Goal: Task Accomplishment & Management: Manage account settings

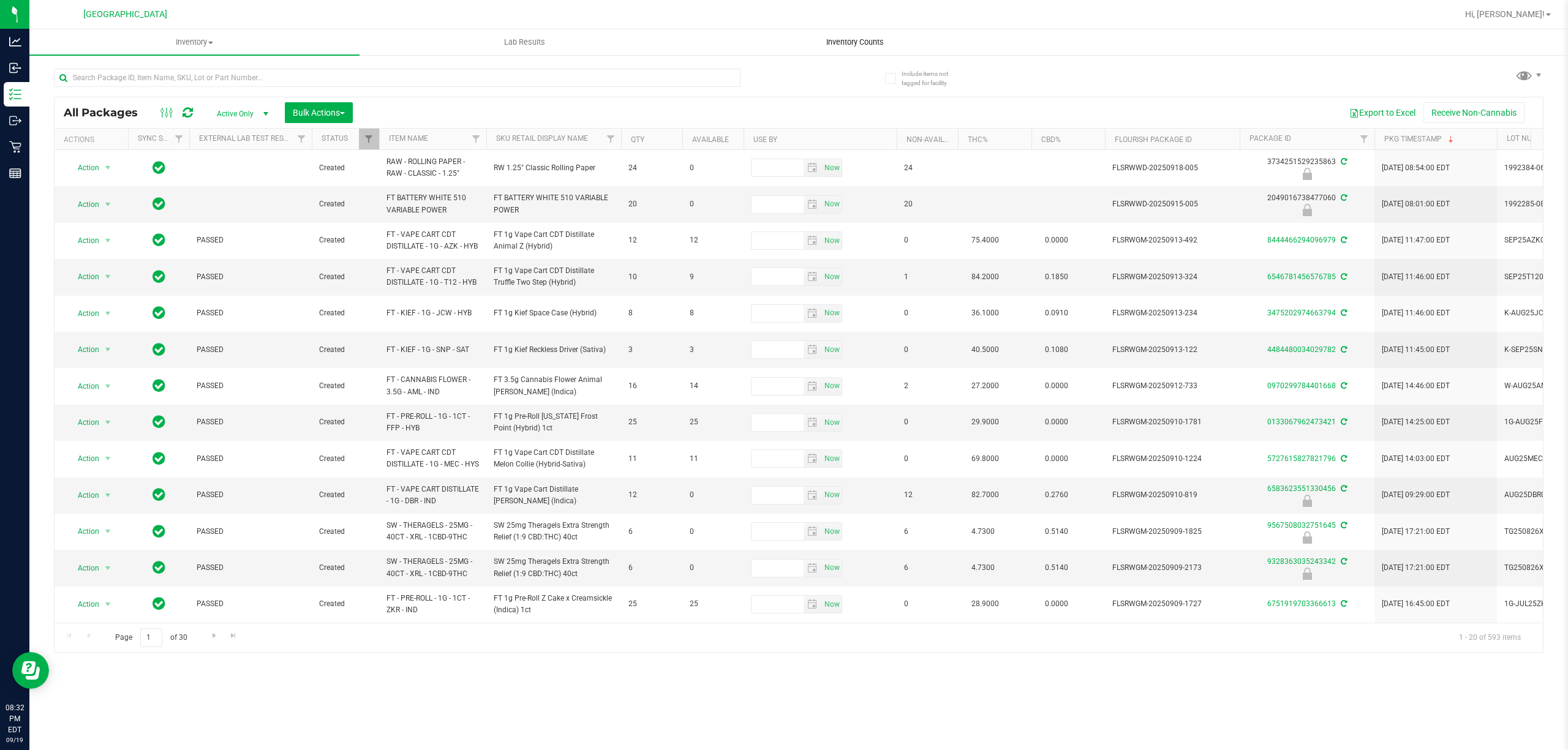
click at [843, 40] on span "Inventory Counts" at bounding box center [855, 42] width 91 height 11
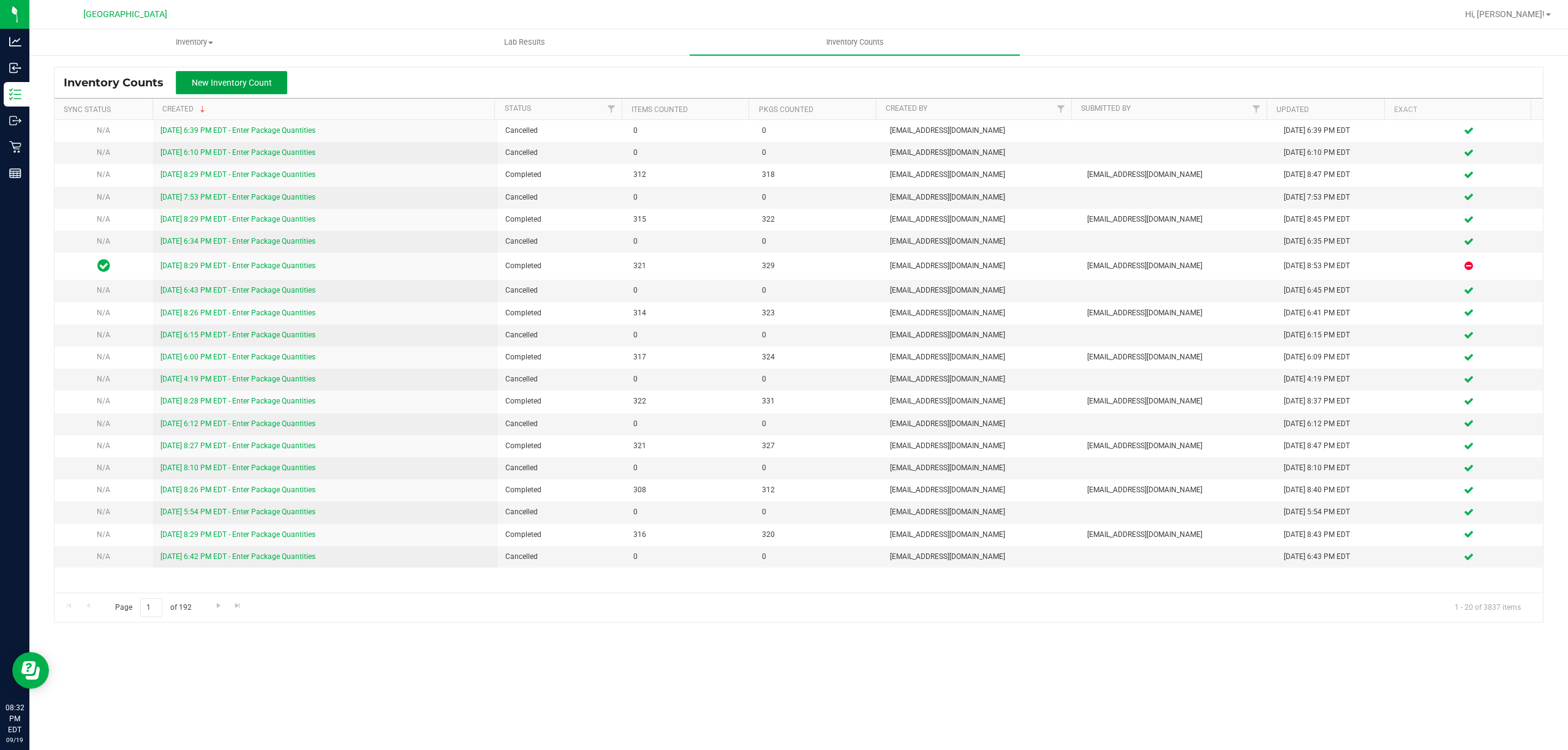
click at [264, 79] on span "New Inventory Count" at bounding box center [232, 83] width 80 height 10
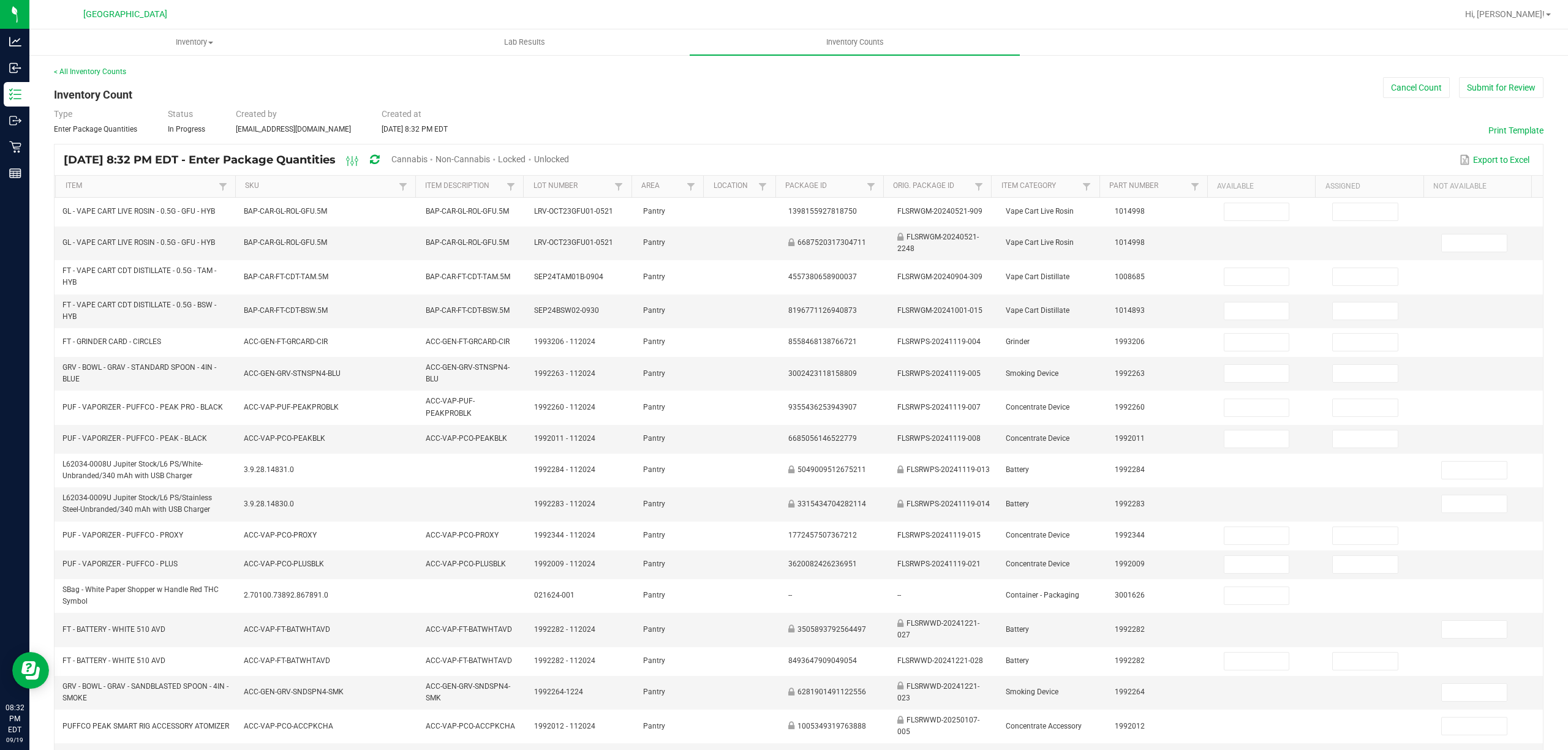
click at [569, 158] on span "Unlocked" at bounding box center [552, 159] width 35 height 10
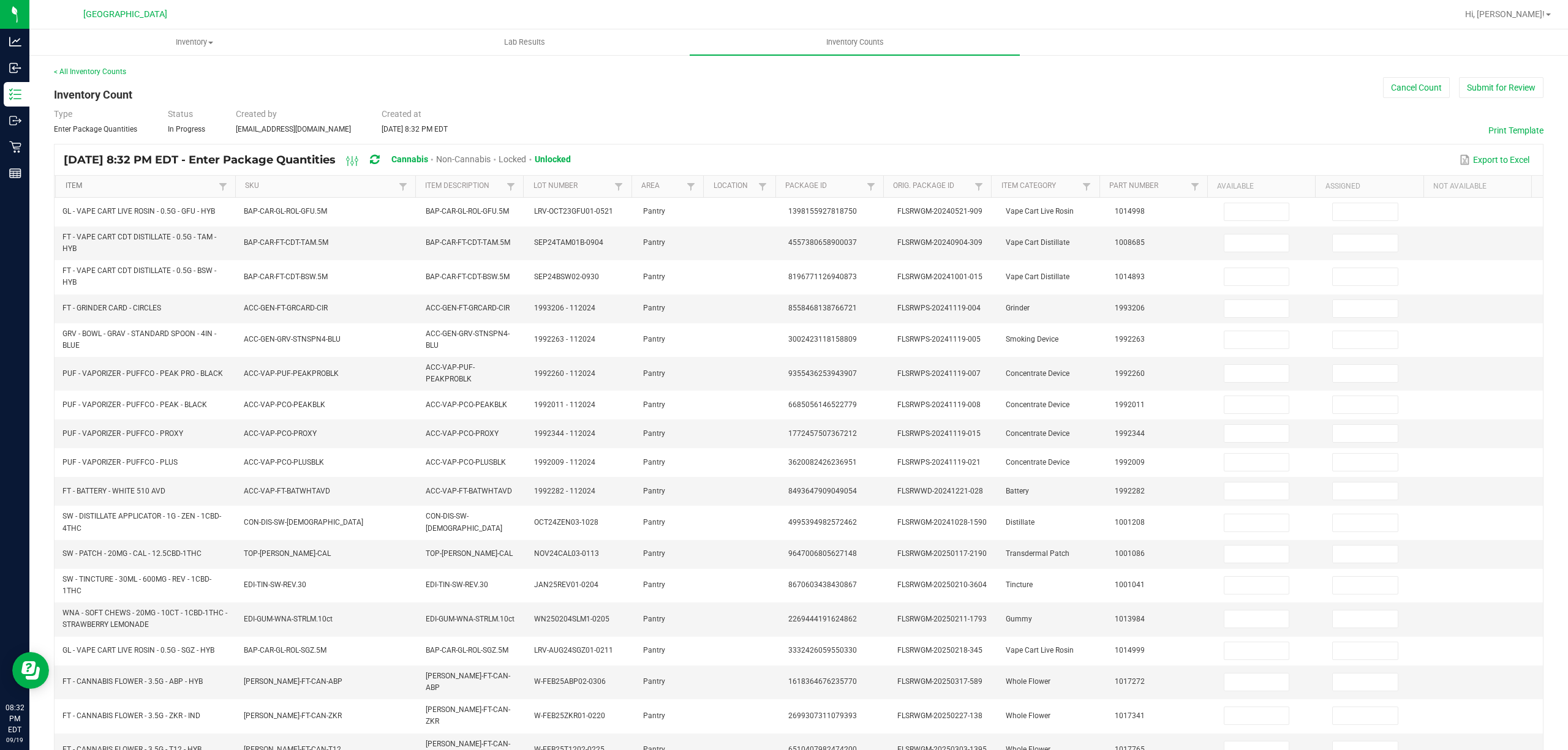
click at [125, 190] on link "Item" at bounding box center [140, 186] width 150 height 10
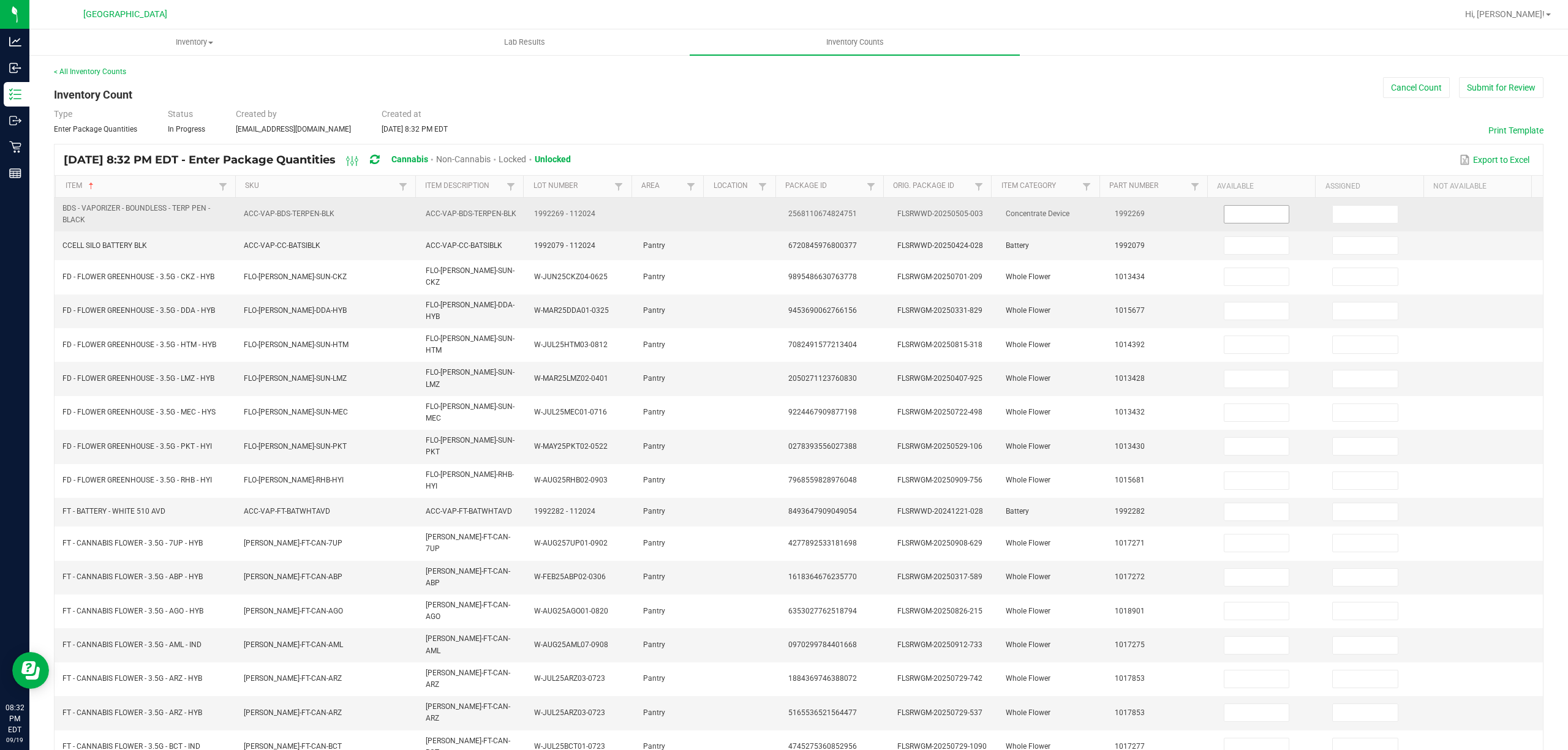
click at [1231, 218] on input at bounding box center [1256, 214] width 65 height 18
type input "1"
type input "17"
type input "7"
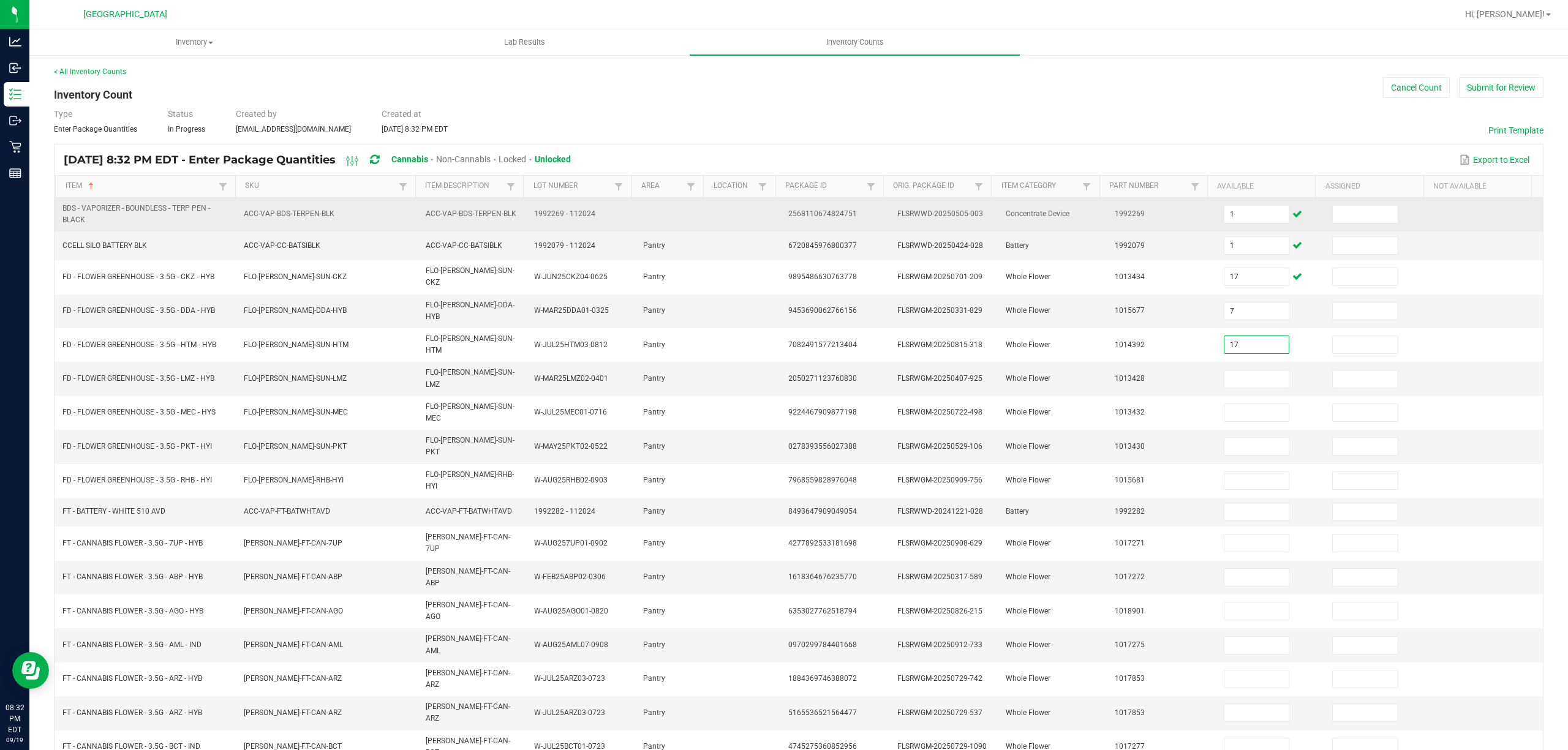
type input "17"
type input "3"
type input "12"
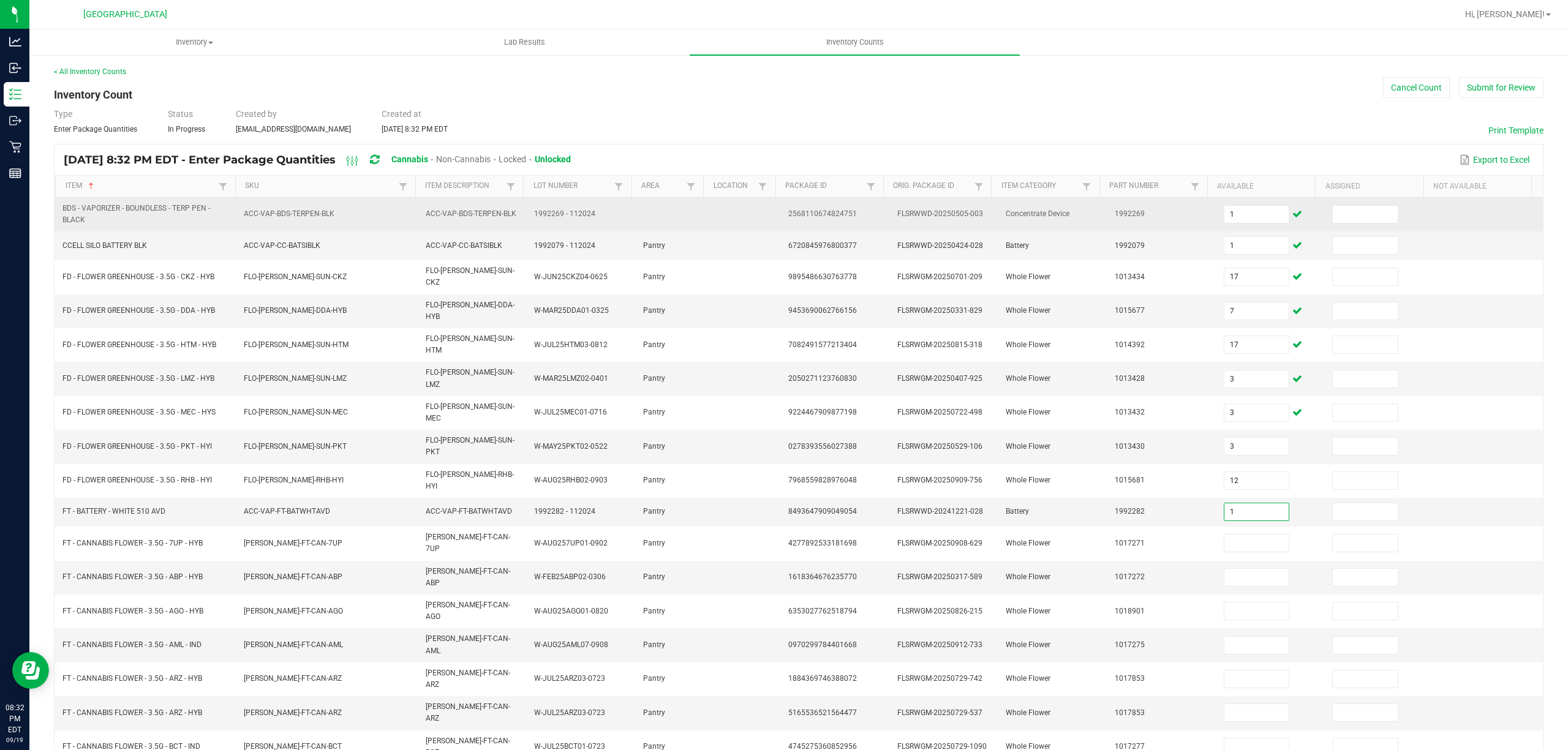
type input "1"
type input "11"
type input "17"
type input "3"
type input "14"
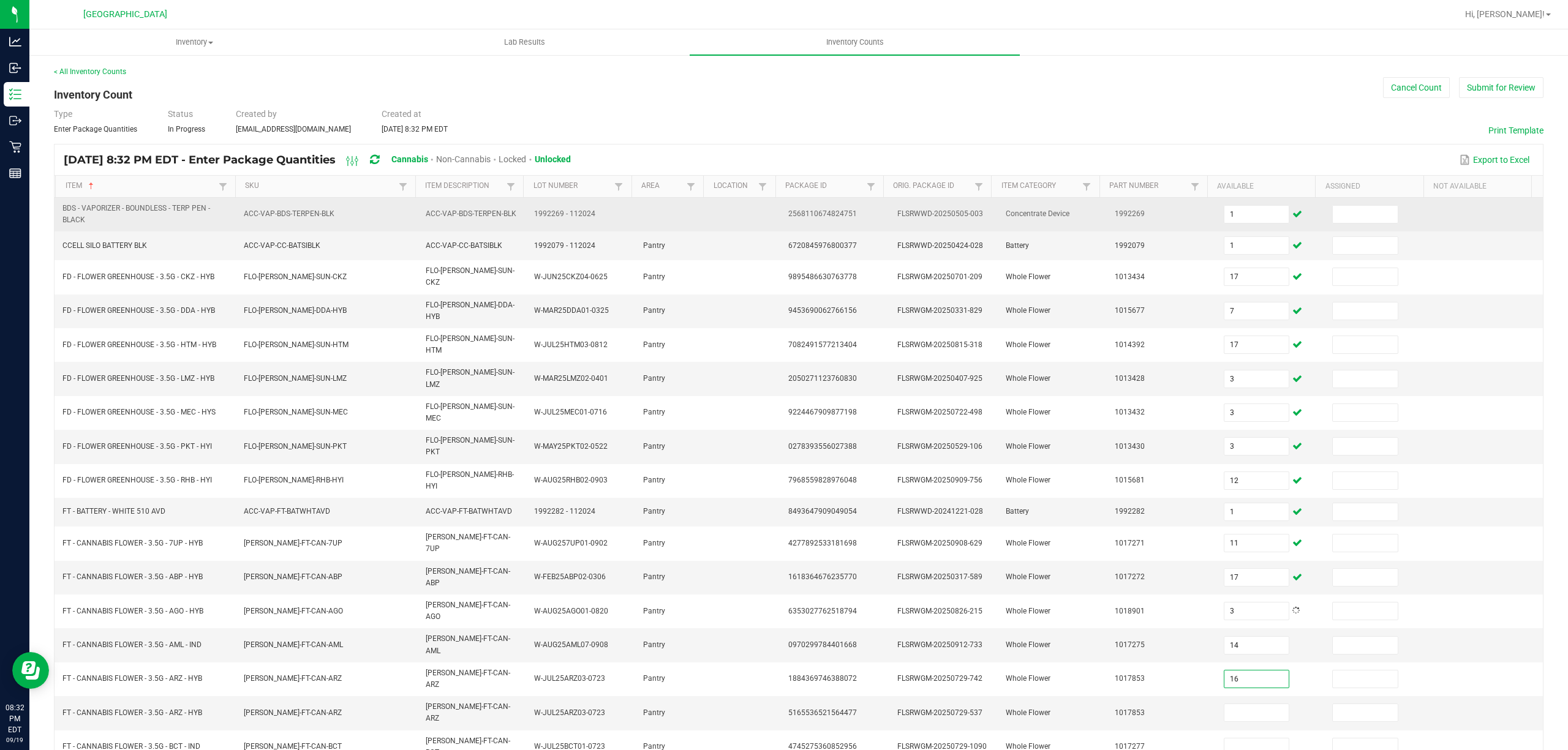
type input "16"
type input "0"
type input "19"
type input "2"
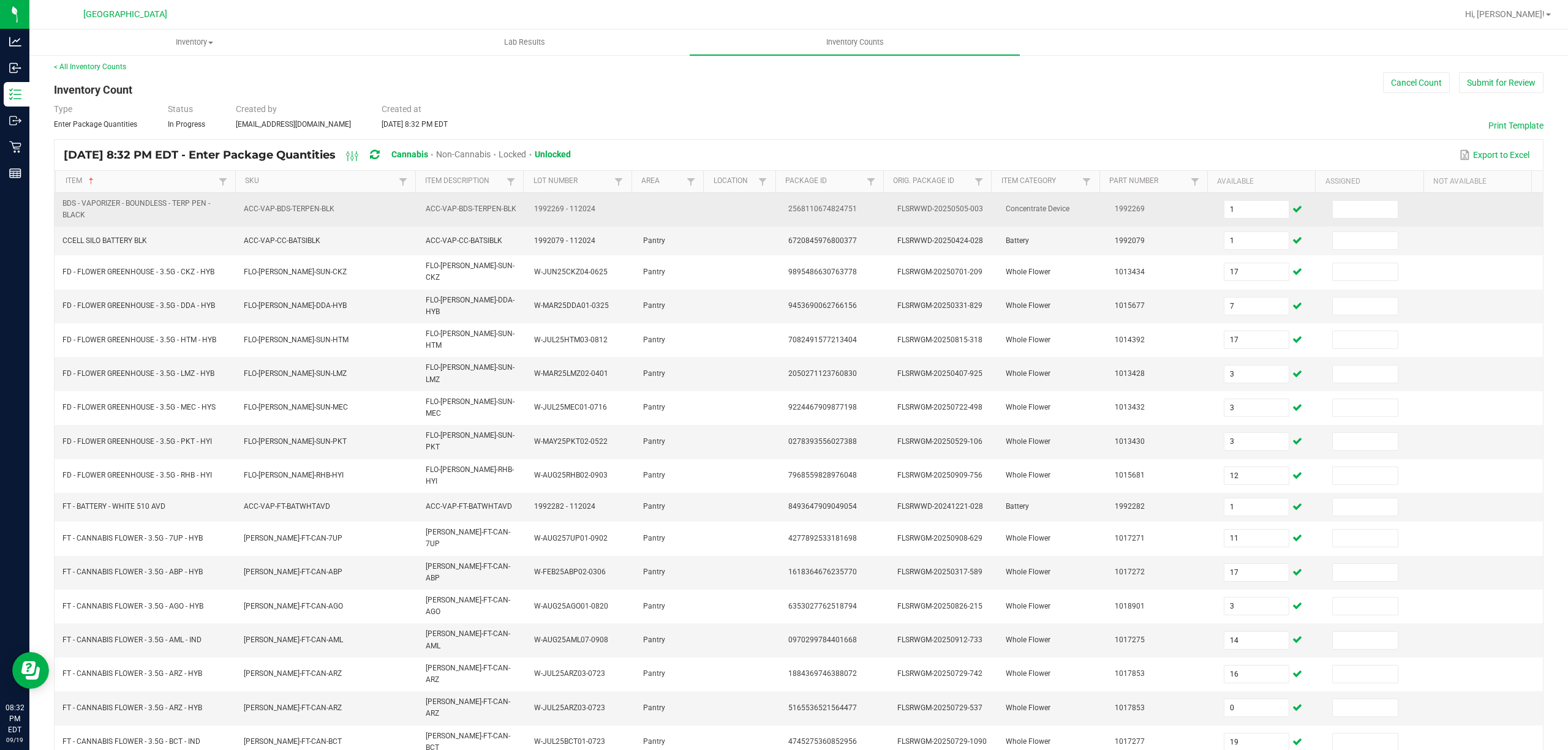
type input "18"
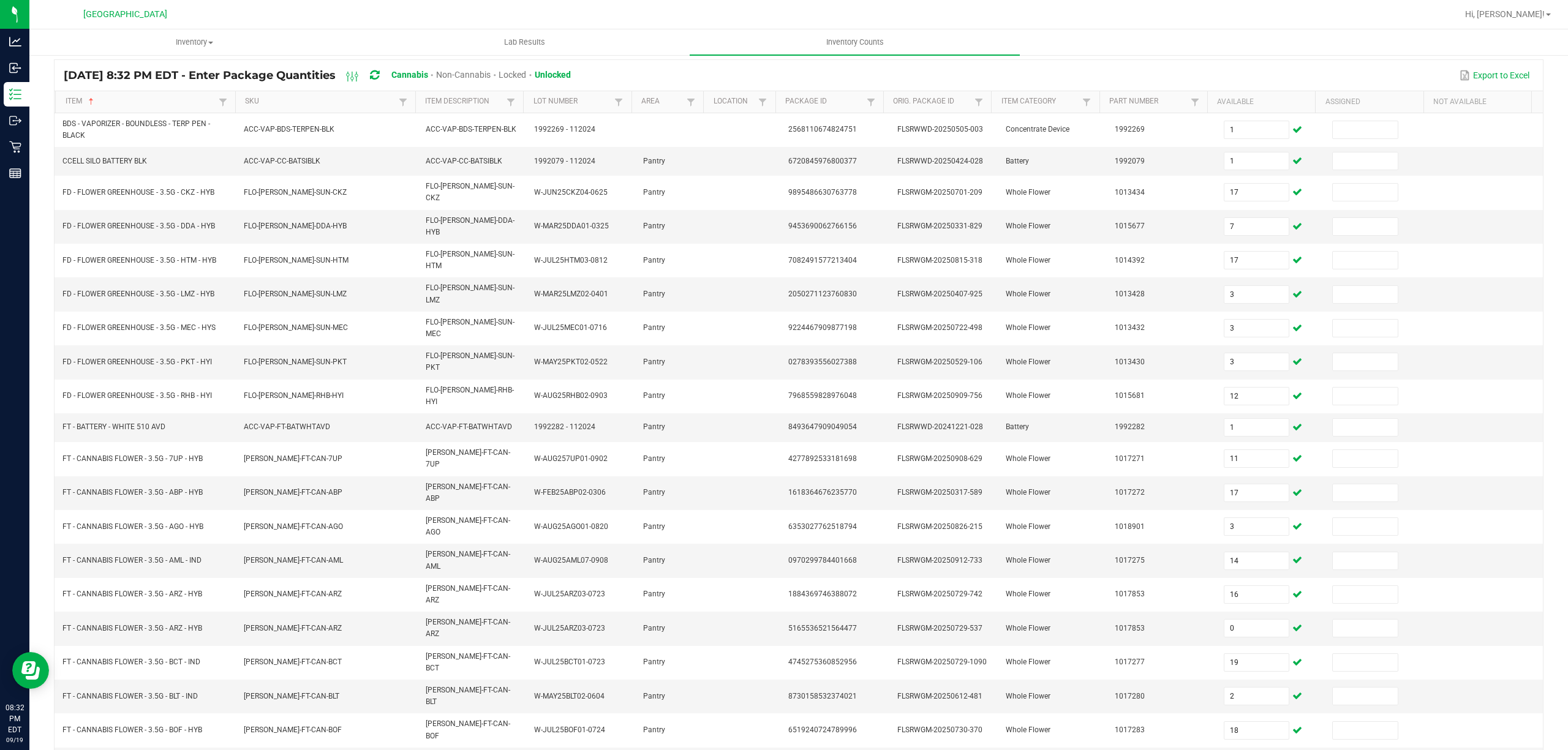
type input "13"
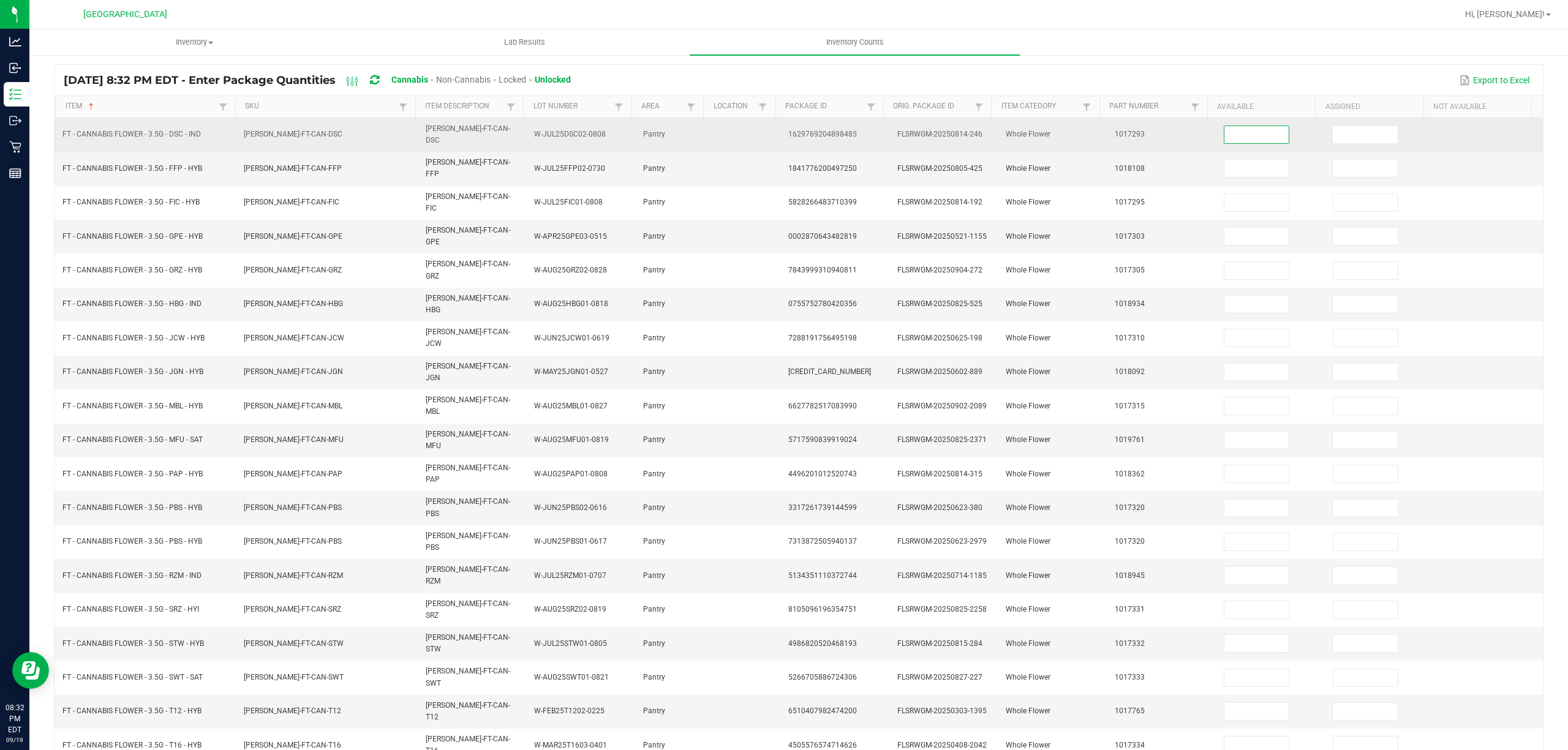
click at [1260, 137] on input at bounding box center [1256, 134] width 65 height 18
type input "12"
type input "16"
type input "19"
type input "4"
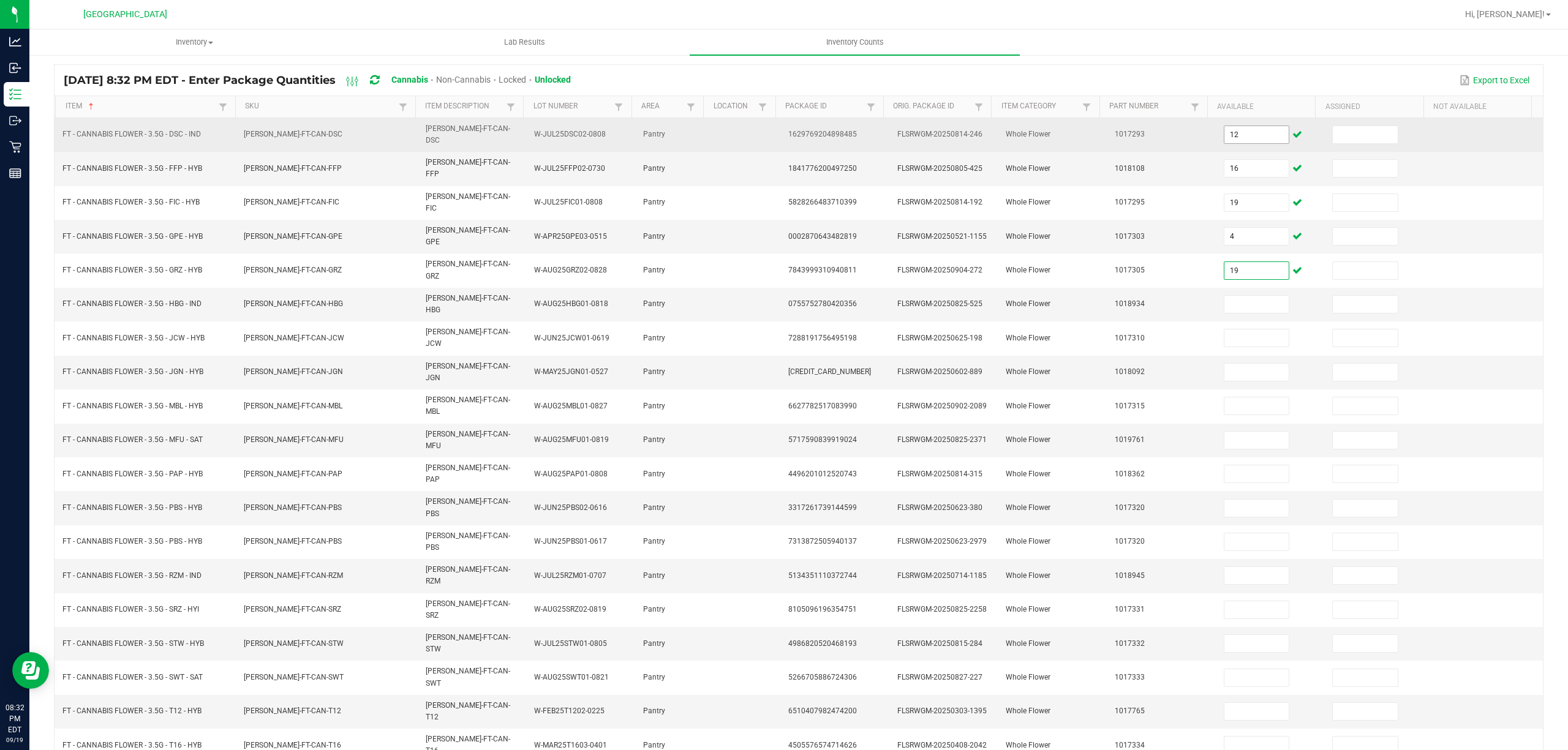
type input "19"
type input "10"
type input "4"
type input "11"
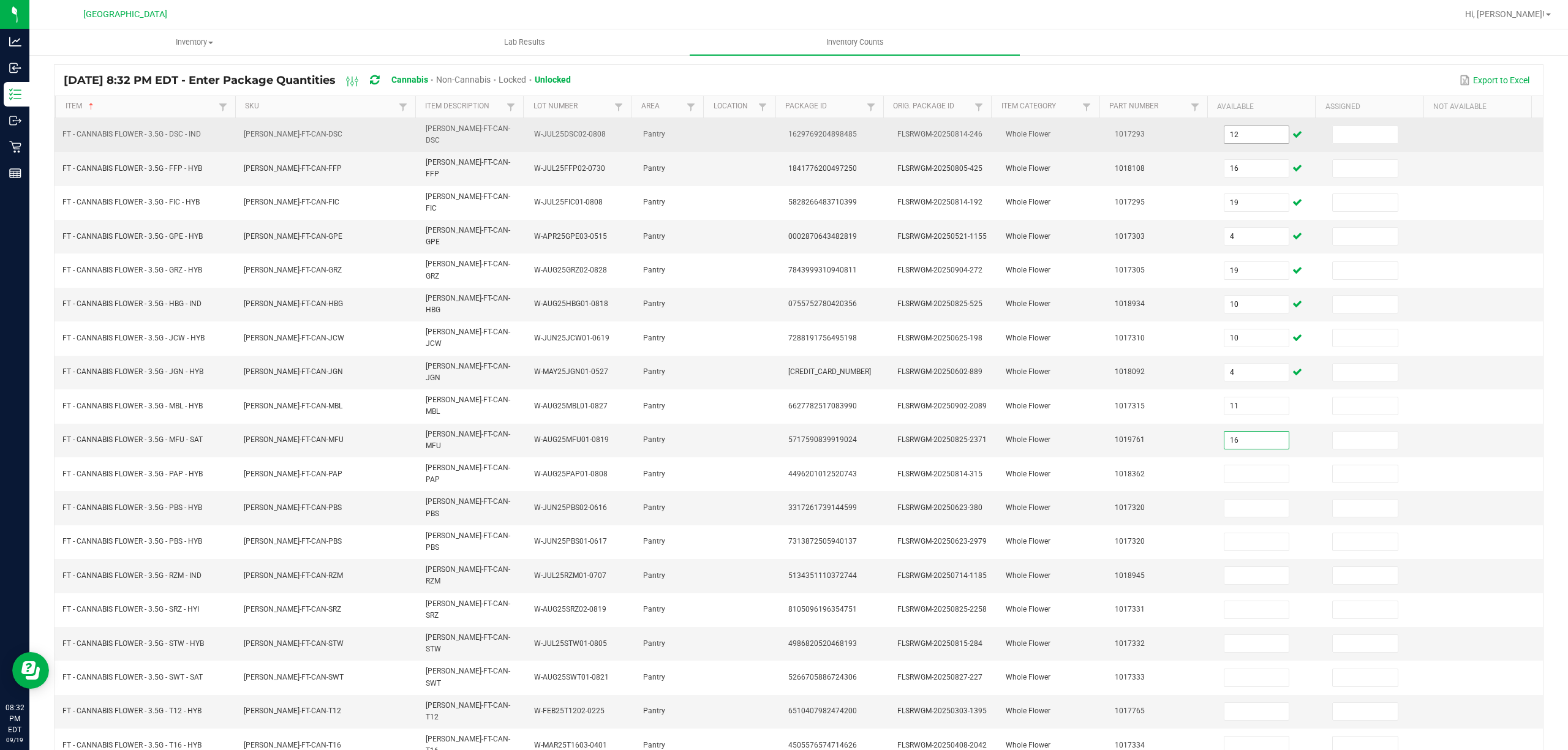
type input "16"
type input "5"
type input "20"
type input "0"
type input "1"
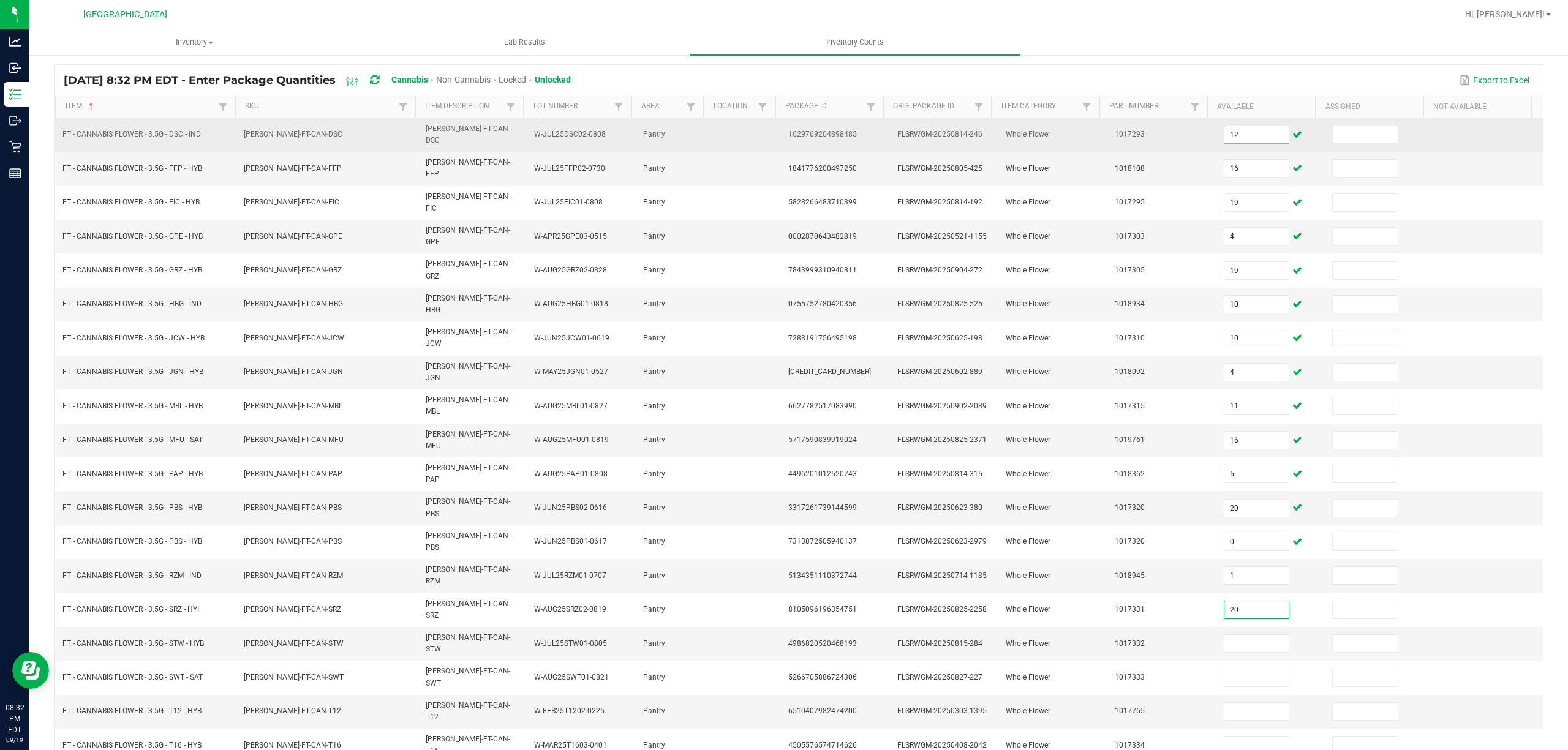
type input "20"
type input "16"
type input "8"
type input "25"
type input "1"
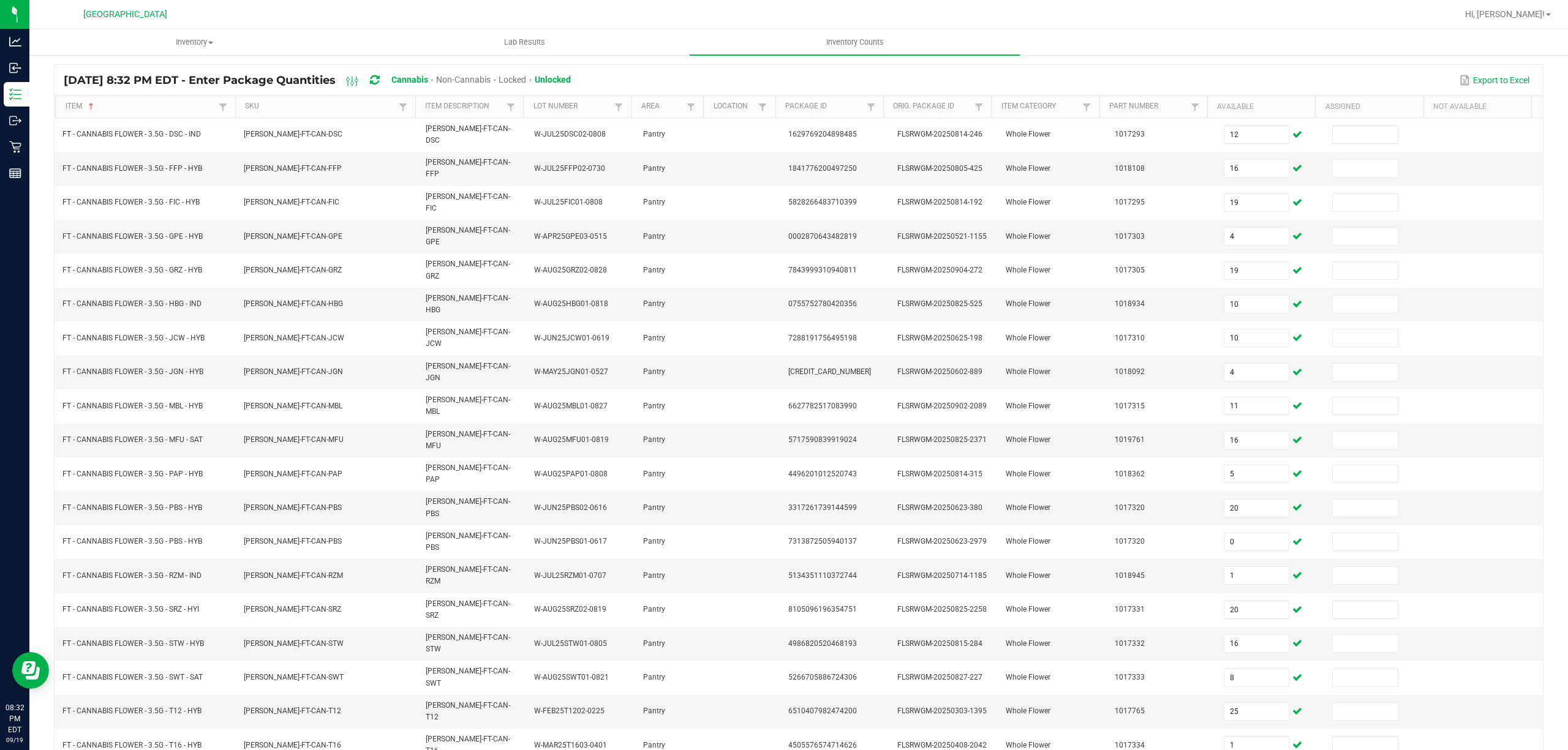
type input "2"
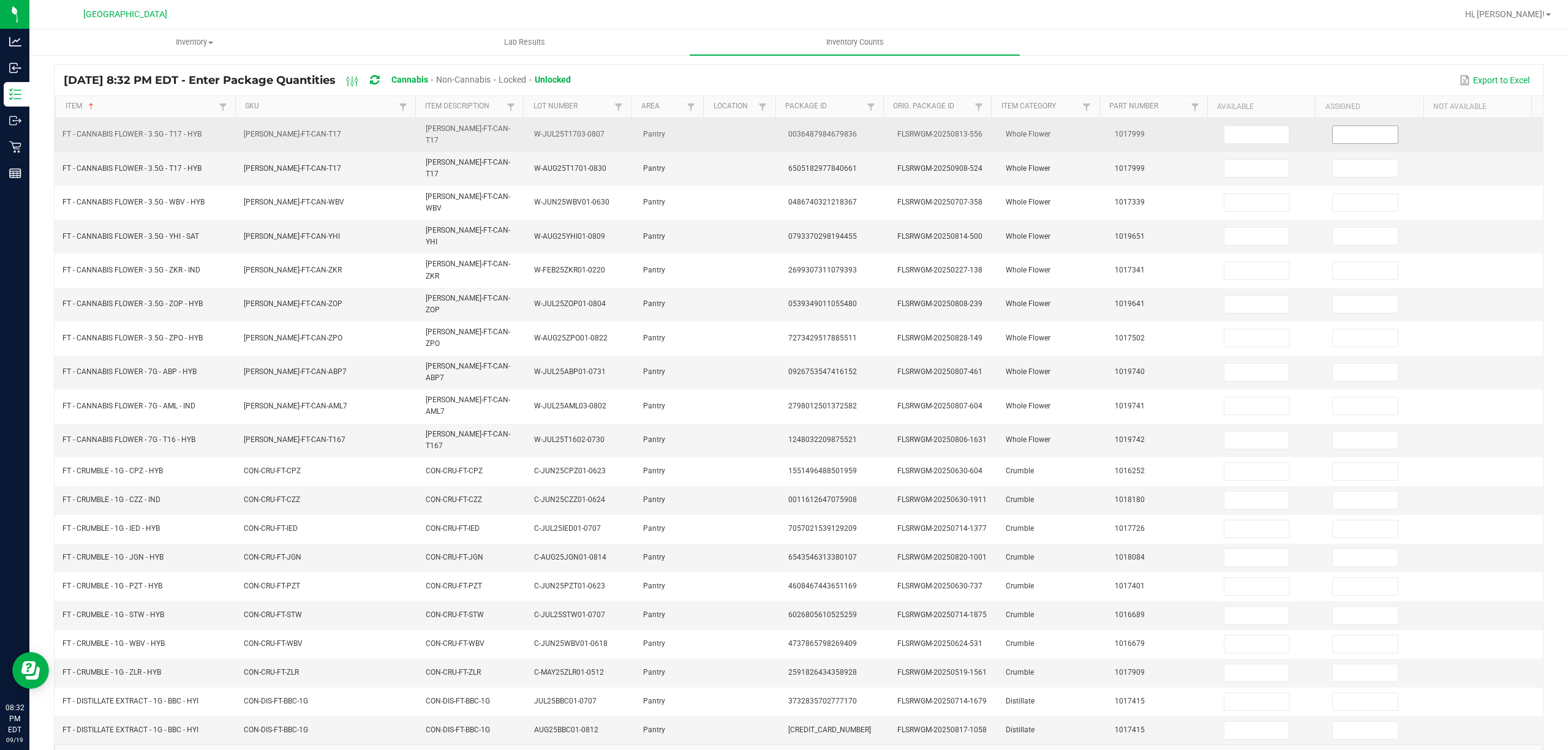
click at [1358, 128] on input at bounding box center [1364, 134] width 65 height 18
type input "2"
type input "16"
type input "20"
type input "6"
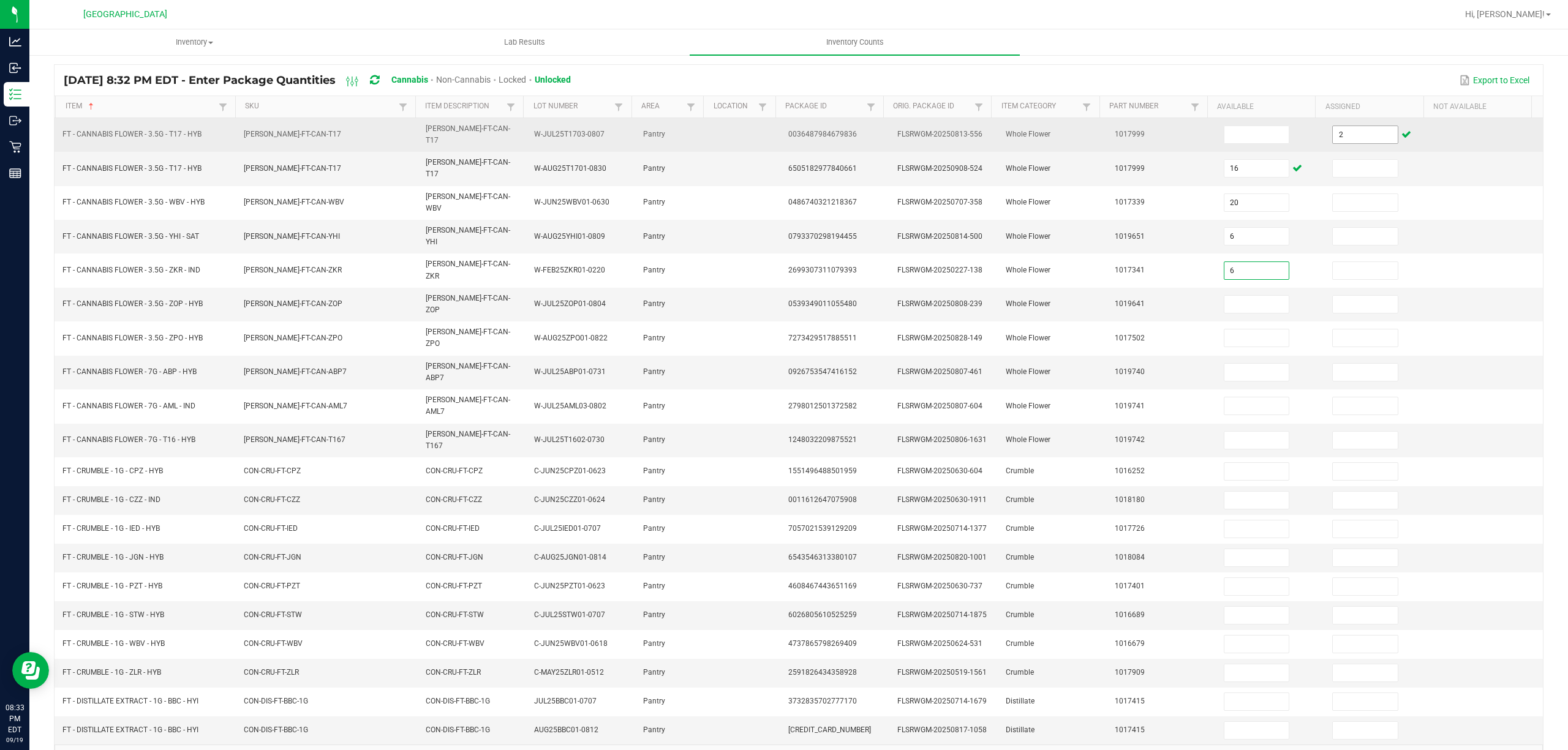
type input "6"
type input "4"
type input "17"
type input "1"
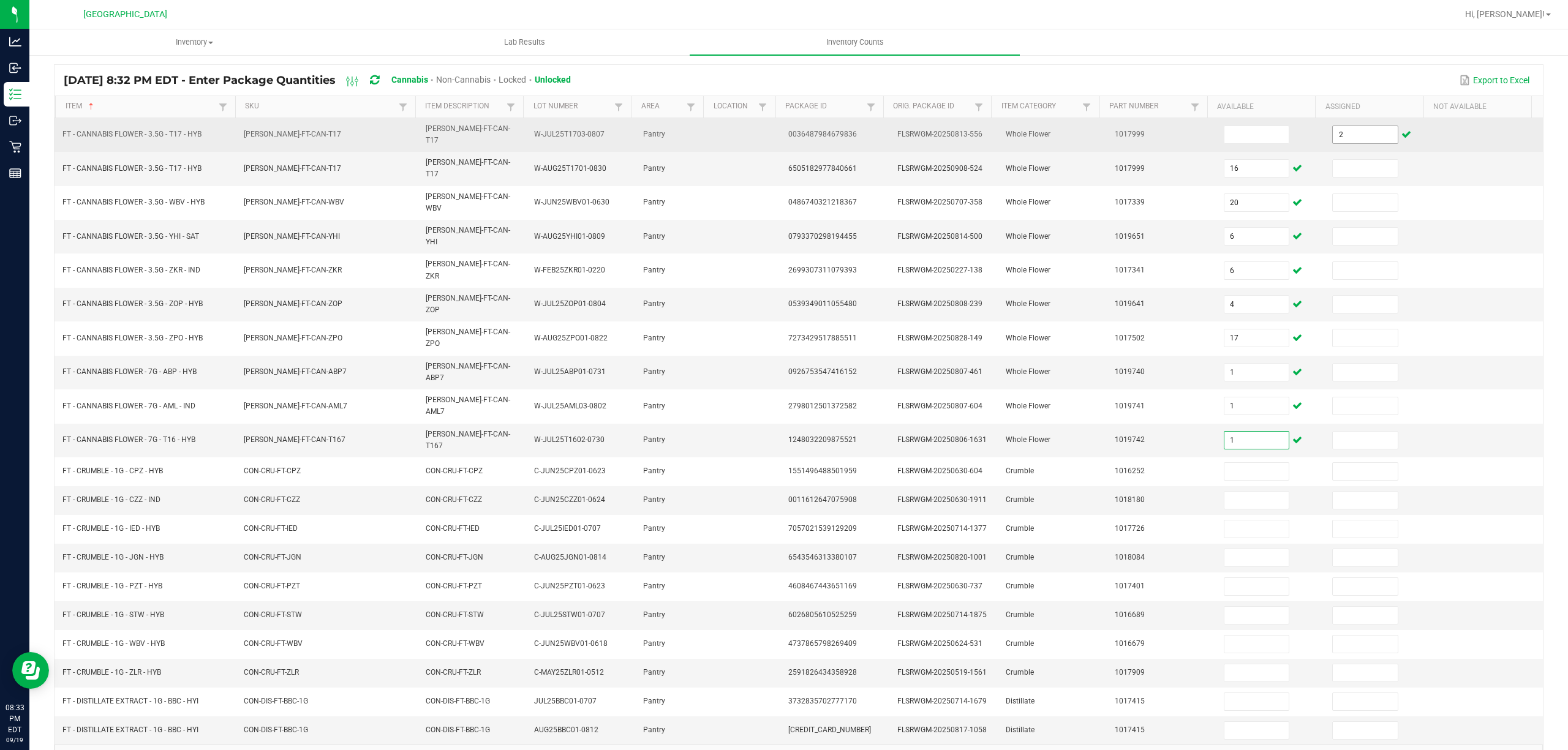
type input "1"
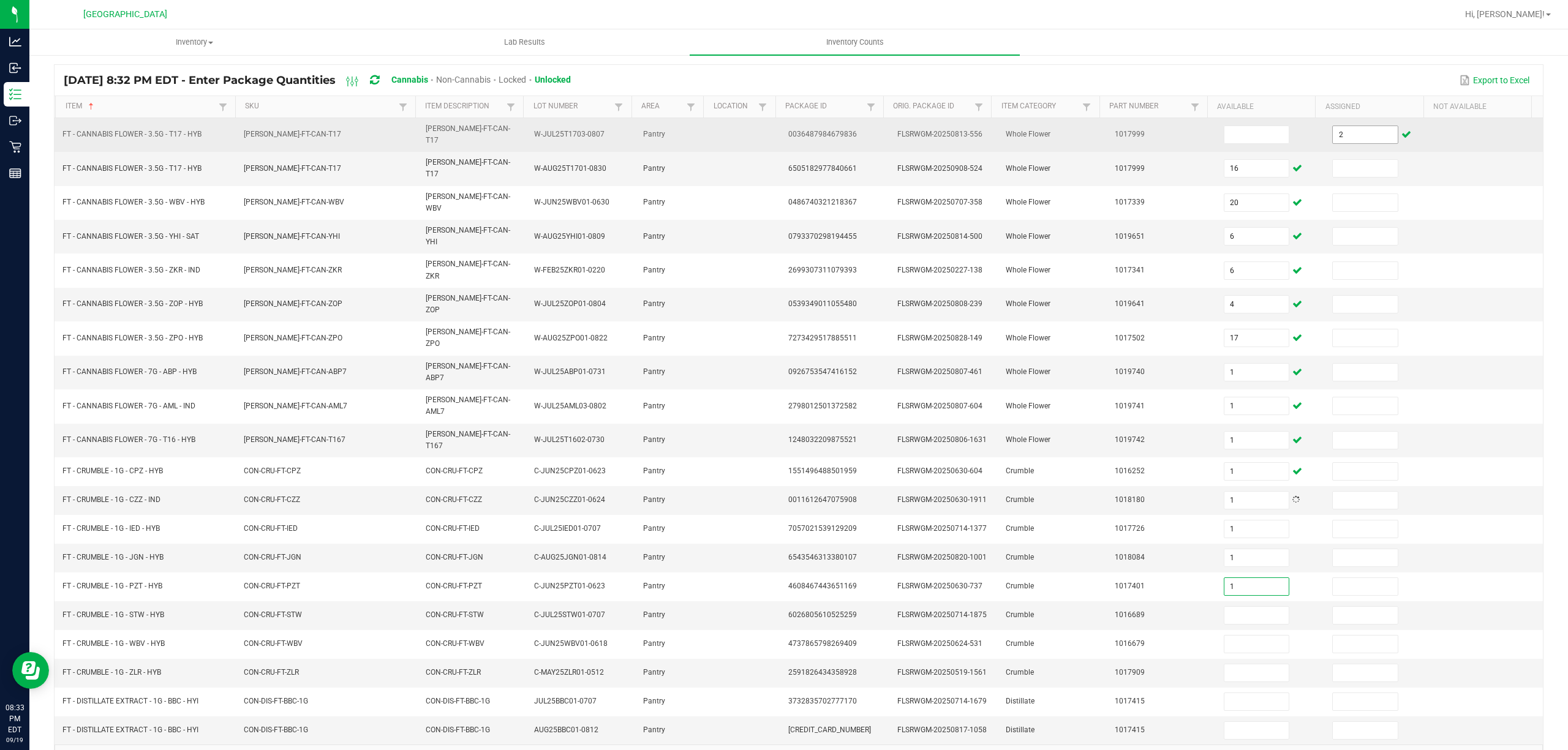
type input "1"
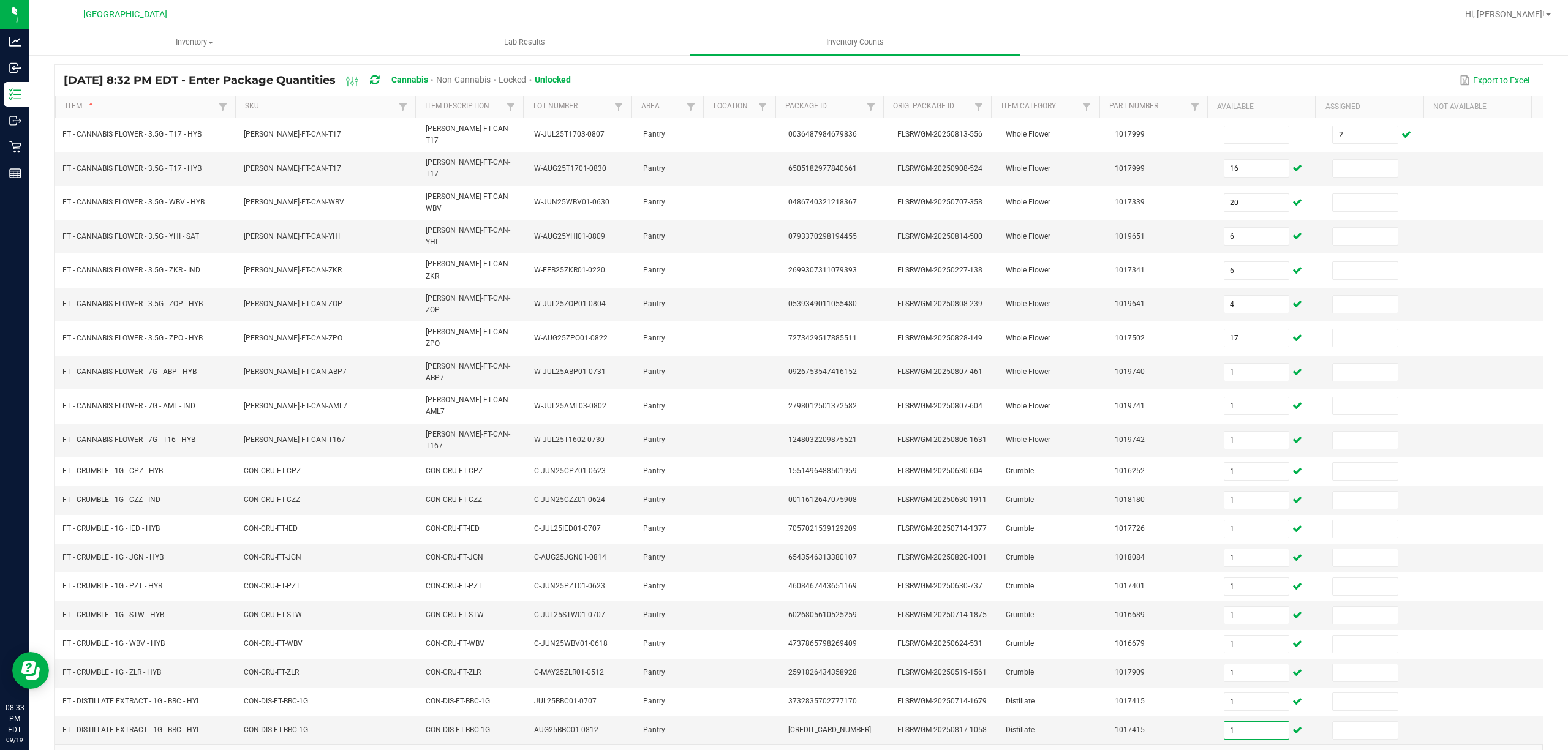
type input "1"
click at [161, 749] on link "4" at bounding box center [160, 760] width 18 height 19
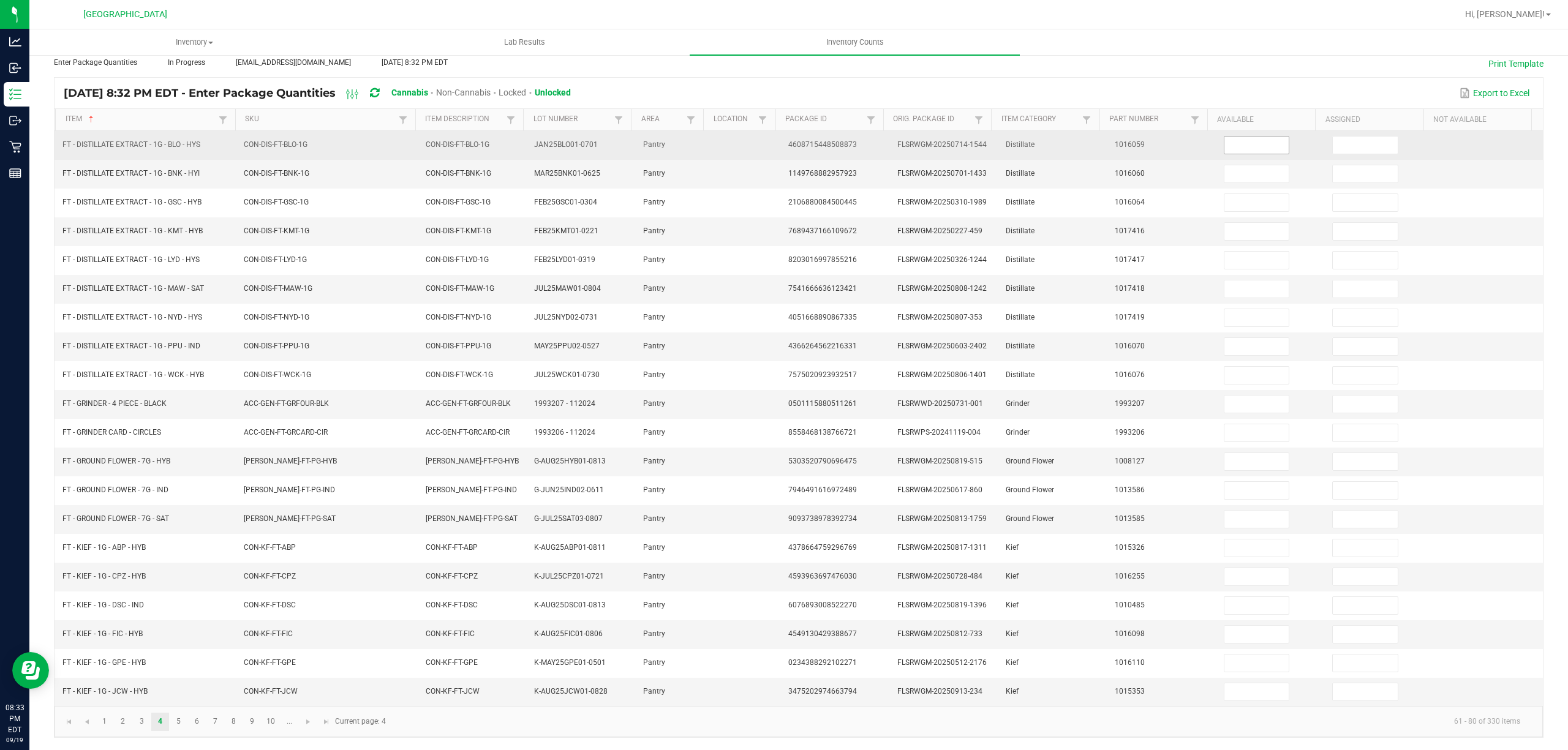
click at [1233, 139] on input at bounding box center [1256, 145] width 65 height 18
type input "1"
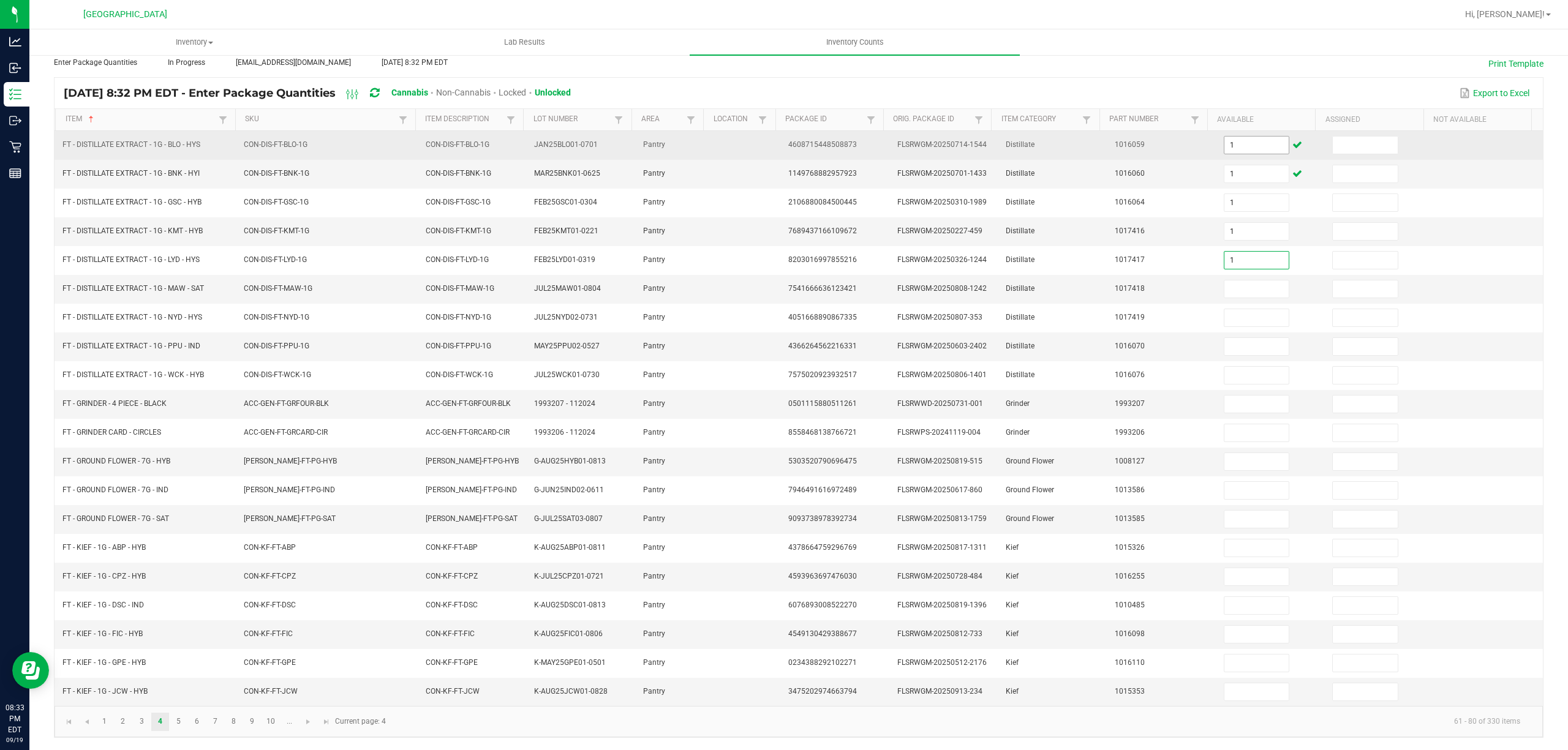
type input "1"
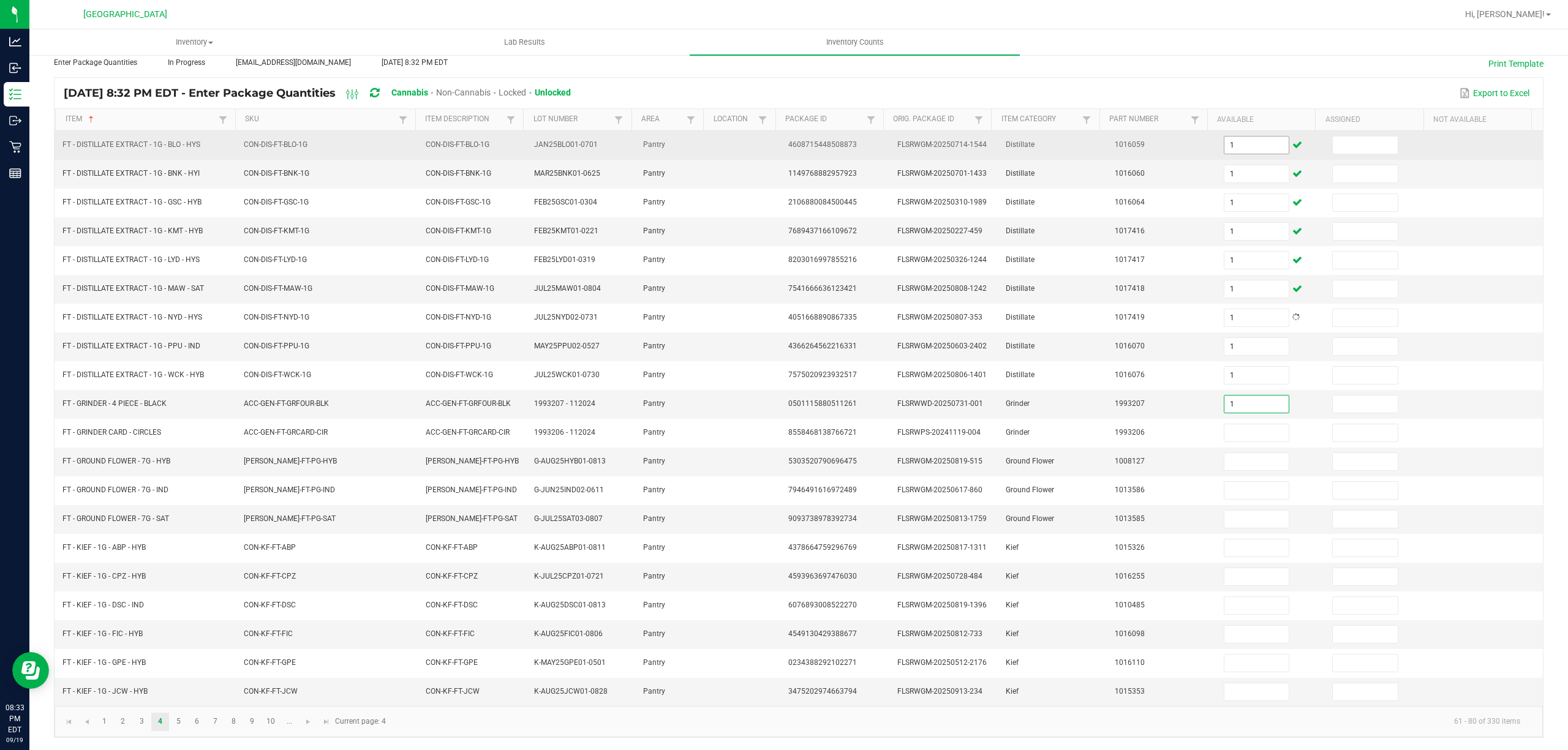
type input "1"
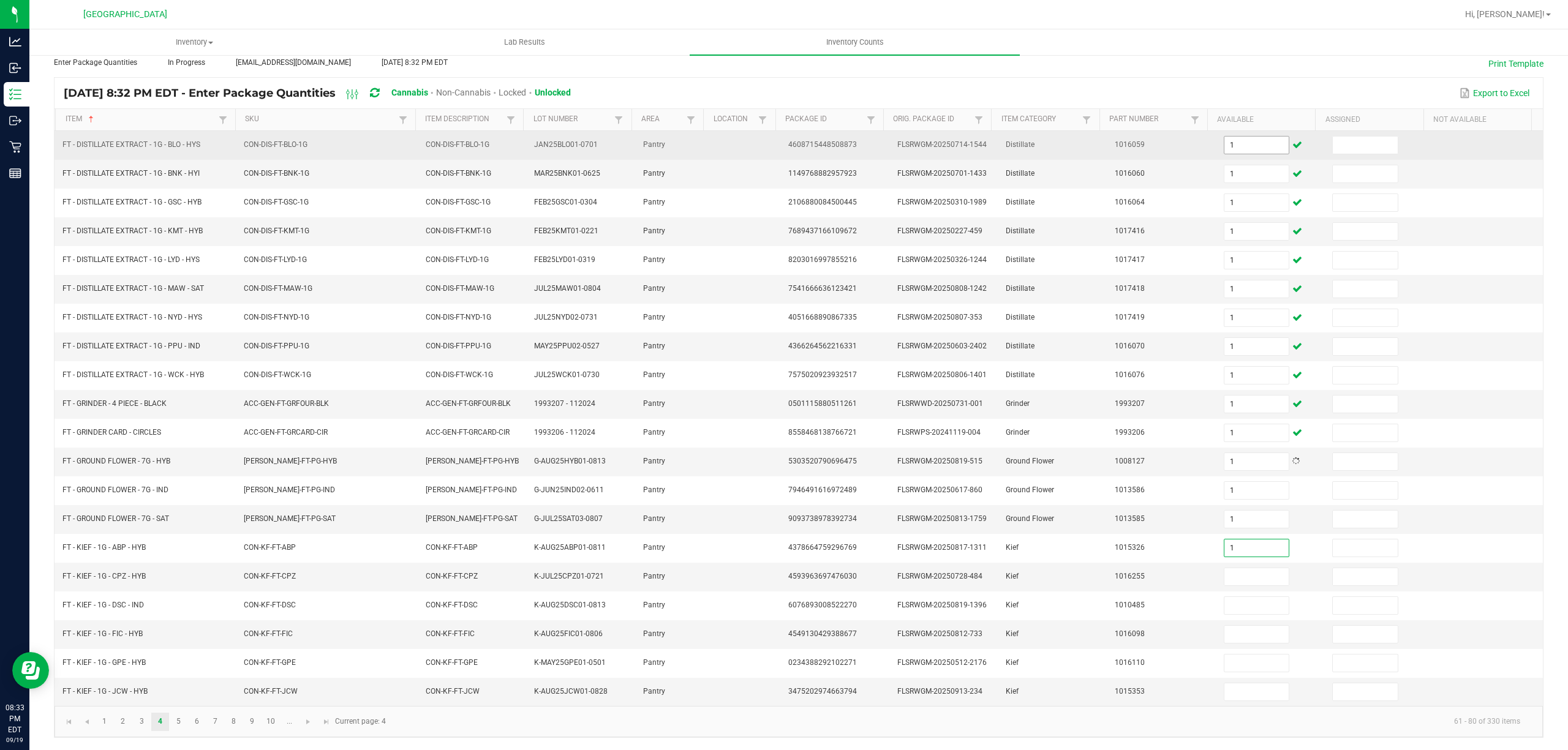
type input "1"
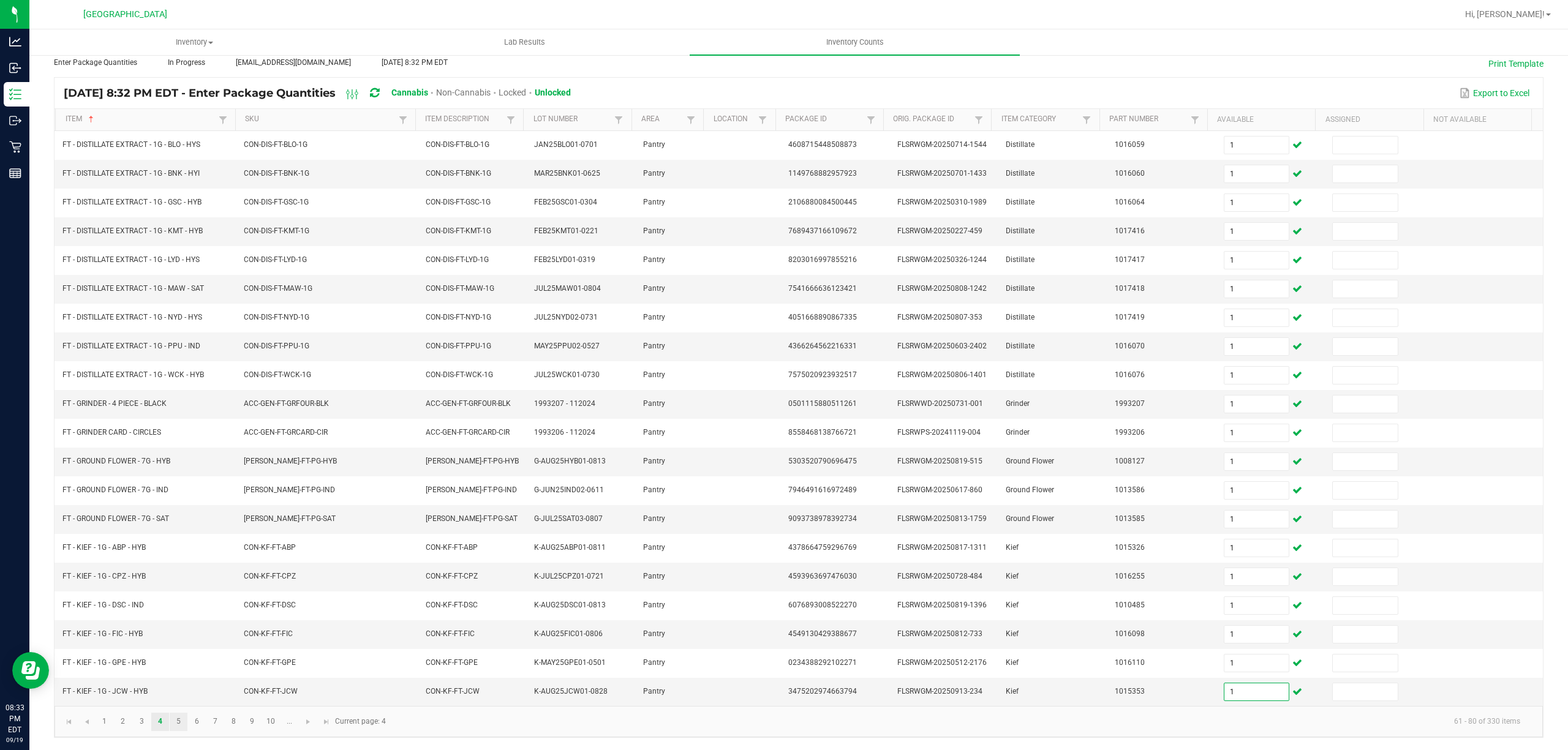
type input "1"
click at [184, 728] on link "5" at bounding box center [178, 722] width 18 height 19
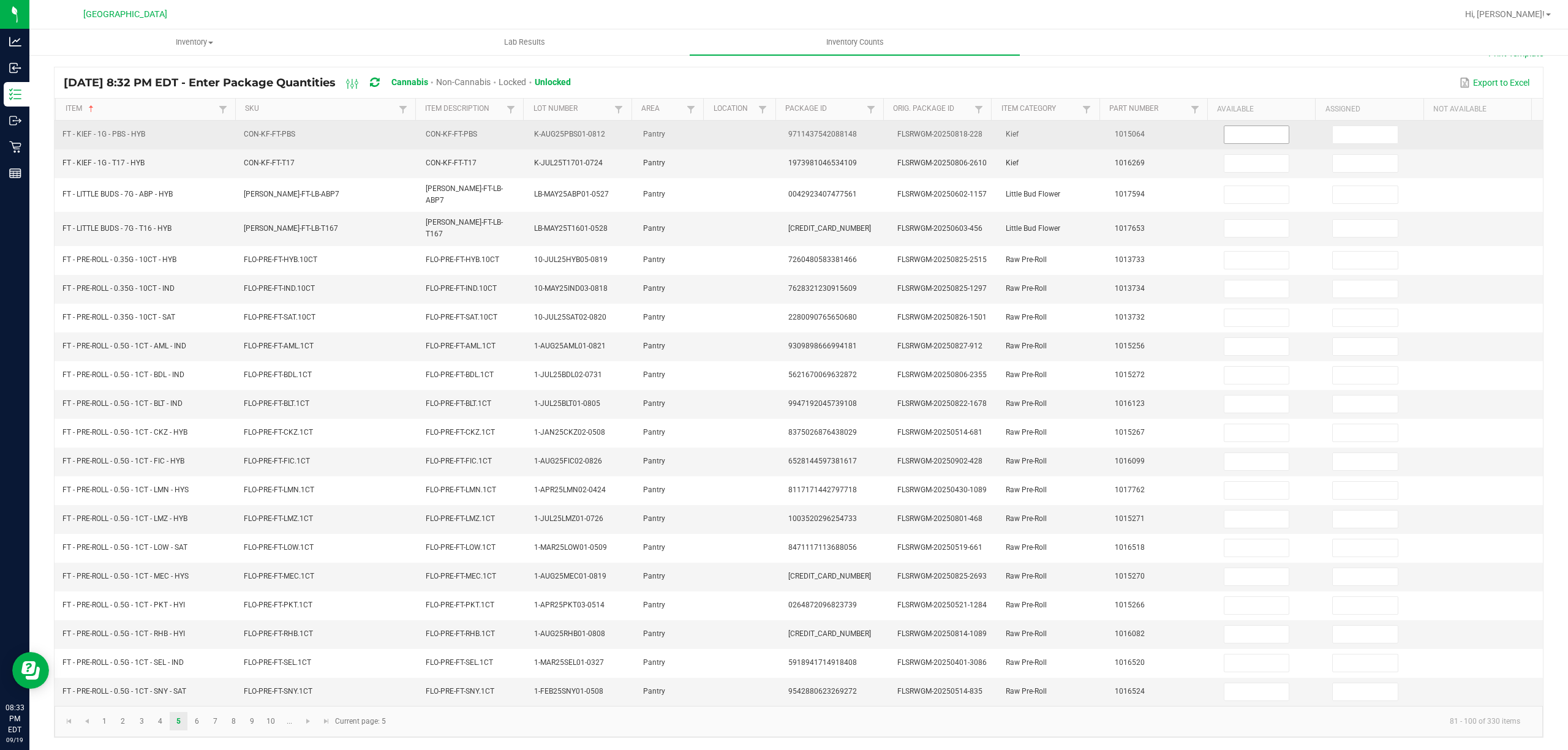
click at [1224, 132] on input at bounding box center [1256, 134] width 65 height 18
type input "1"
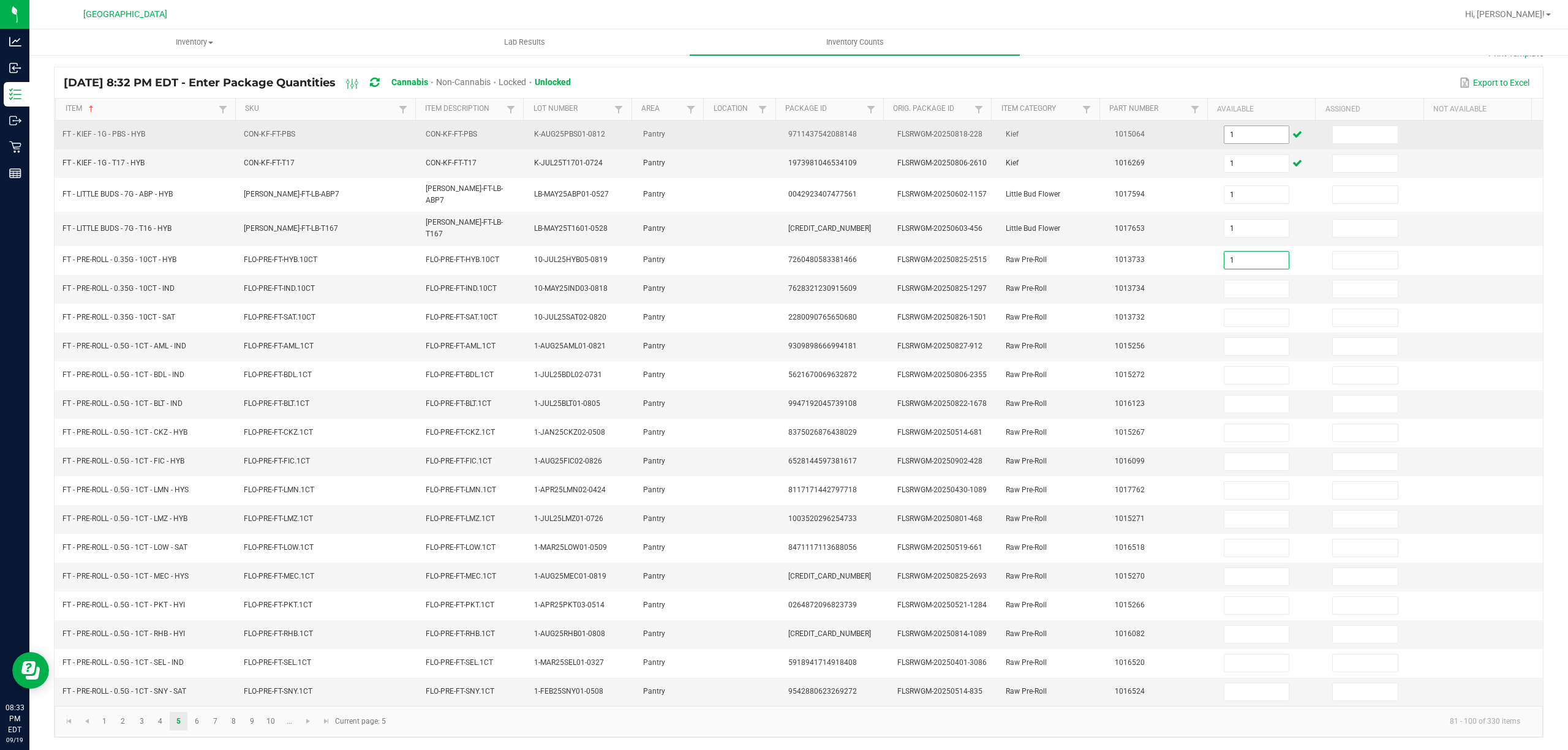
type input "1"
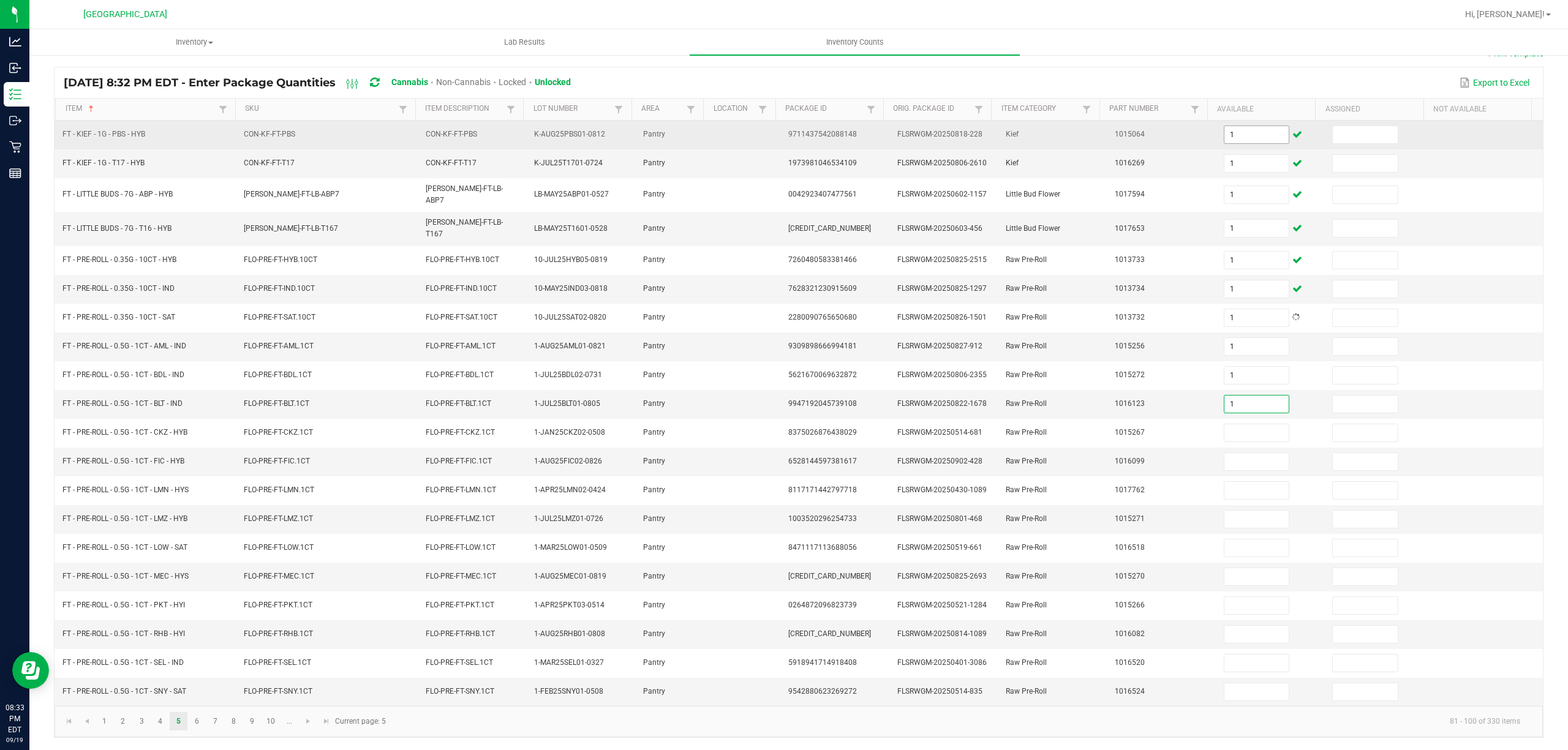
type input "1"
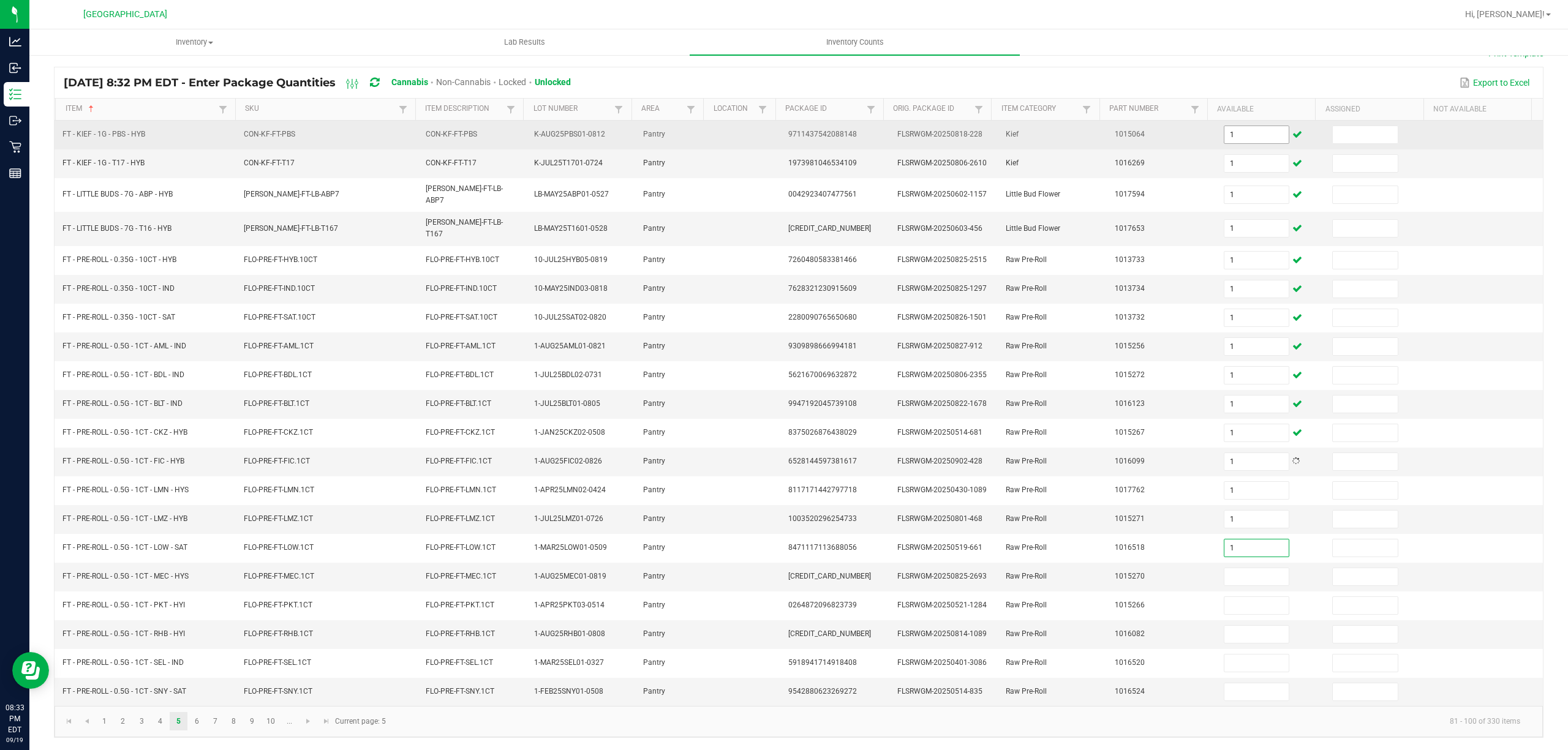
type input "1"
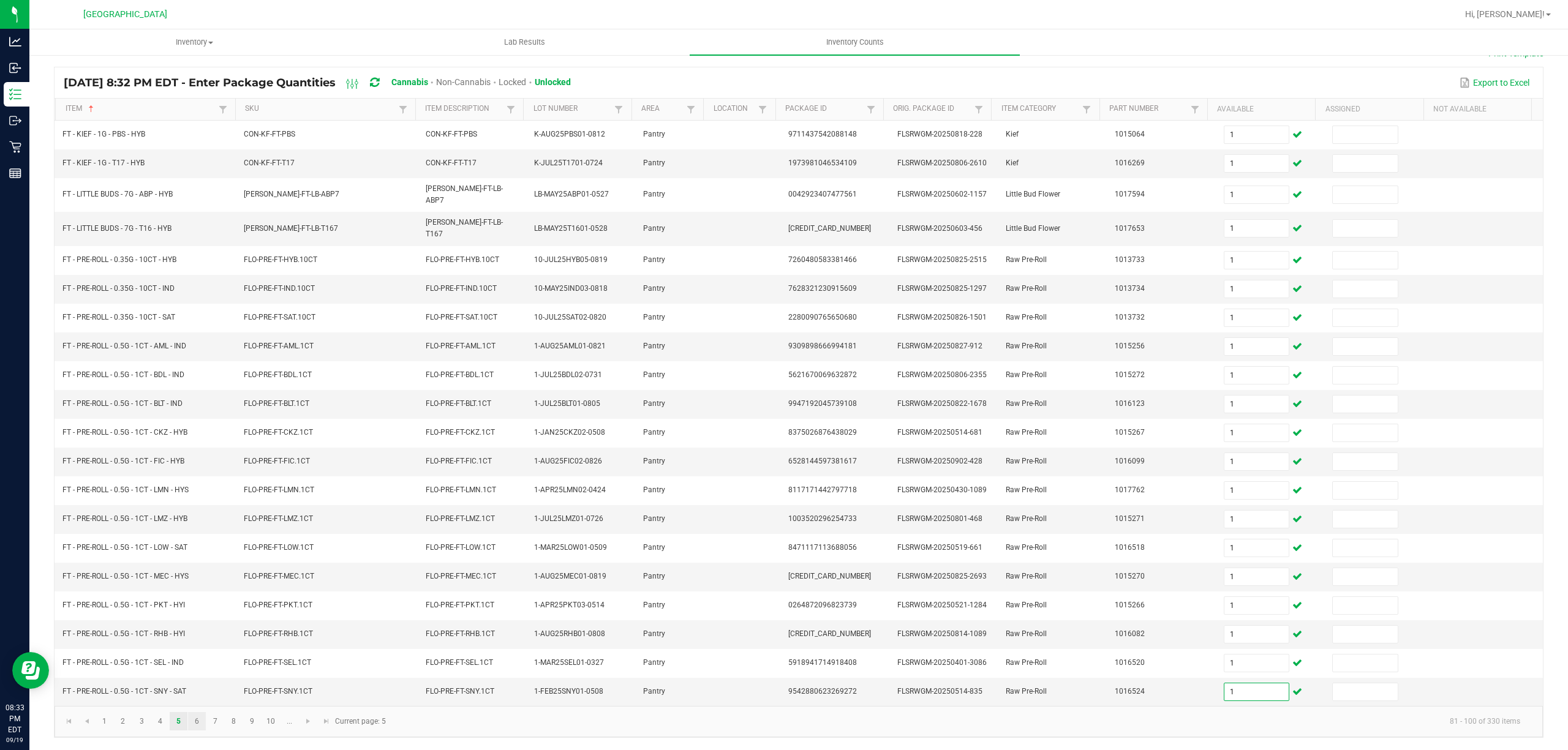
type input "1"
click at [194, 723] on link "6" at bounding box center [197, 721] width 18 height 19
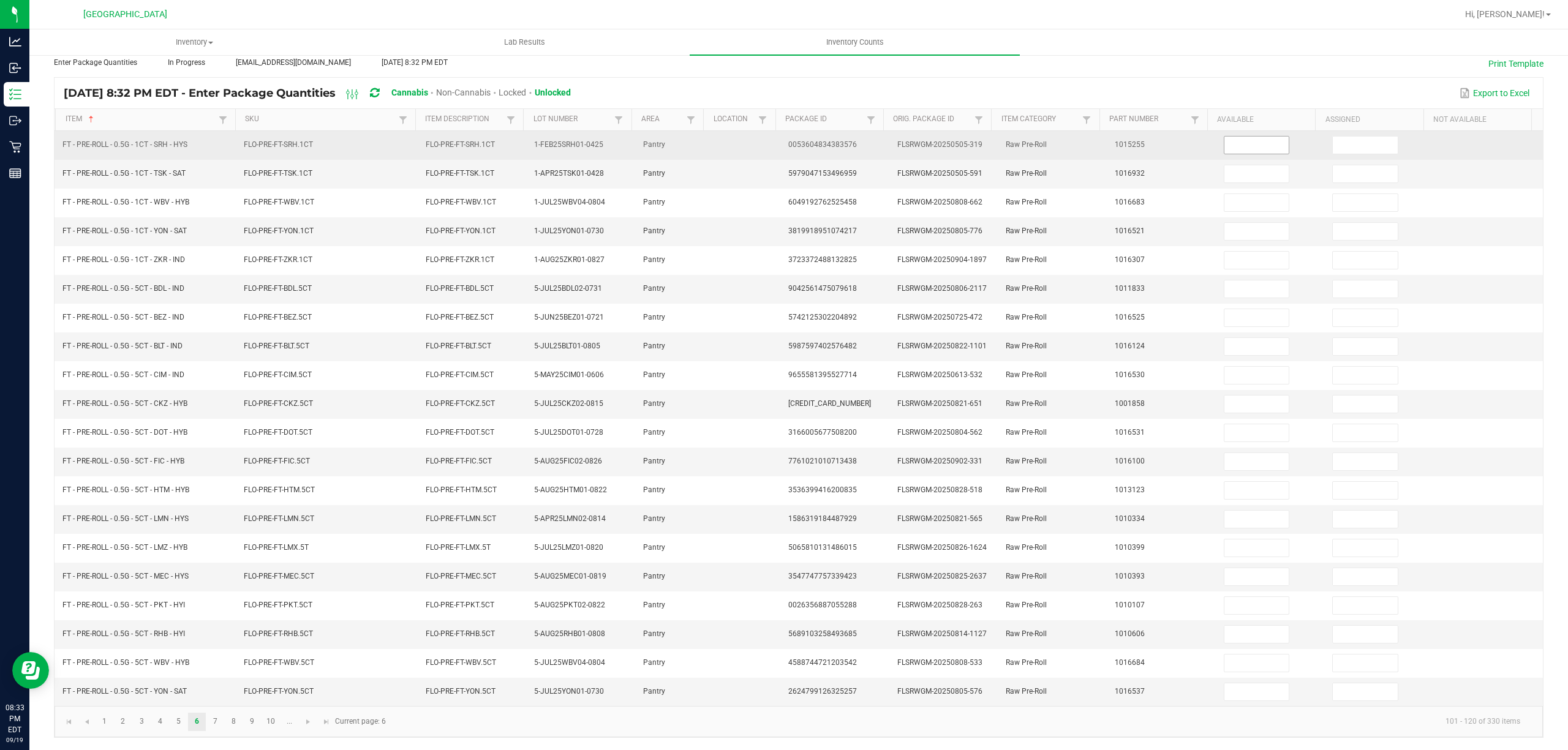
click at [1238, 140] on input at bounding box center [1256, 145] width 65 height 18
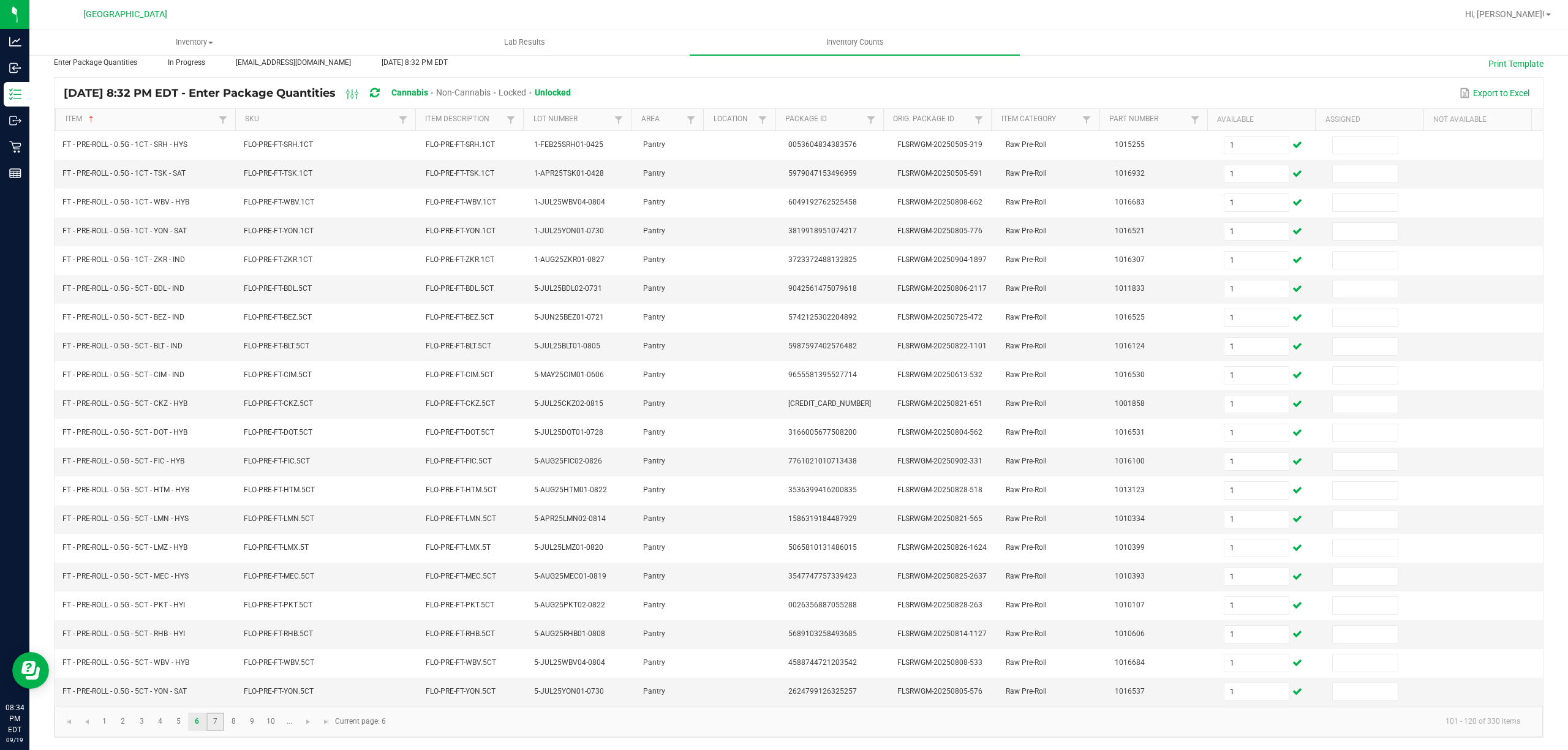
click at [218, 725] on link "7" at bounding box center [215, 722] width 18 height 19
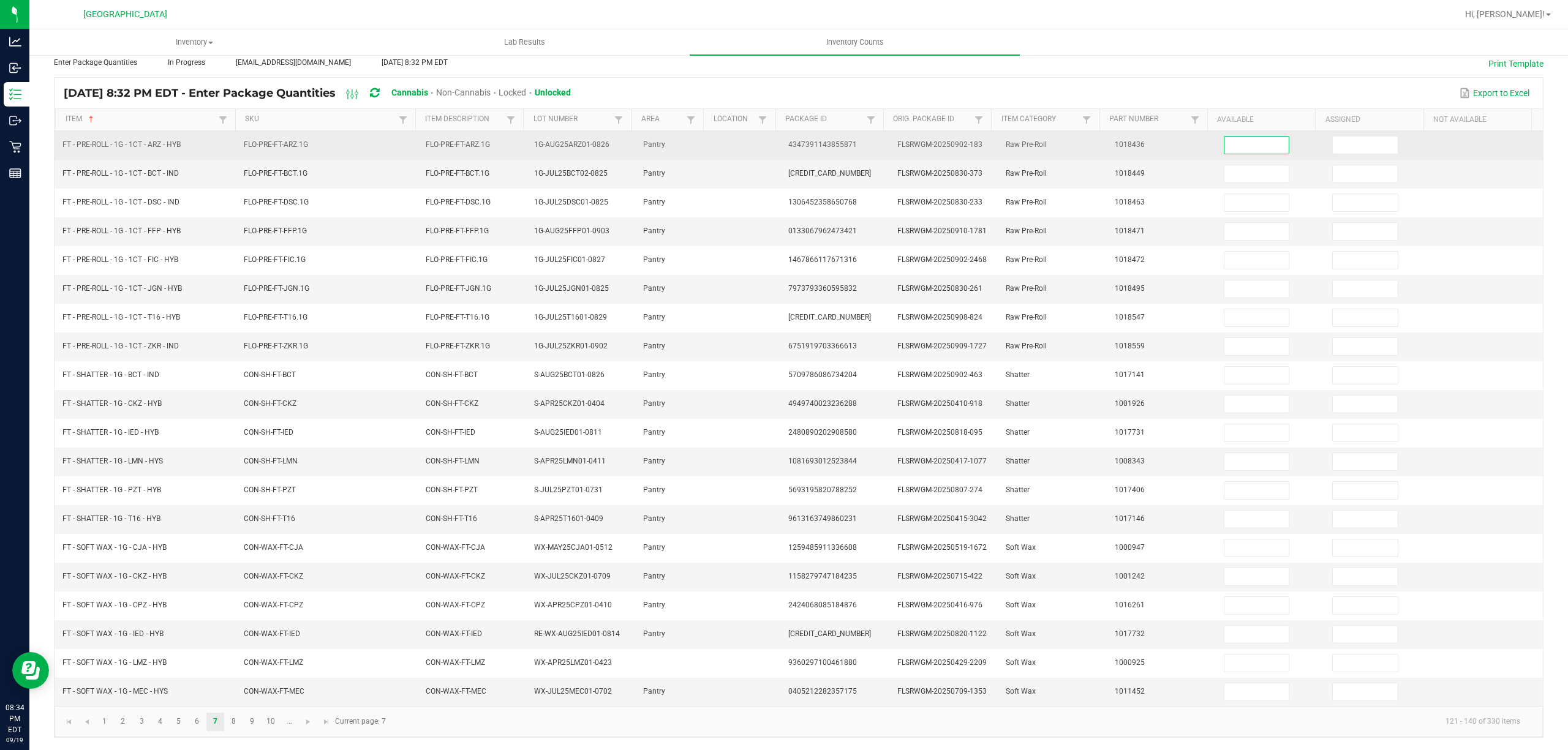
click at [1260, 137] on input at bounding box center [1256, 145] width 65 height 18
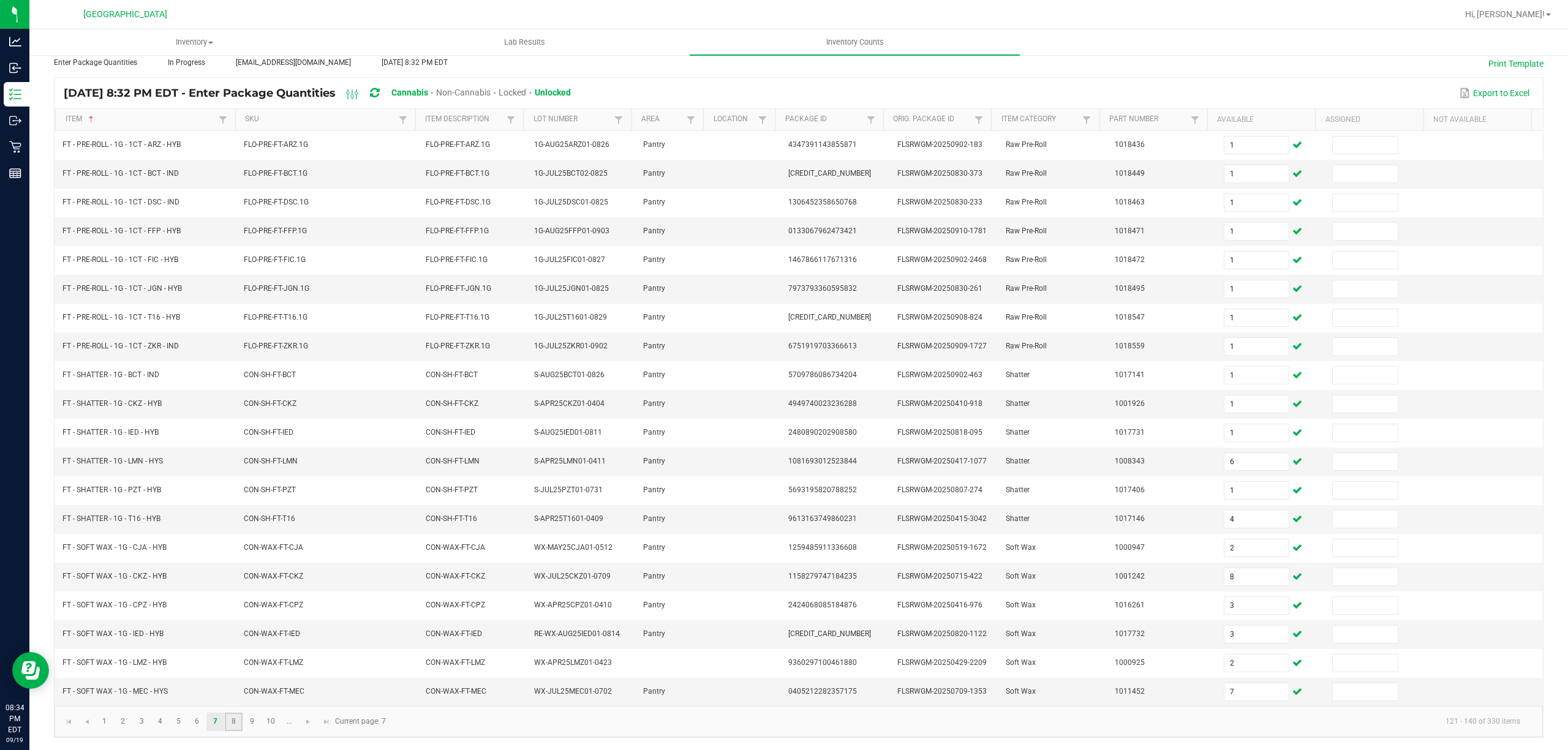
click at [232, 723] on link "8" at bounding box center [234, 722] width 18 height 19
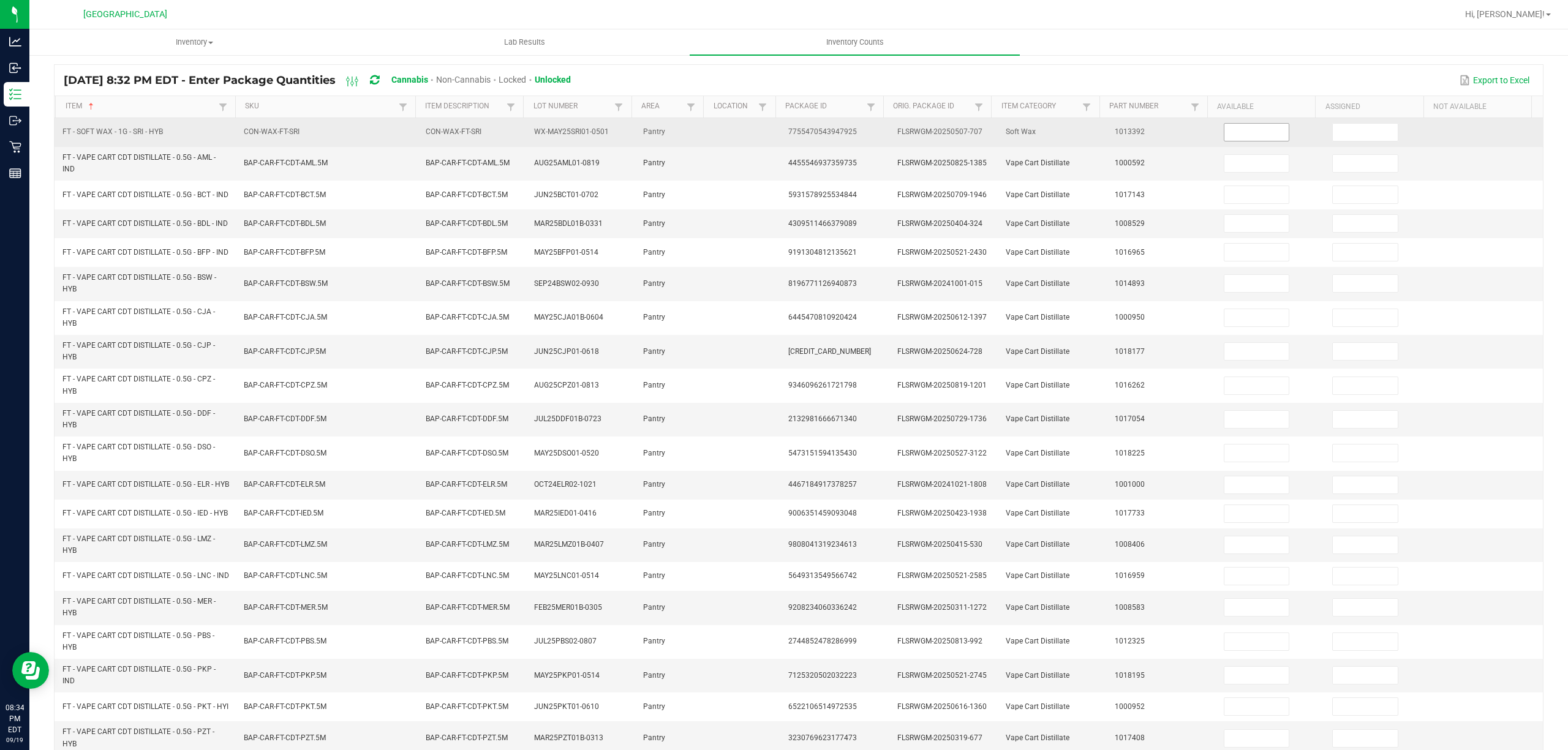
click at [1228, 131] on input at bounding box center [1256, 132] width 65 height 18
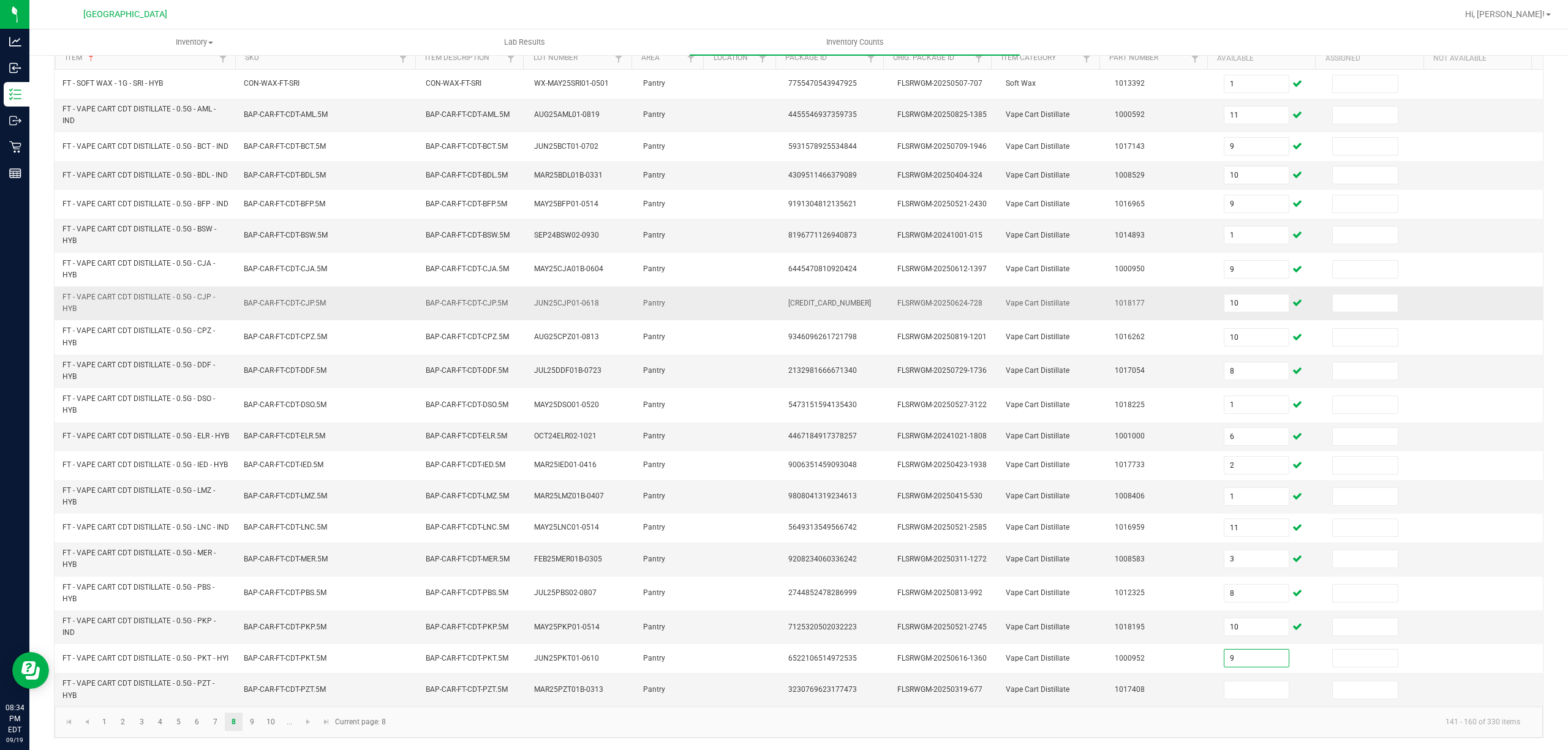
scroll to position [170, 0]
click at [253, 716] on link "9" at bounding box center [251, 721] width 18 height 19
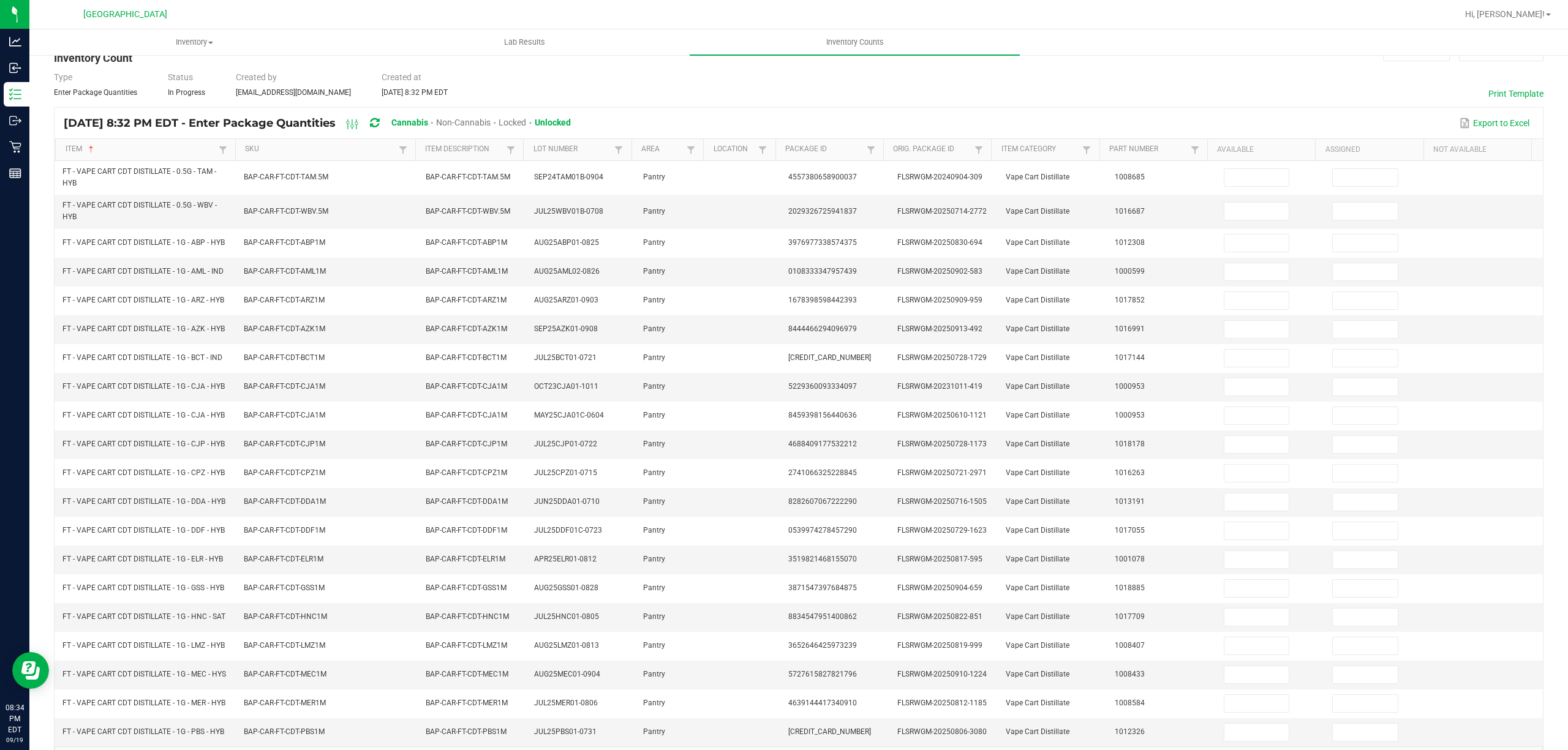
scroll to position [8, 0]
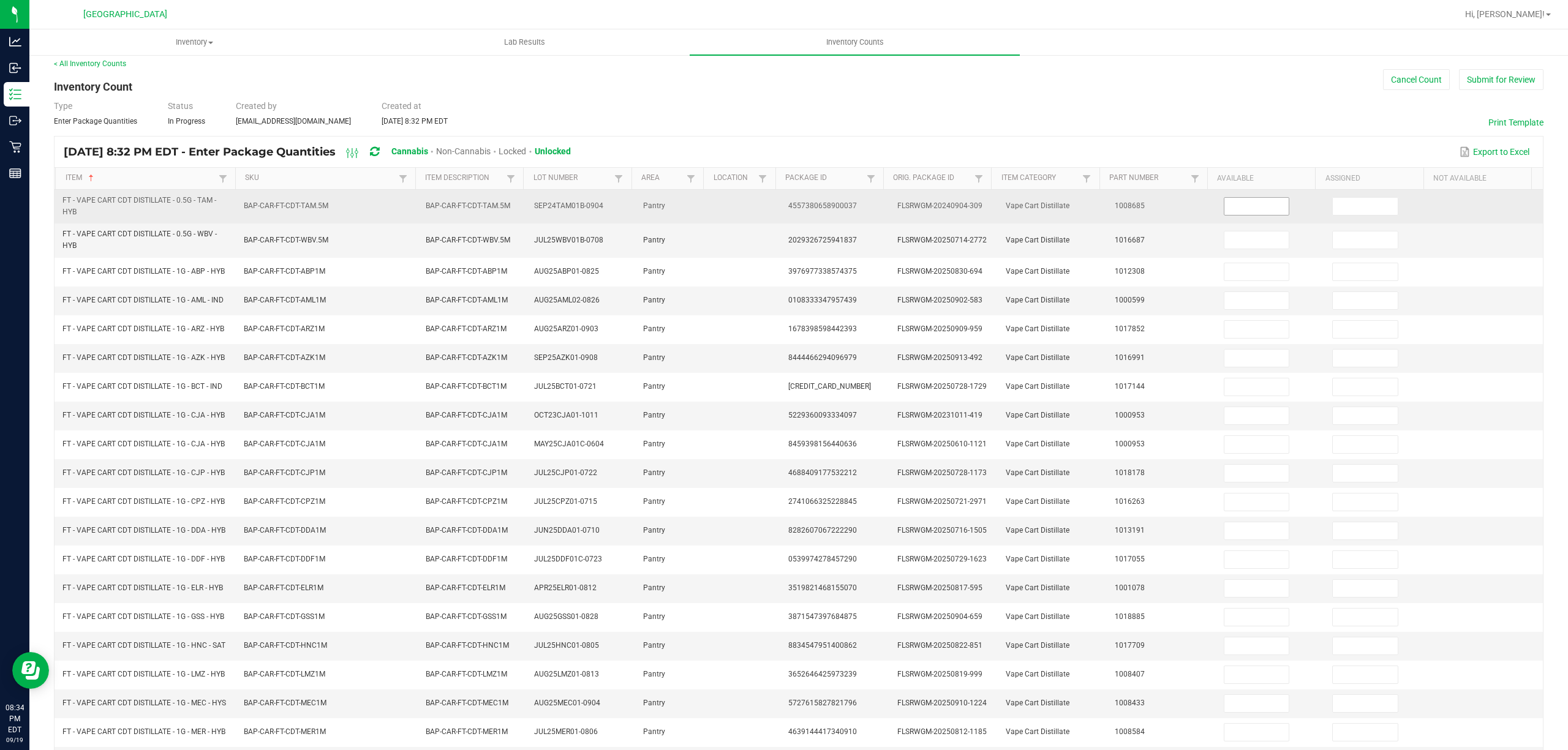
click at [1224, 206] on input at bounding box center [1256, 206] width 65 height 18
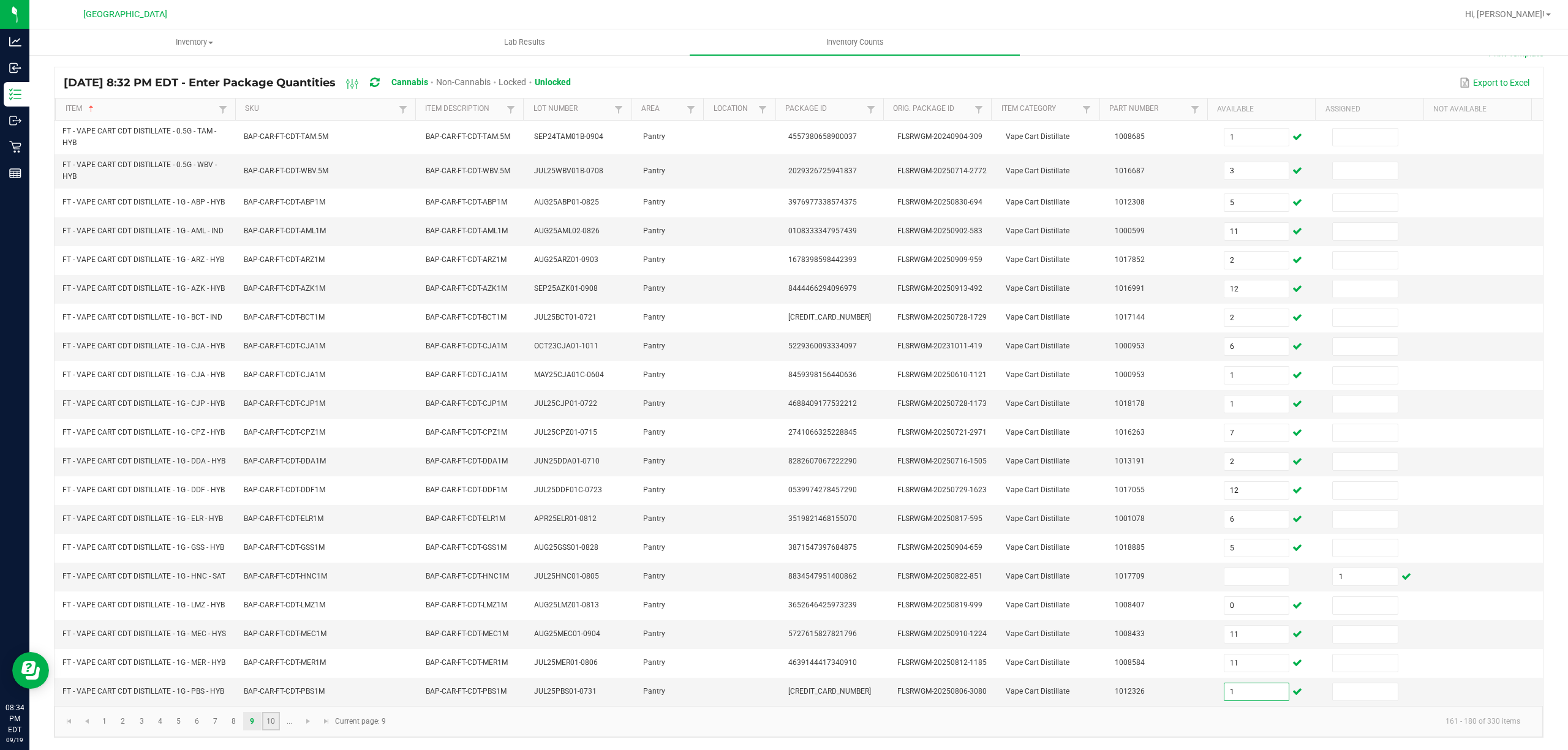
click at [271, 723] on link "10" at bounding box center [271, 721] width 18 height 19
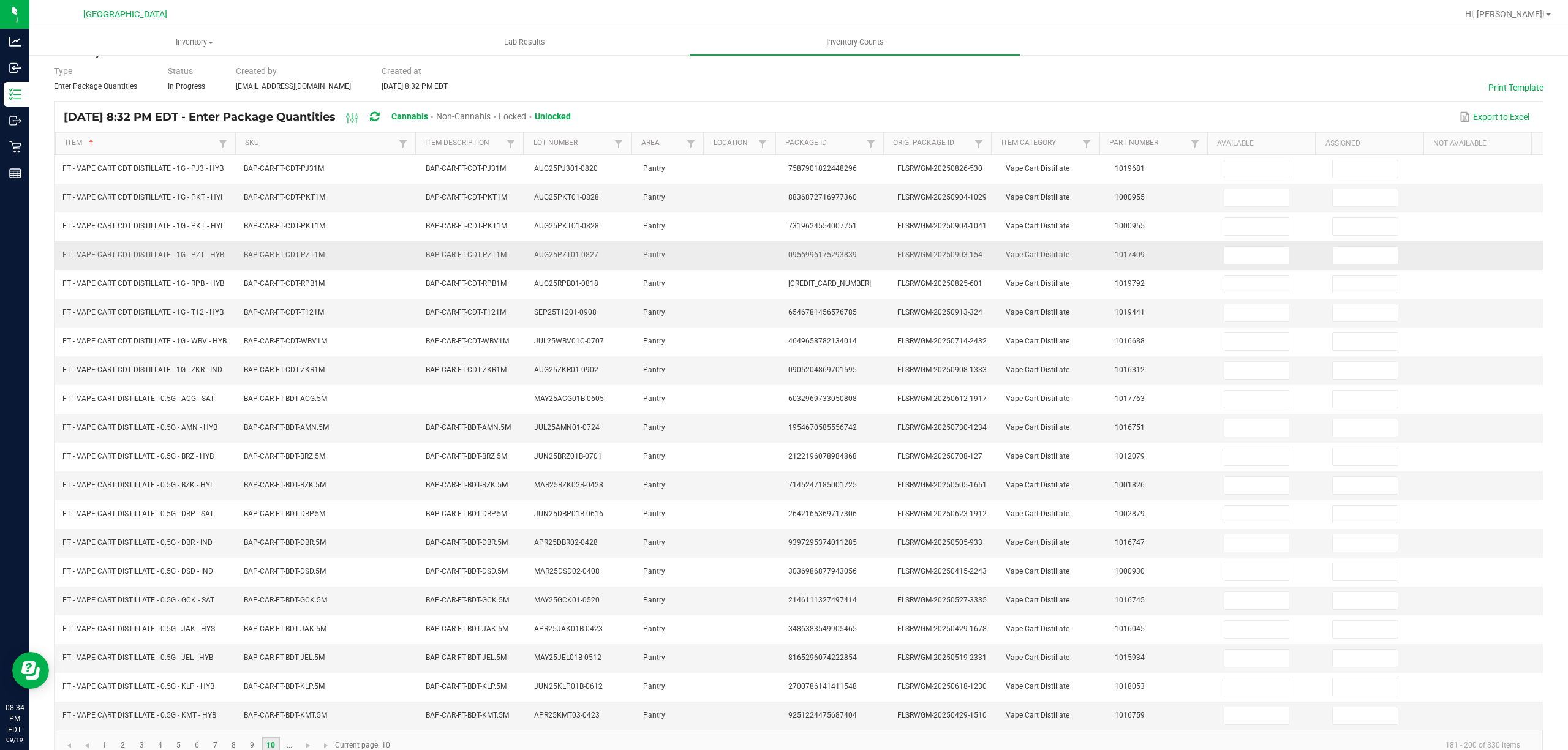
scroll to position [3, 0]
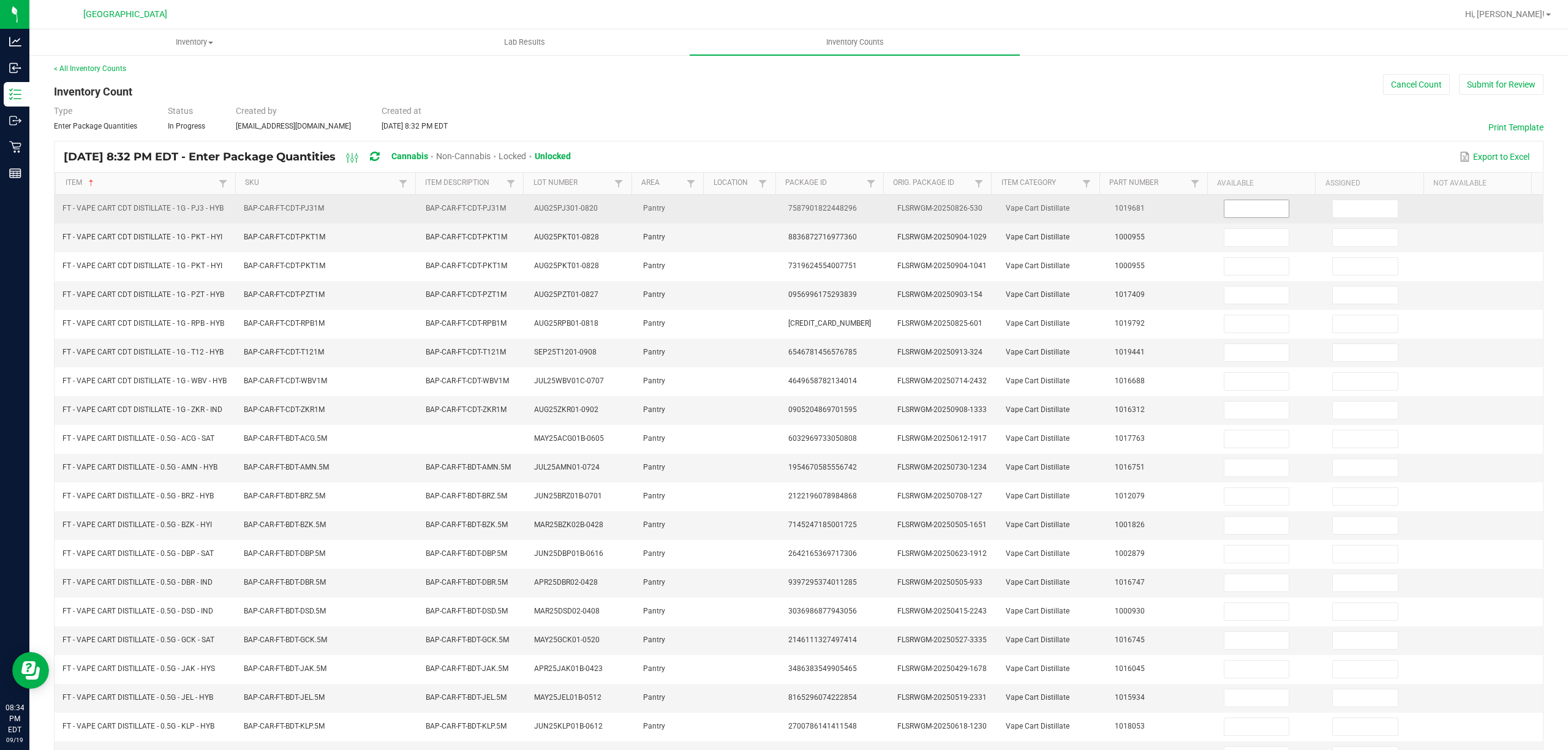
click at [1244, 208] on input at bounding box center [1256, 209] width 65 height 18
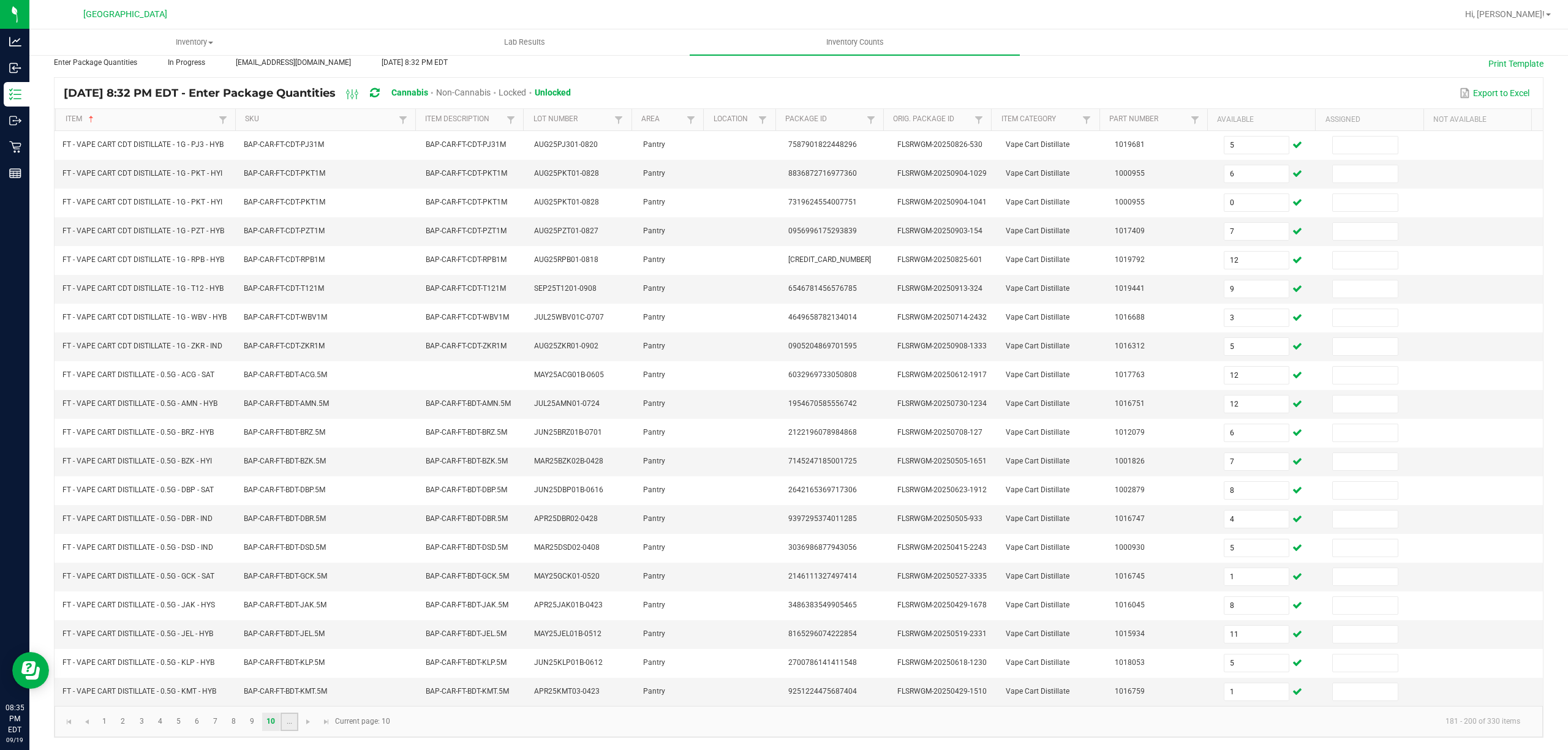
click at [285, 721] on link "..." at bounding box center [289, 722] width 18 height 19
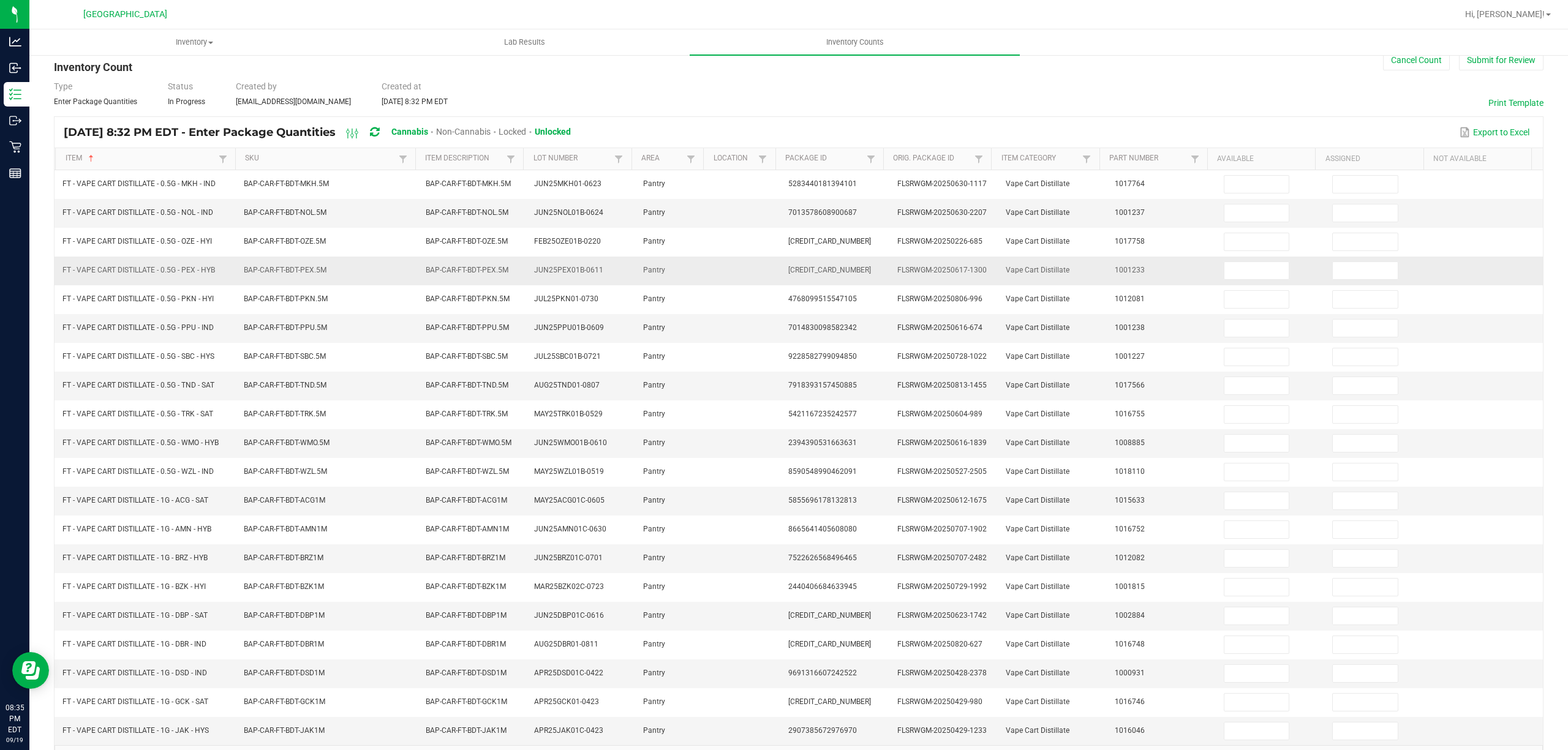
scroll to position [0, 0]
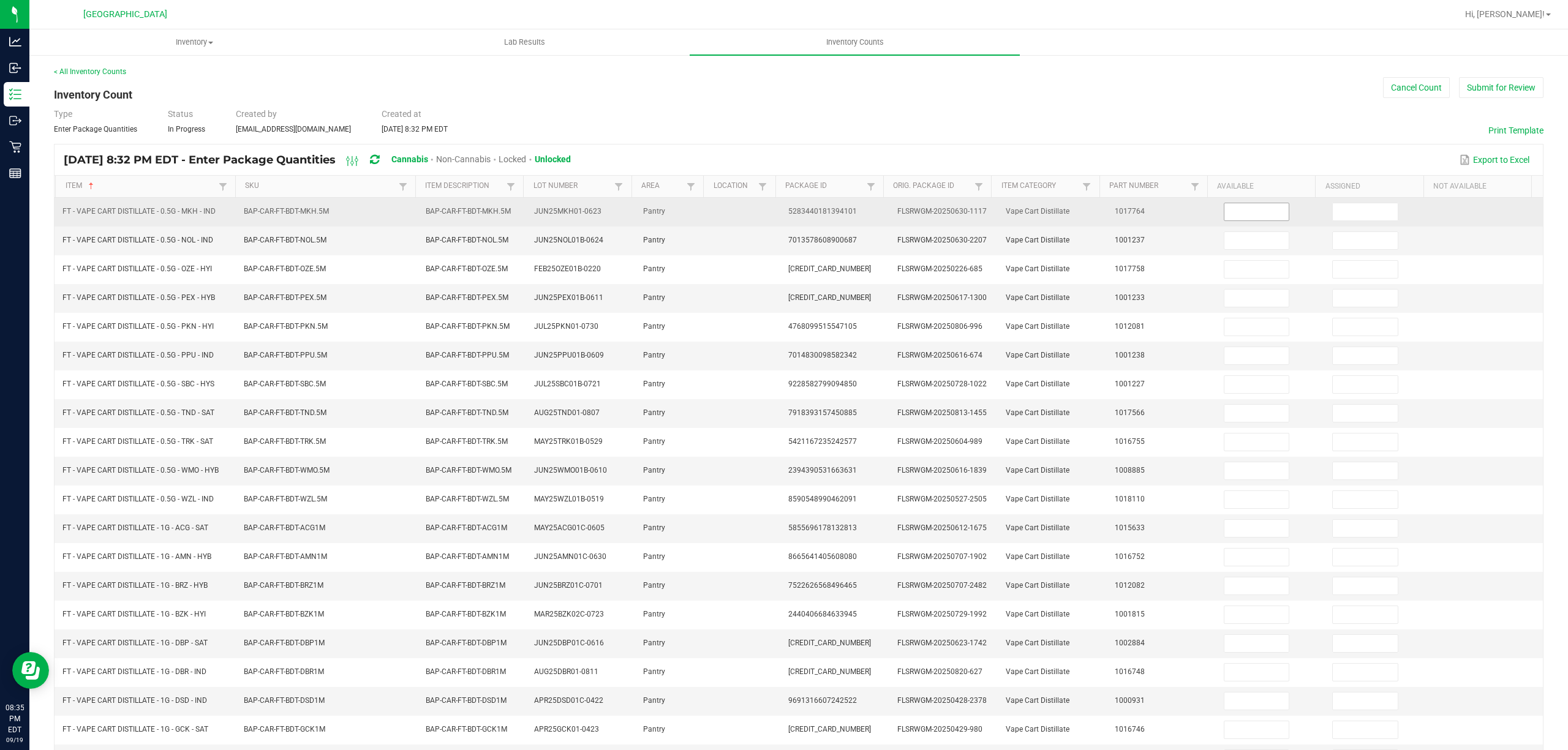
click at [1249, 208] on input at bounding box center [1256, 212] width 65 height 18
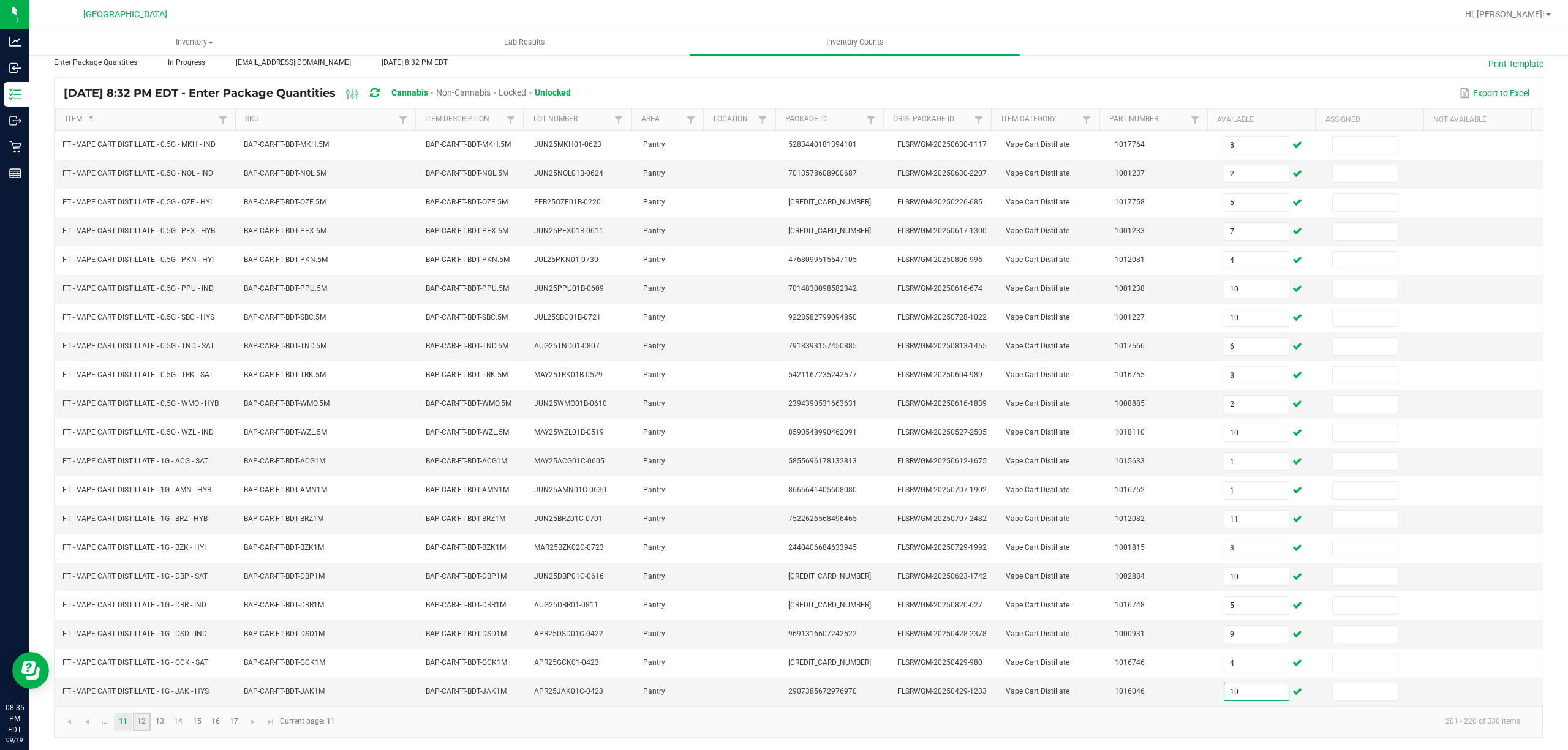
click at [137, 720] on link "12" at bounding box center [141, 722] width 18 height 19
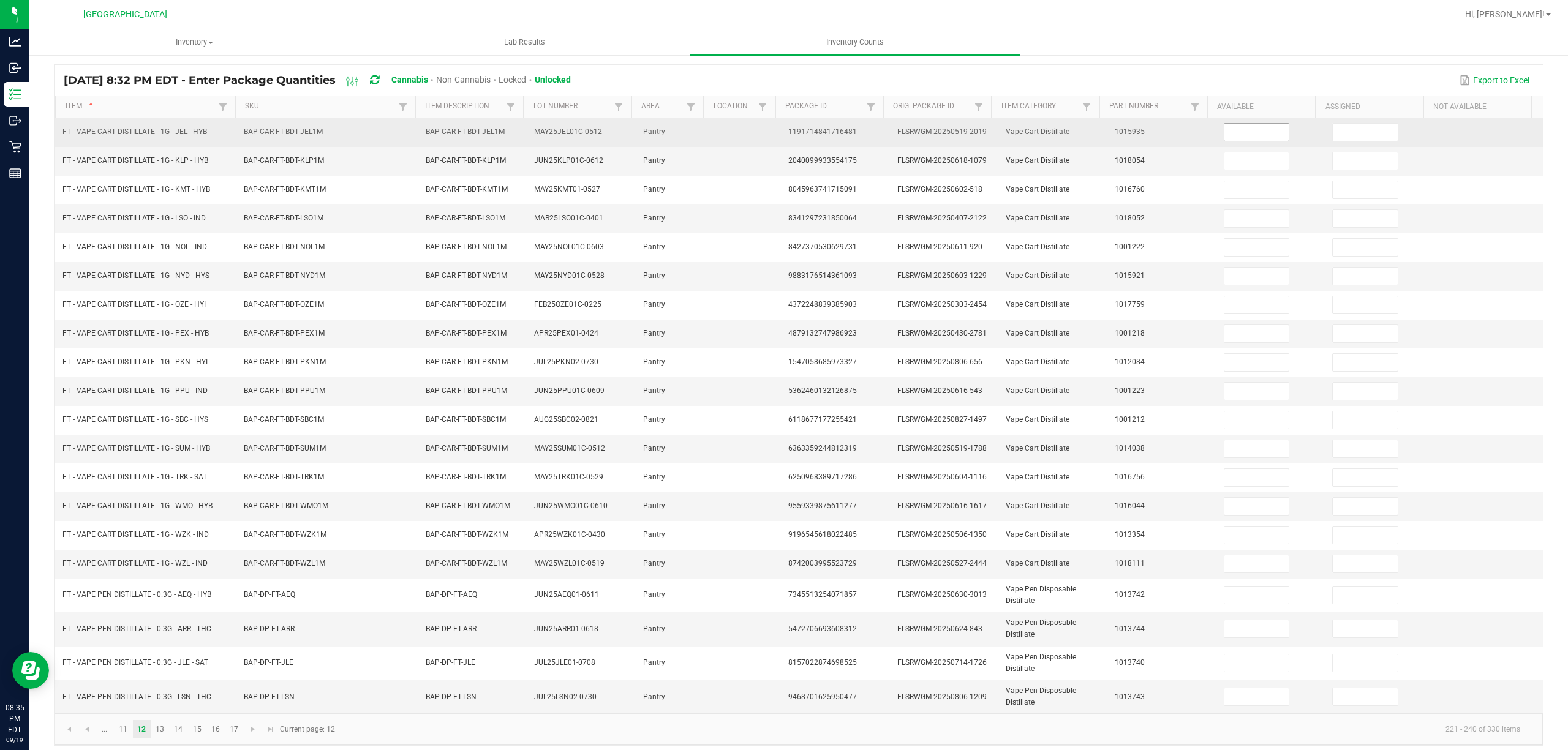
click at [1242, 131] on input at bounding box center [1256, 132] width 65 height 18
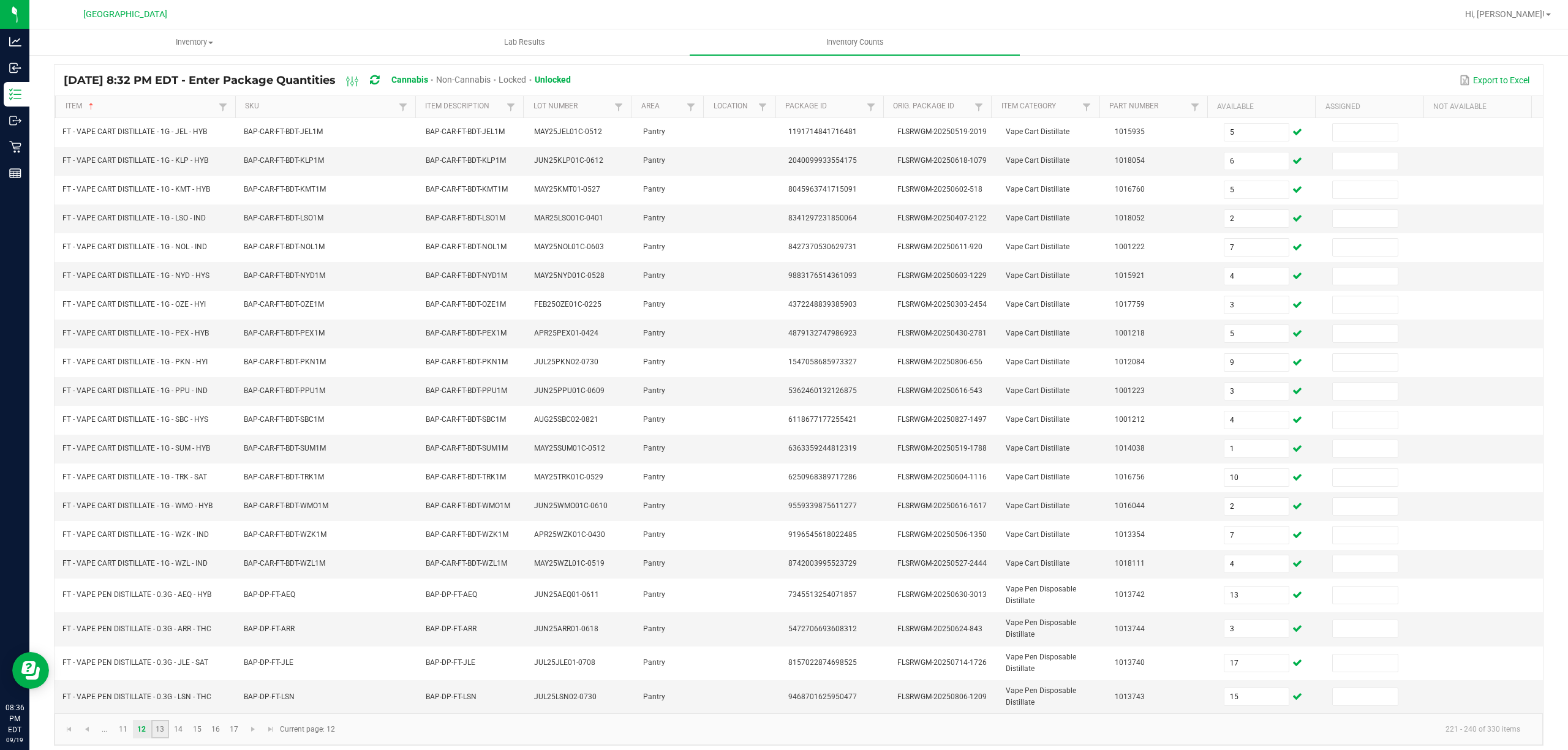
click at [158, 738] on link "13" at bounding box center [160, 729] width 18 height 19
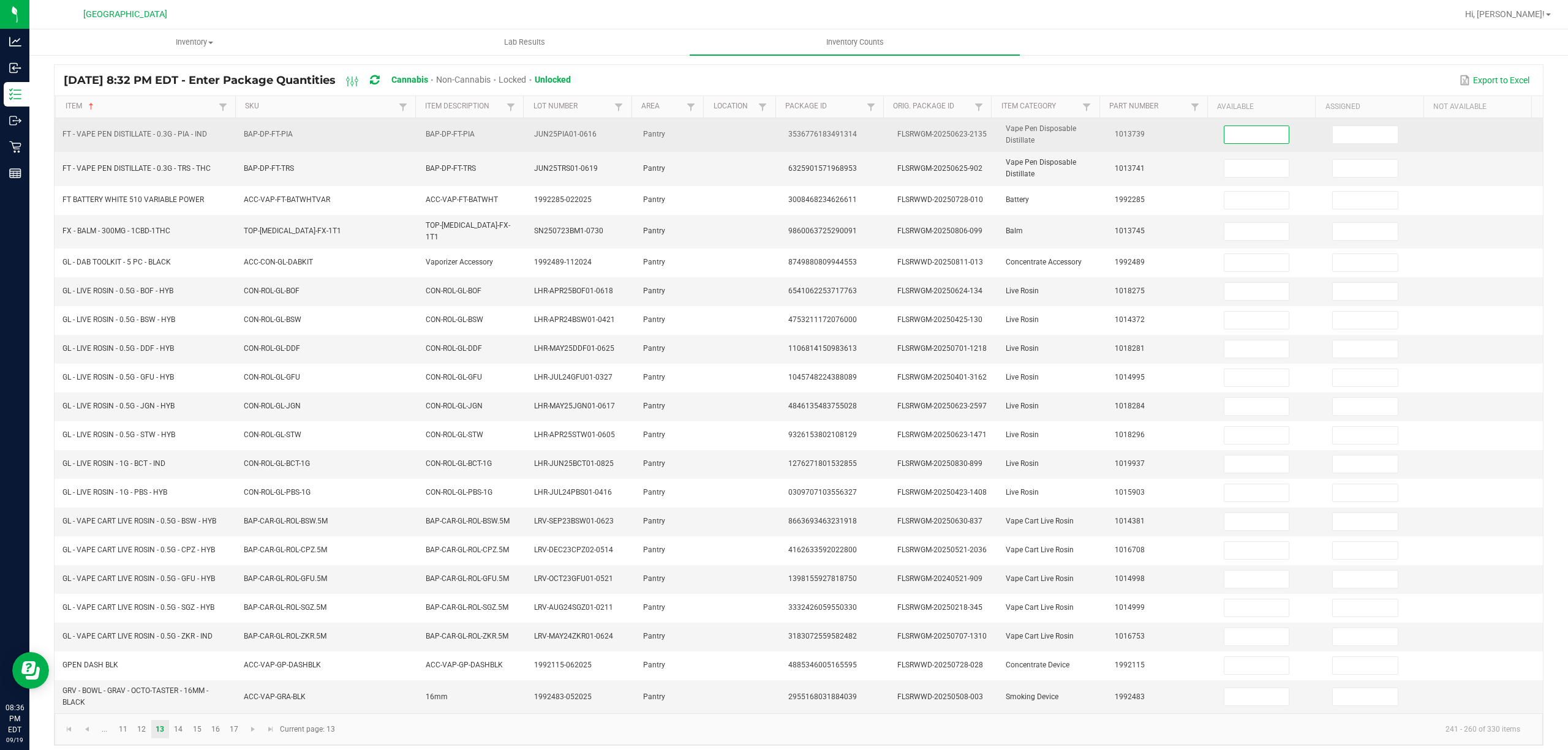
click at [1224, 140] on input at bounding box center [1256, 134] width 65 height 18
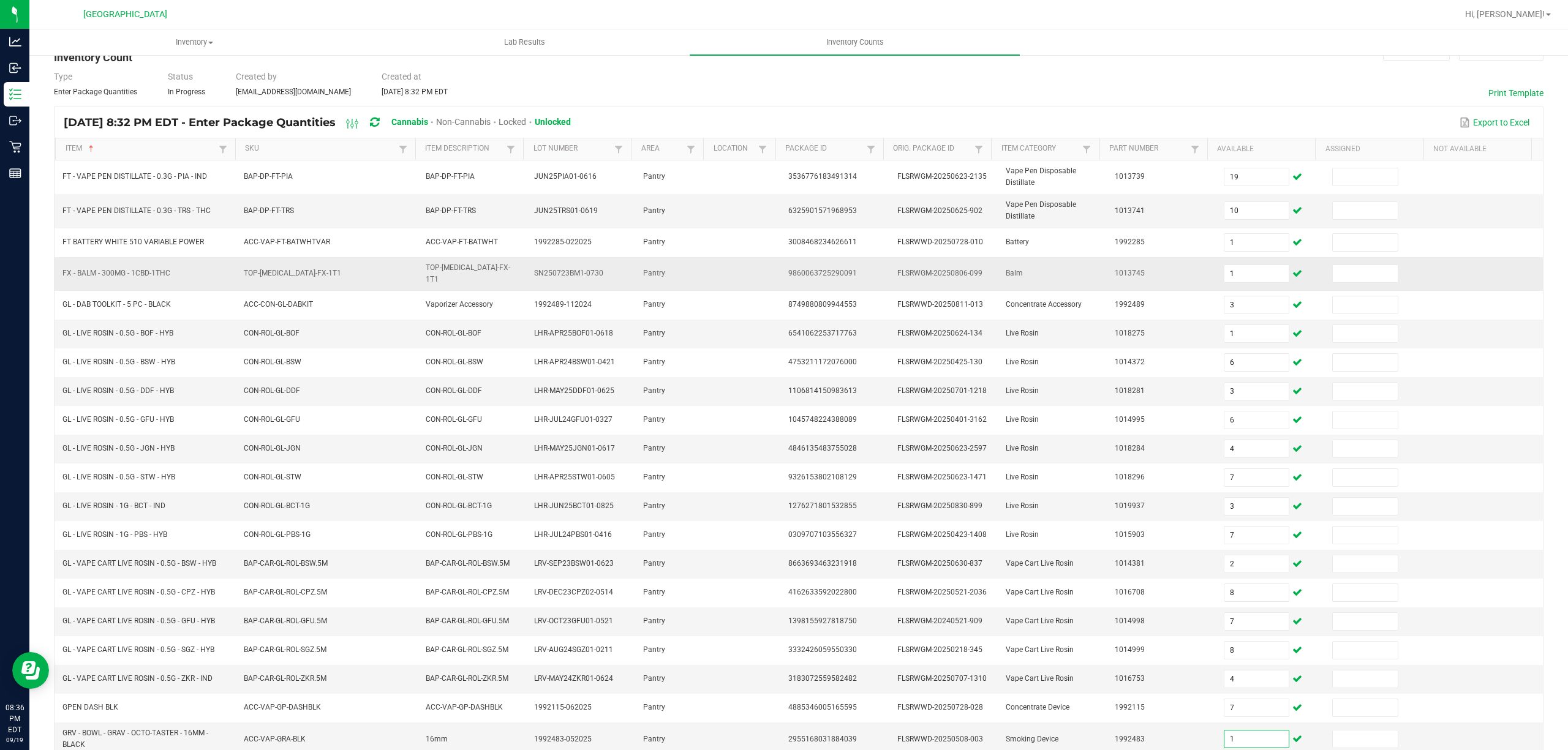
scroll to position [0, 0]
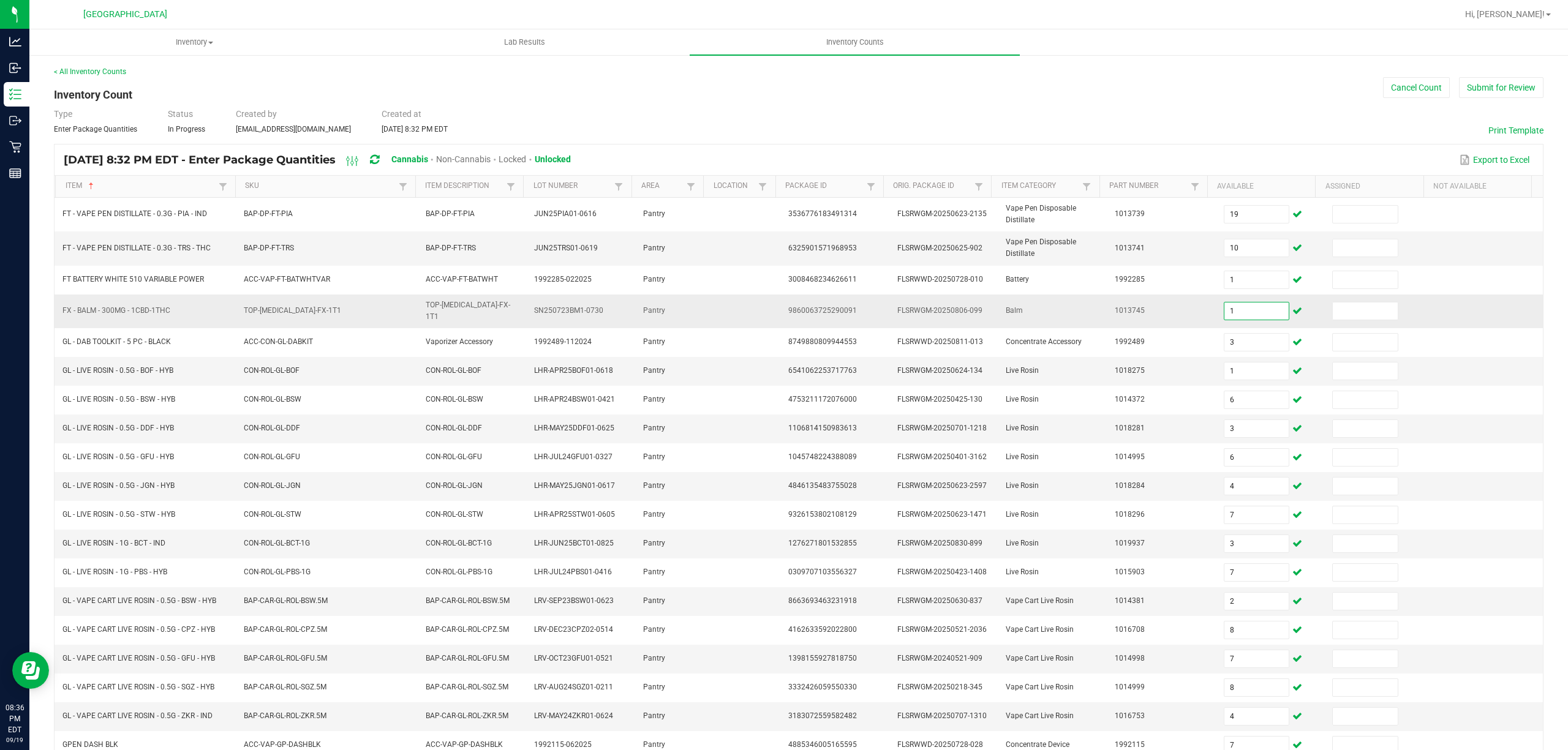
click at [1224, 310] on input "1" at bounding box center [1256, 311] width 65 height 18
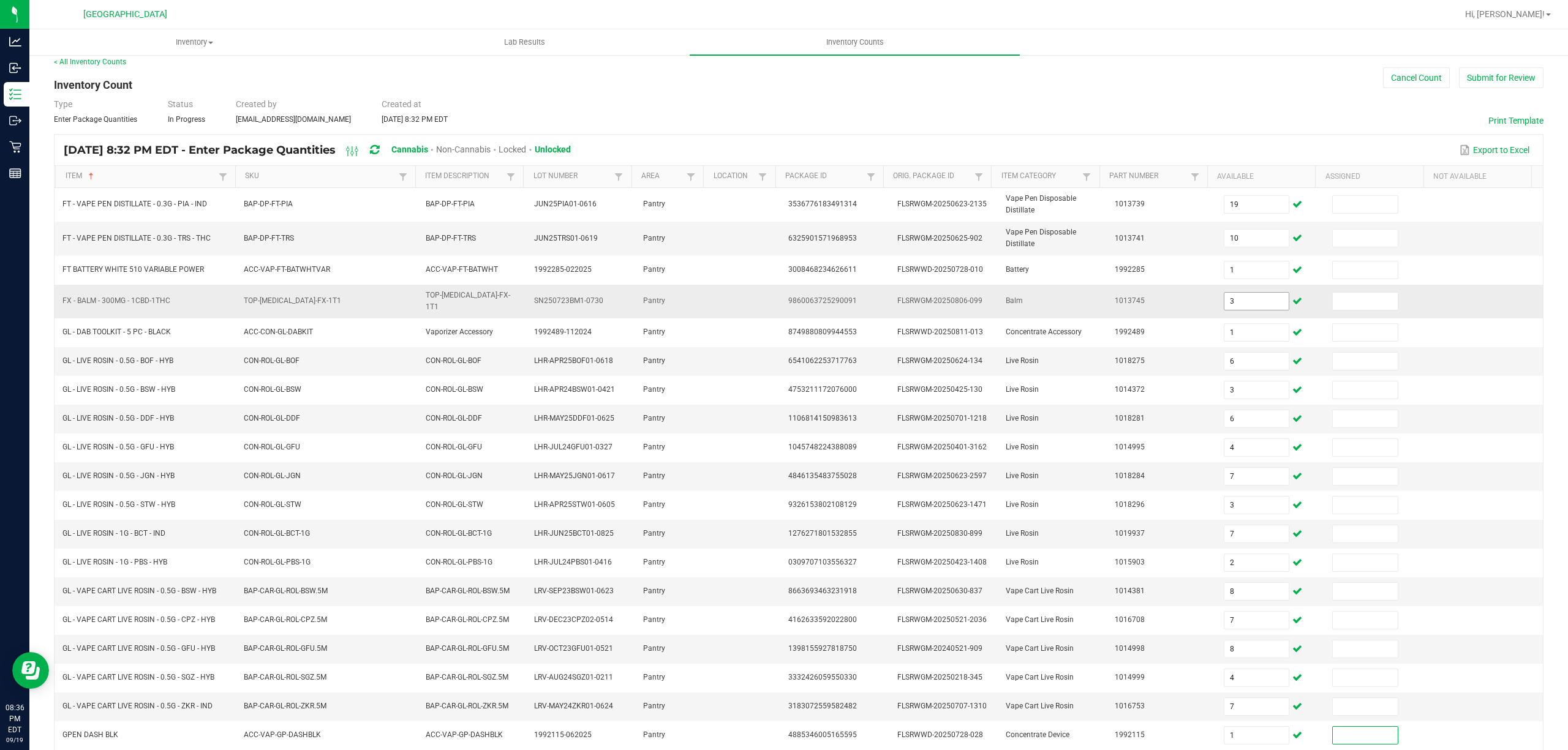
scroll to position [94, 0]
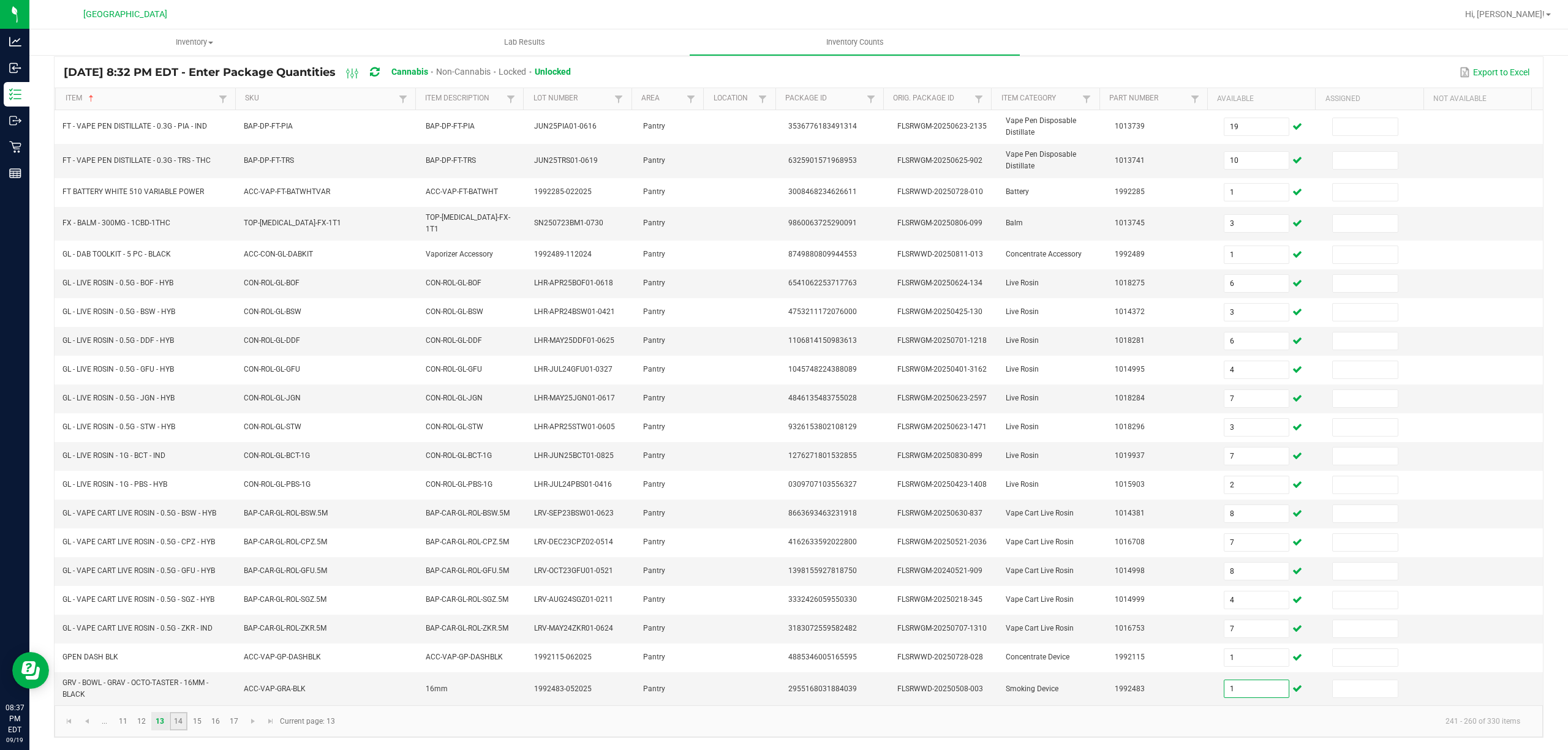
click at [179, 723] on link "14" at bounding box center [178, 721] width 18 height 19
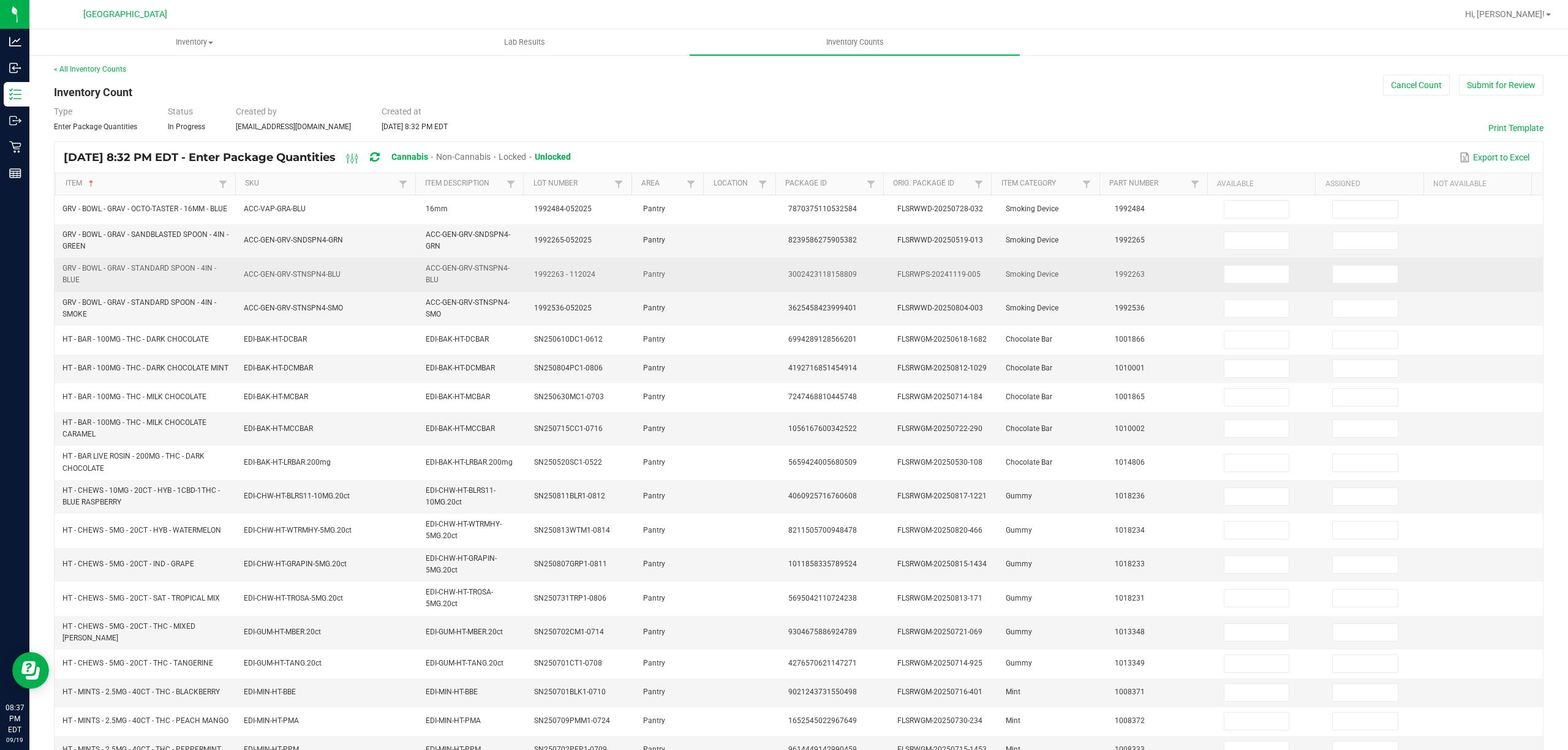
scroll to position [0, 0]
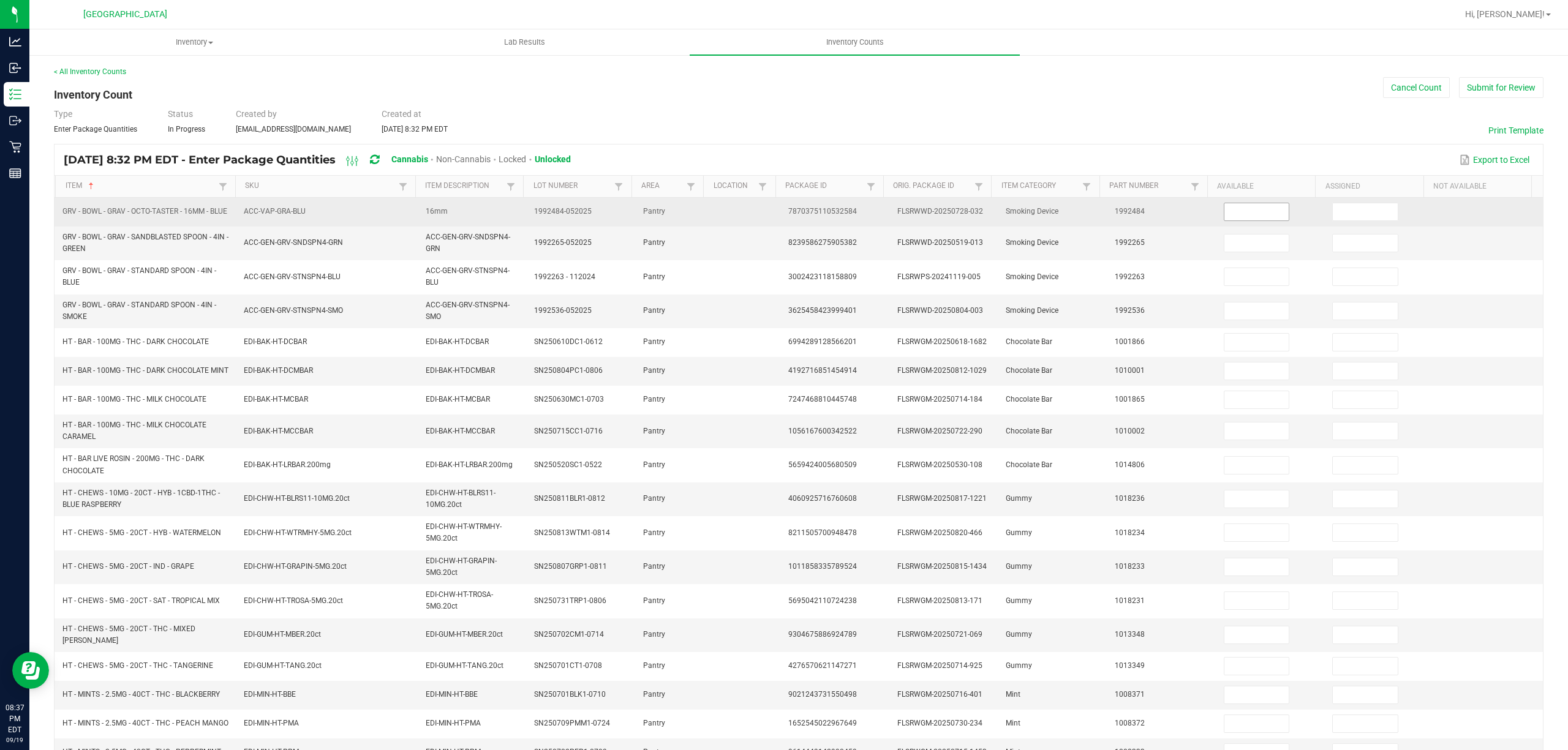
click at [1224, 208] on input at bounding box center [1256, 212] width 65 height 18
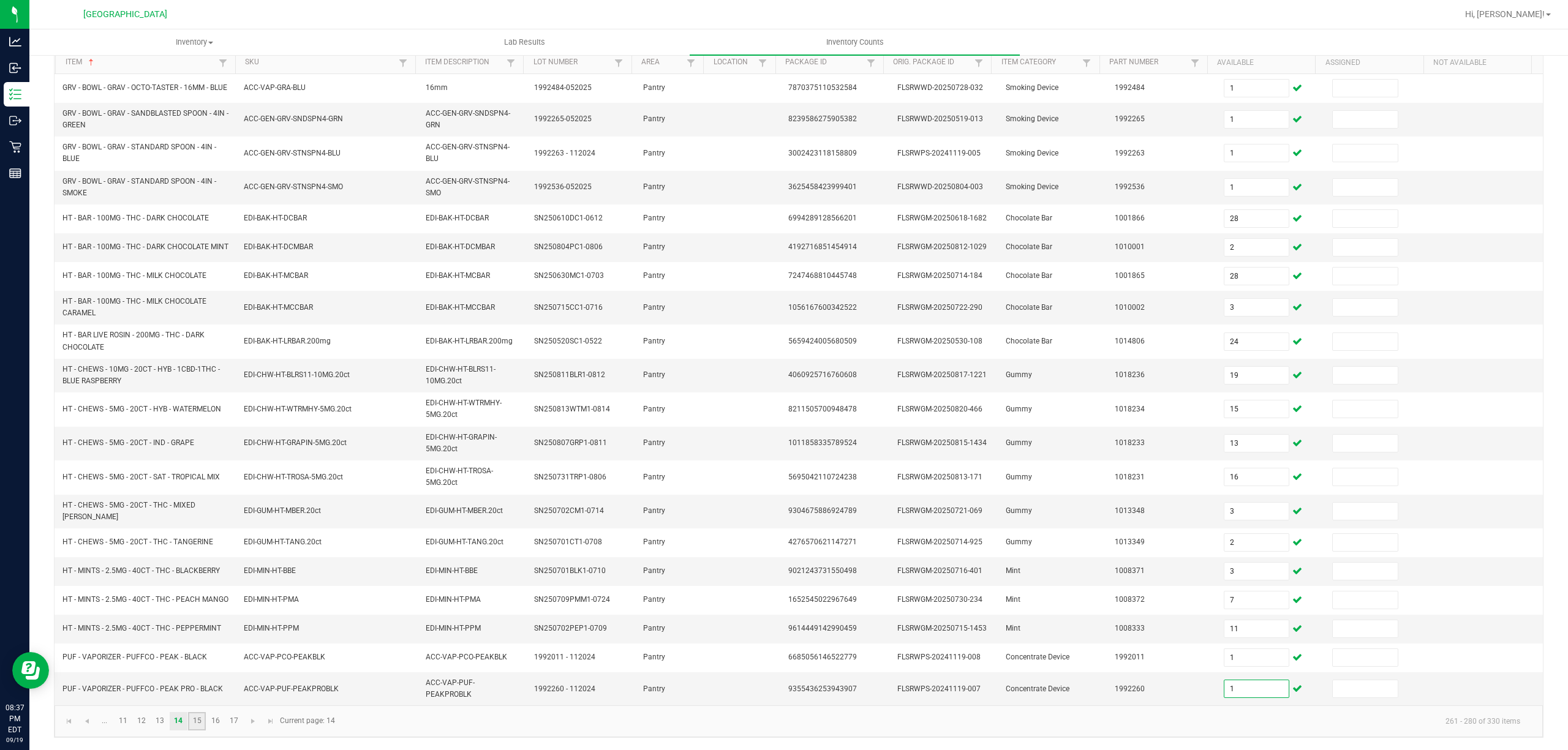
click at [201, 726] on link "15" at bounding box center [197, 721] width 18 height 19
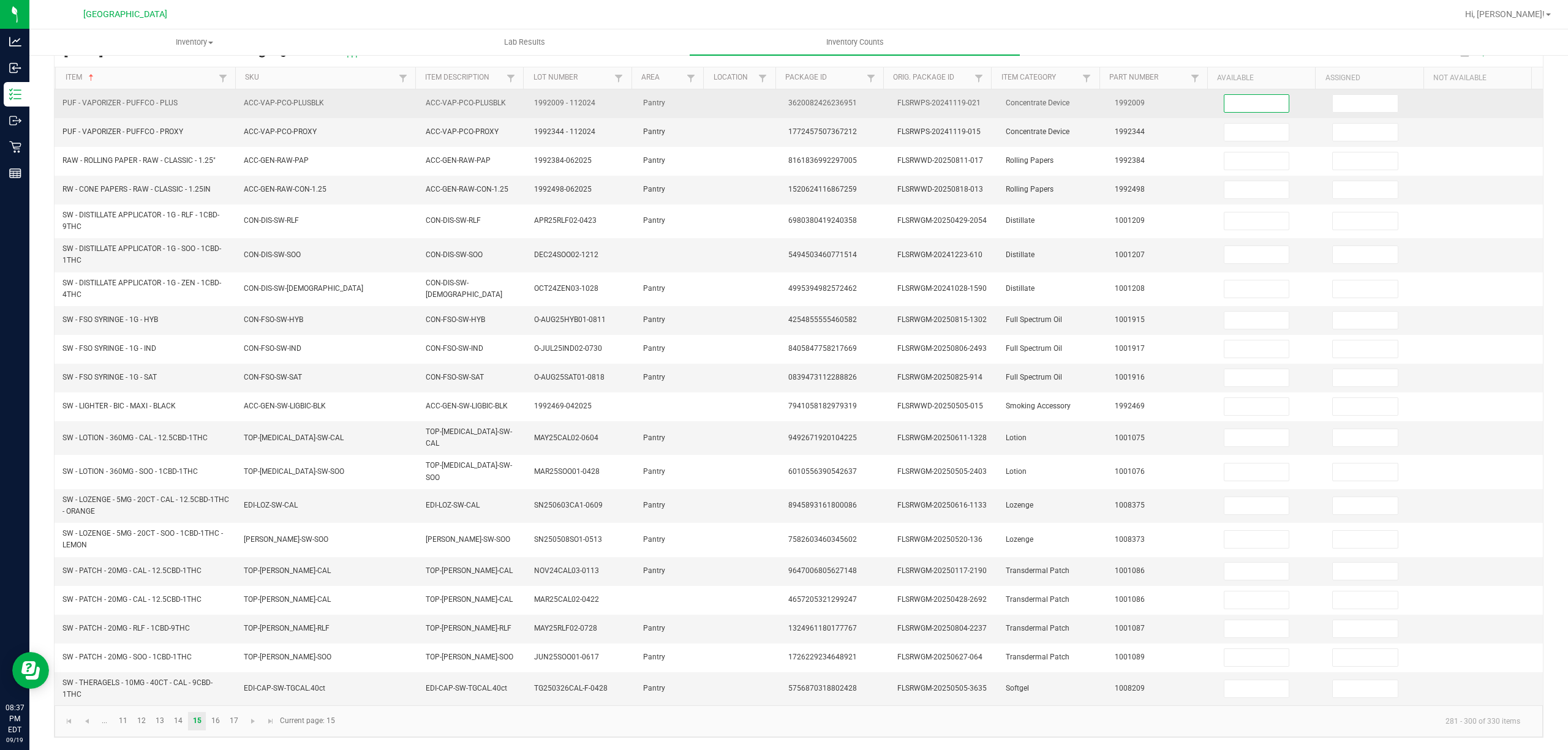
click at [1250, 108] on input at bounding box center [1256, 103] width 65 height 18
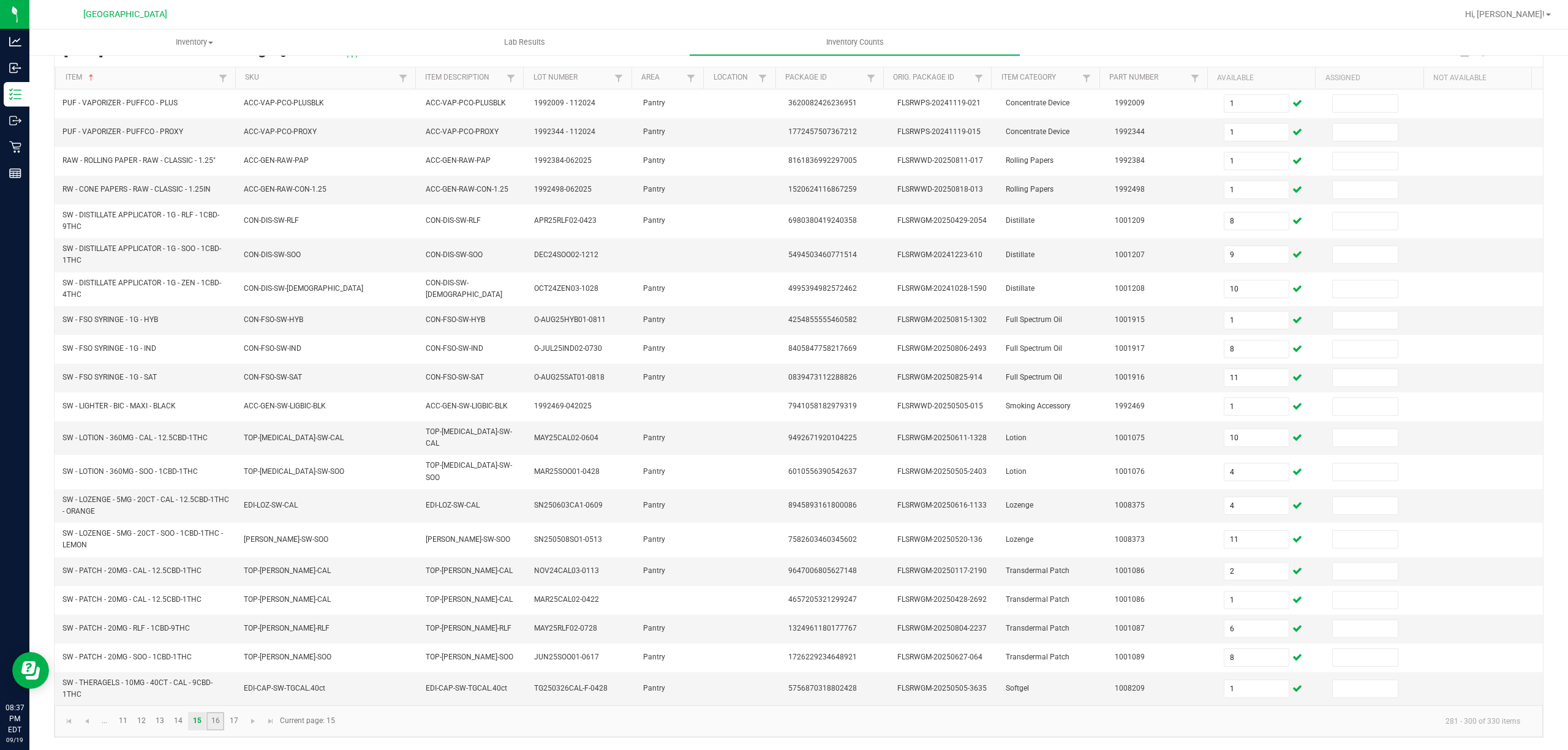
click at [209, 721] on link "16" at bounding box center [215, 721] width 18 height 19
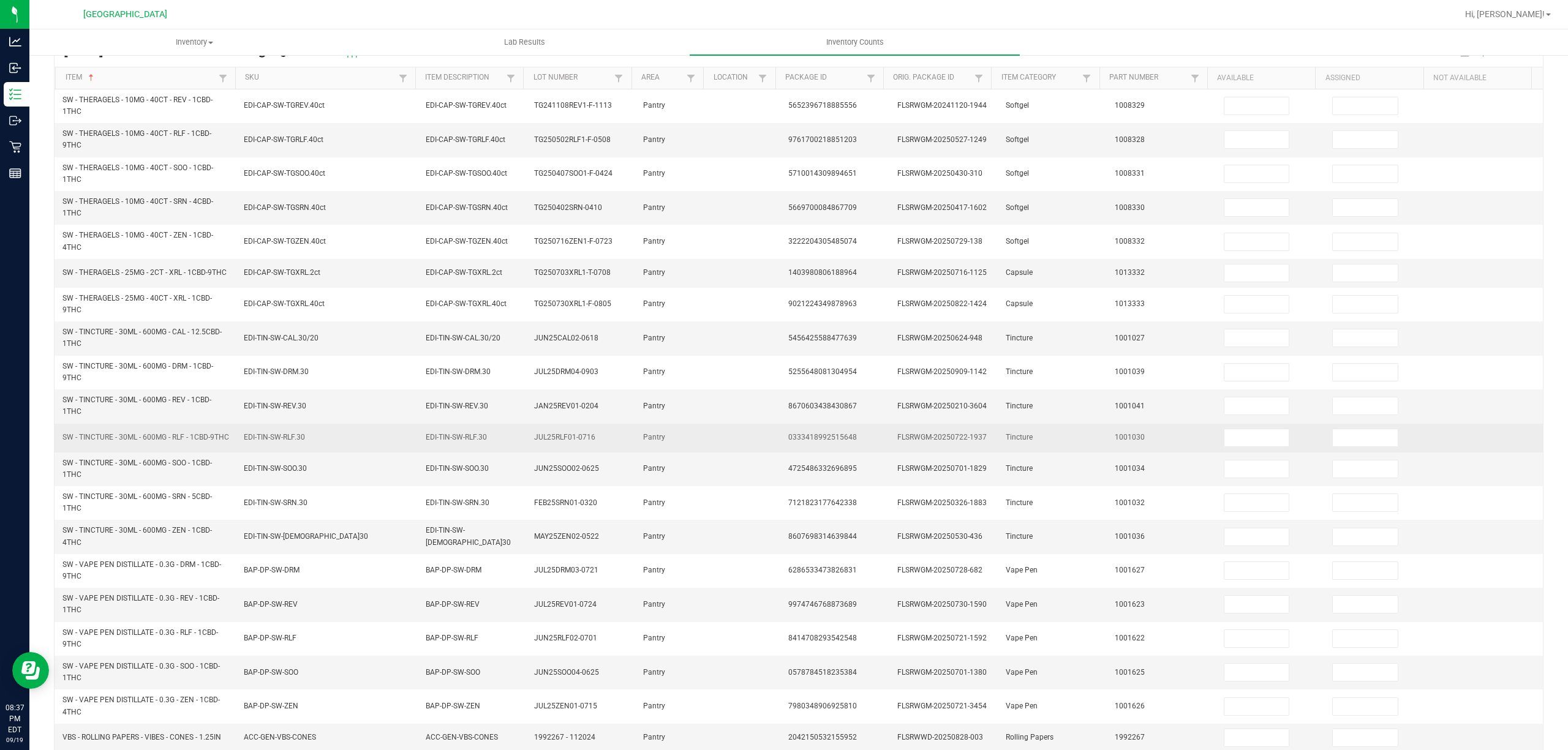
scroll to position [27, 0]
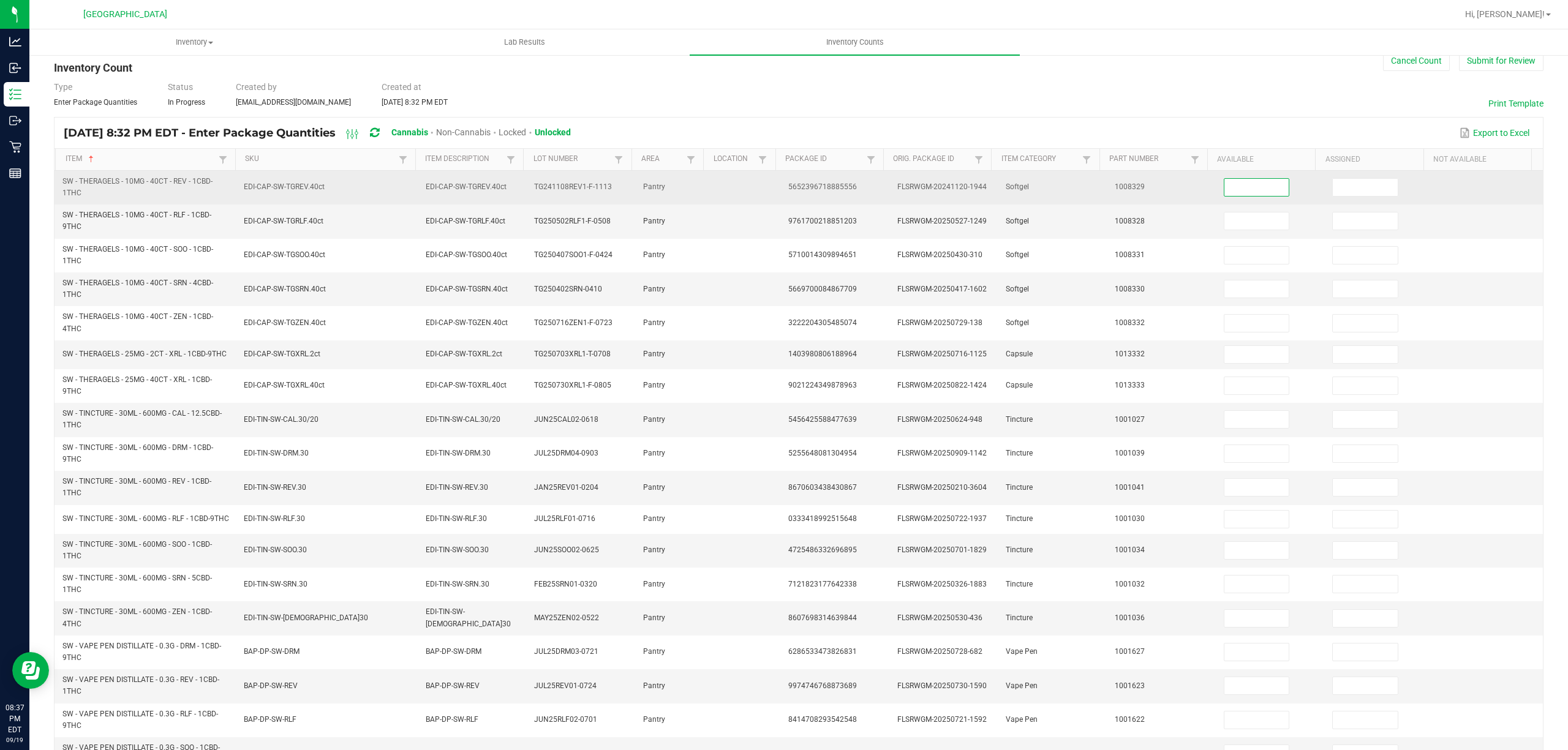
click at [1238, 192] on input at bounding box center [1256, 188] width 65 height 18
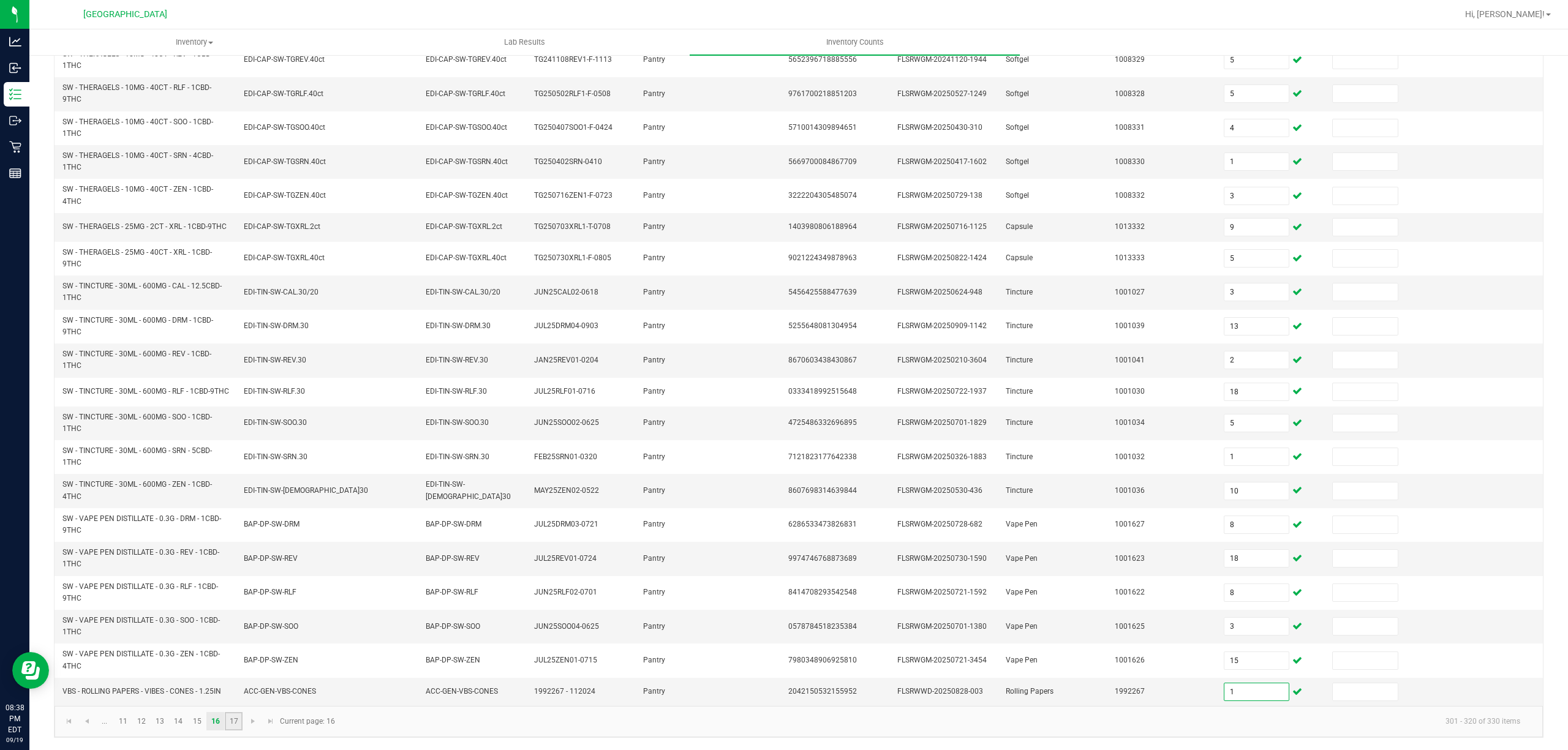
click at [227, 720] on link "17" at bounding box center [234, 721] width 18 height 19
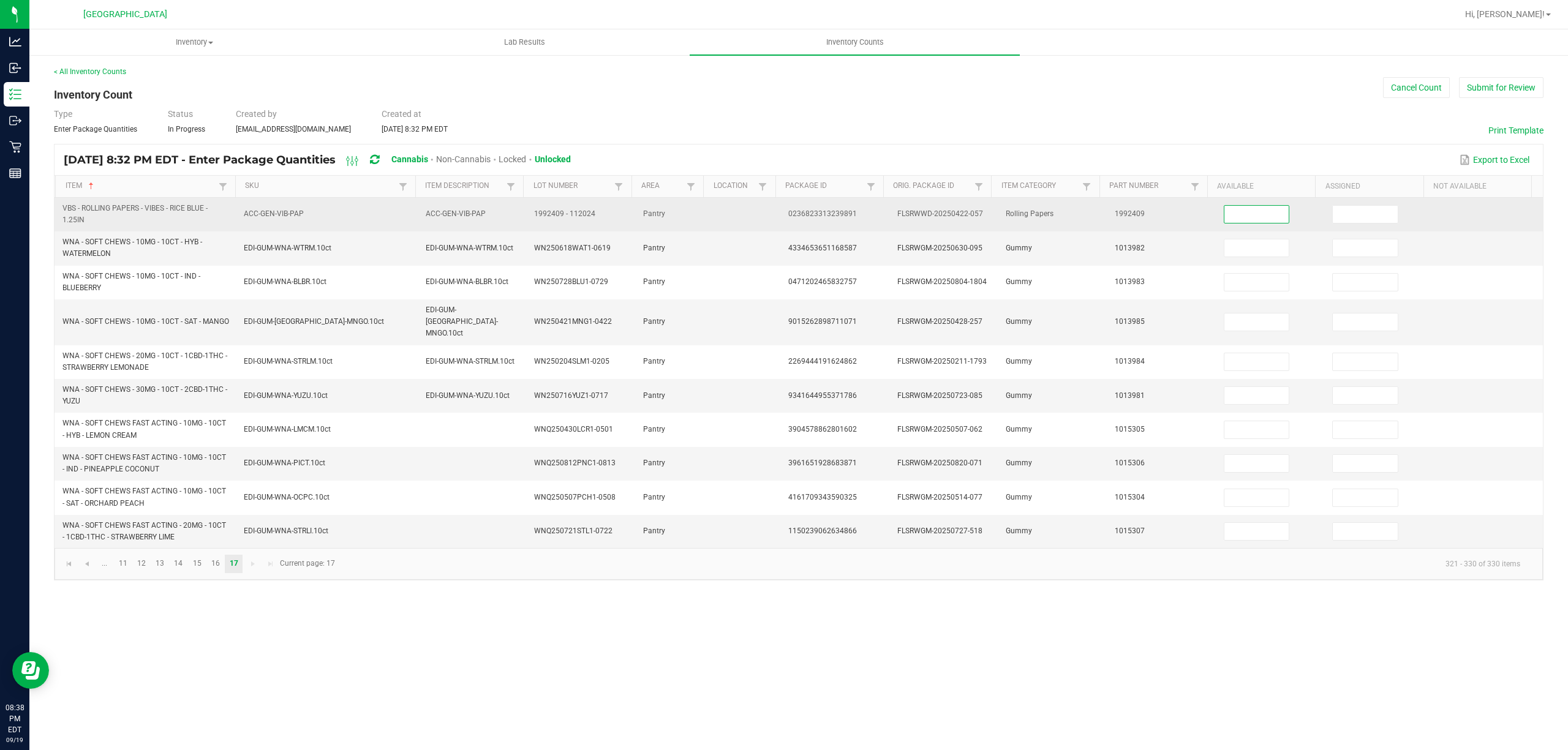
click at [1224, 213] on input at bounding box center [1256, 214] width 65 height 18
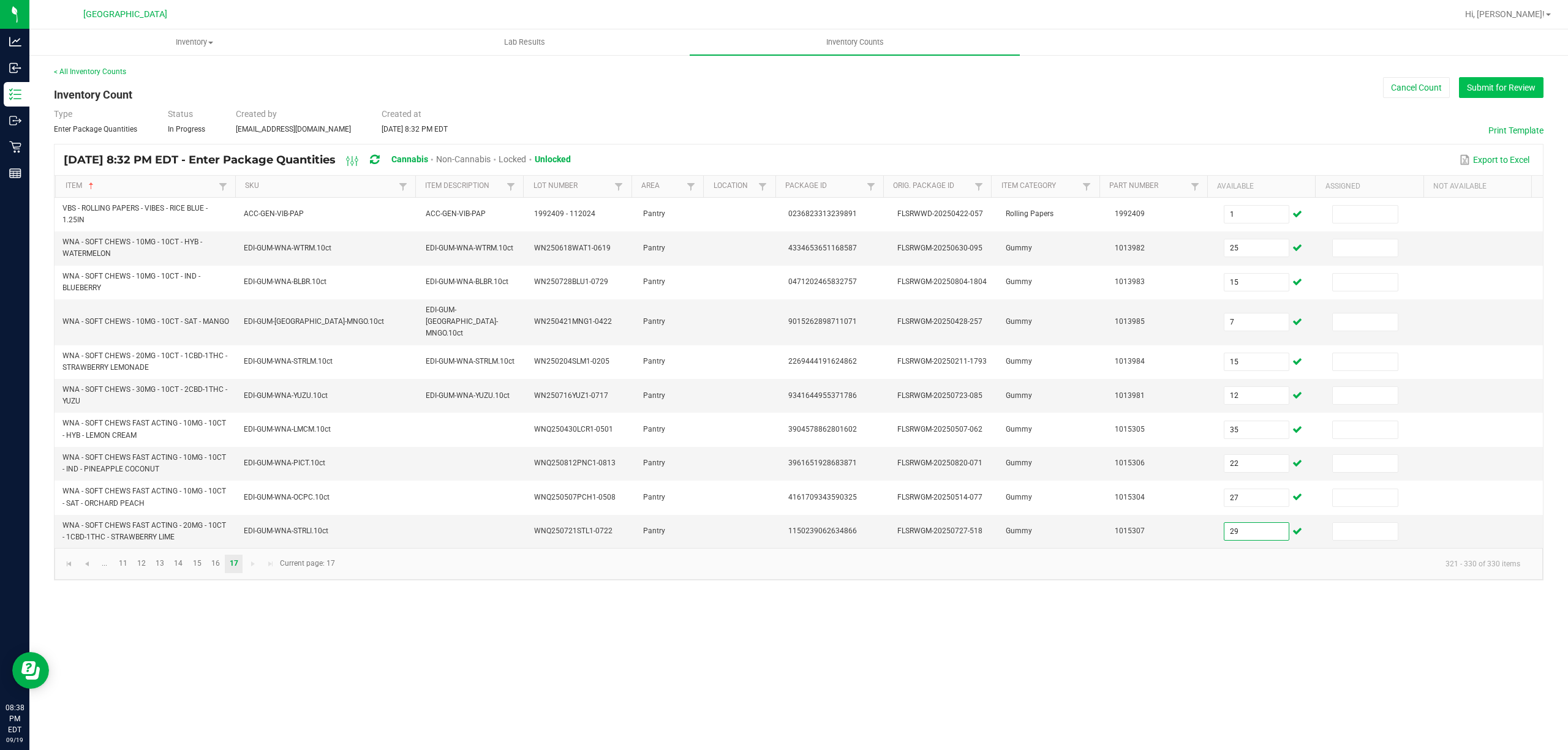
click at [1487, 85] on button "Submit for Review" at bounding box center [1501, 87] width 85 height 20
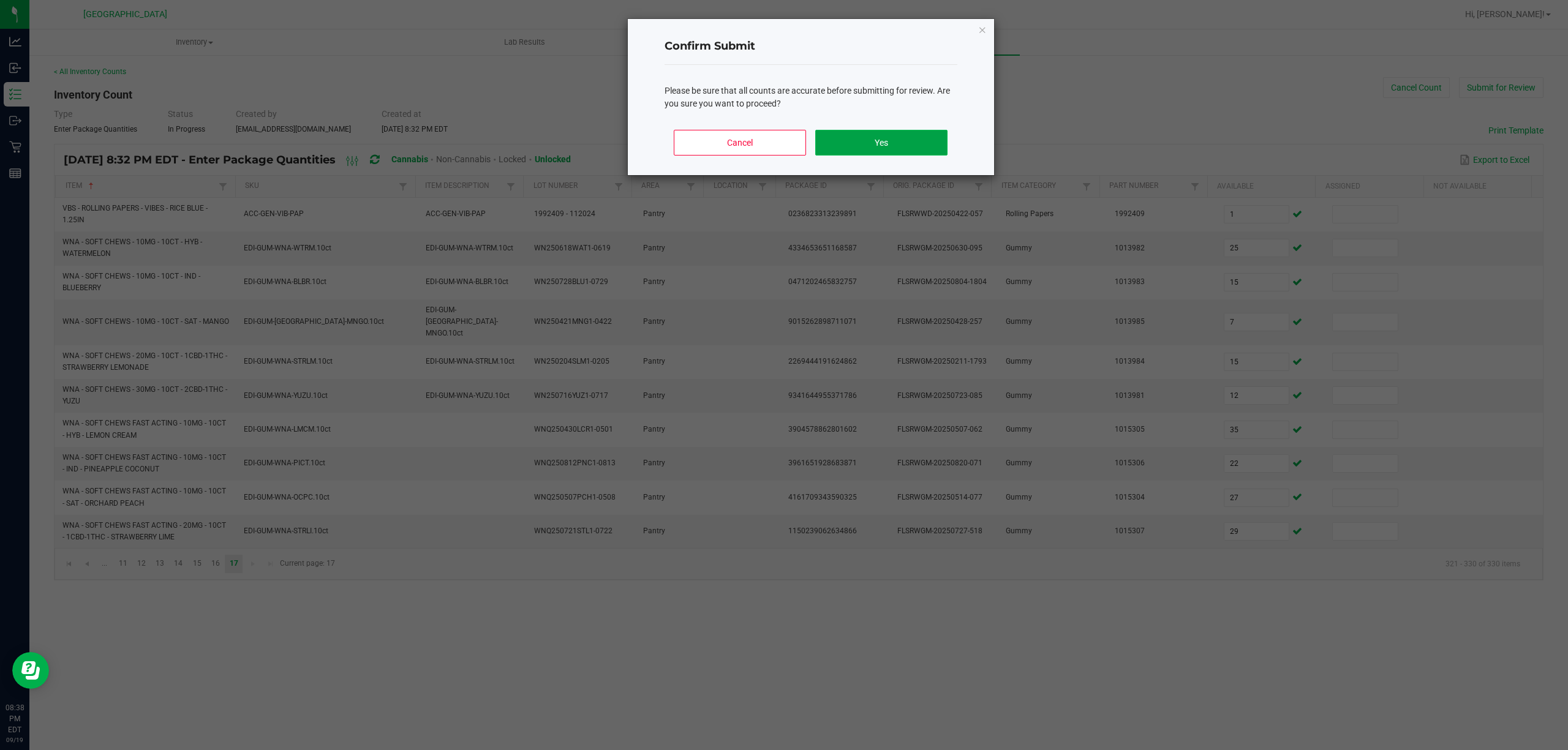
click at [912, 137] on button "Yes" at bounding box center [880, 142] width 132 height 25
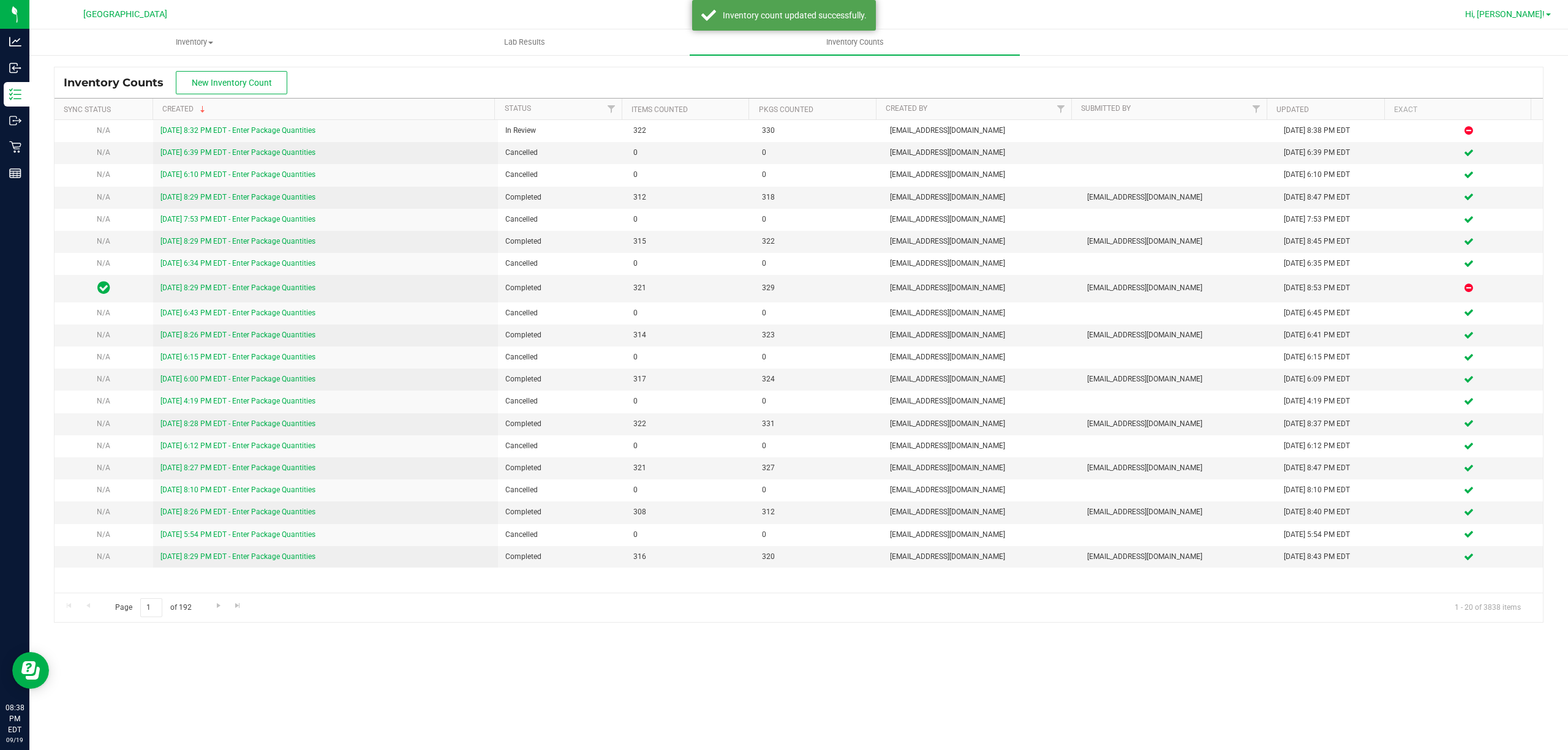
click at [1534, 14] on span "Hi, [PERSON_NAME]!" at bounding box center [1505, 14] width 80 height 10
click at [1508, 102] on span "Sign Out" at bounding box center [1504, 108] width 35 height 13
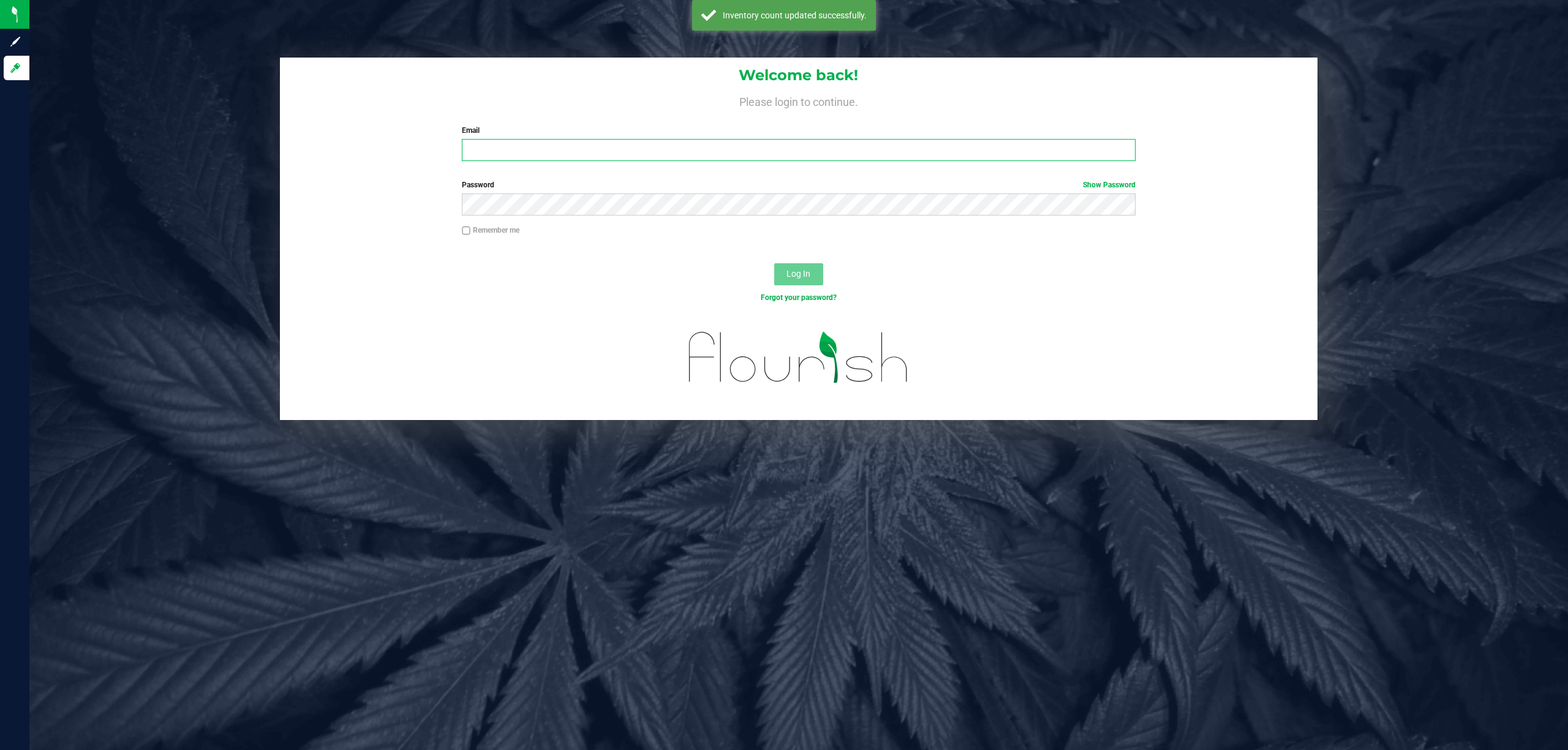
click at [626, 158] on input "Email" at bounding box center [798, 150] width 673 height 22
click at [774, 263] on button "Log In" at bounding box center [798, 274] width 49 height 22
